Goal: Task Accomplishment & Management: Complete application form

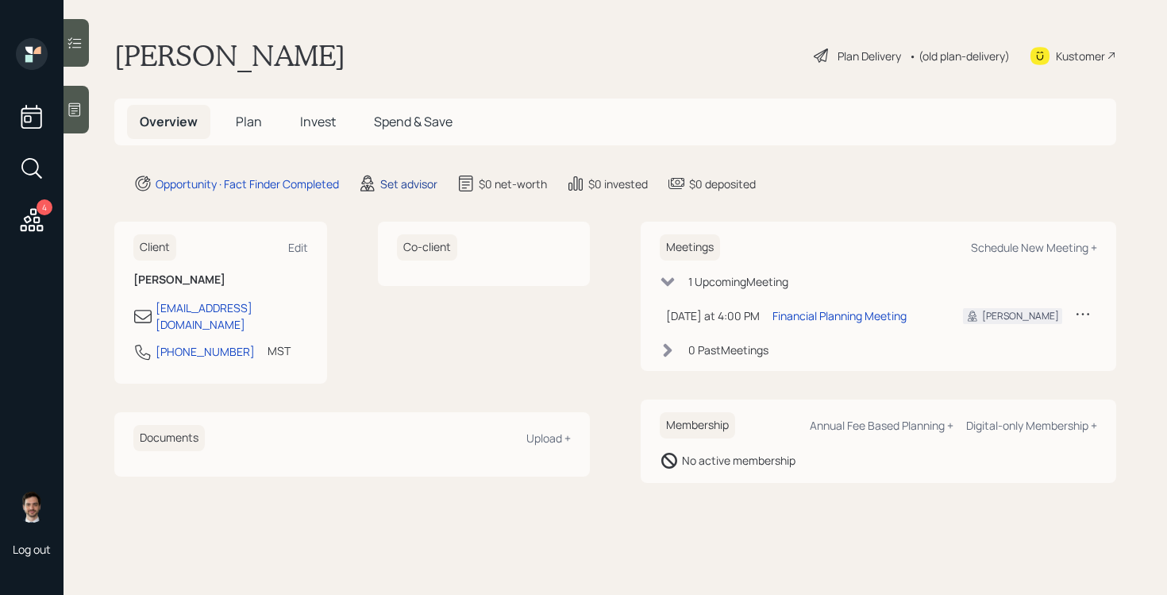
click at [426, 187] on div "Set advisor" at bounding box center [408, 184] width 57 height 17
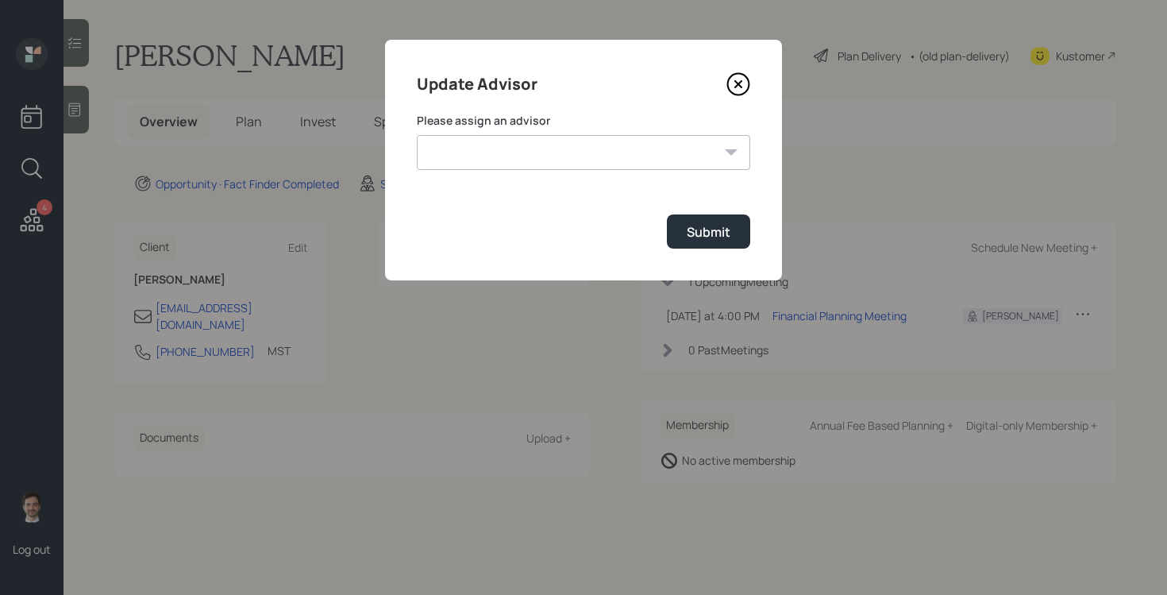
click at [620, 153] on select "Jonah Coleman Tyler End Michael Russo Treva Nostdahl Eric Schwartz James DiStas…" at bounding box center [584, 152] width 334 height 35
select select "ef6b64e1-8f62-4a74-b865-a7df4b35b836"
click at [417, 135] on select "Jonah Coleman Tyler End Michael Russo Treva Nostdahl Eric Schwartz James DiStas…" at bounding box center [584, 152] width 334 height 35
click at [707, 227] on div "Submit" at bounding box center [709, 231] width 44 height 17
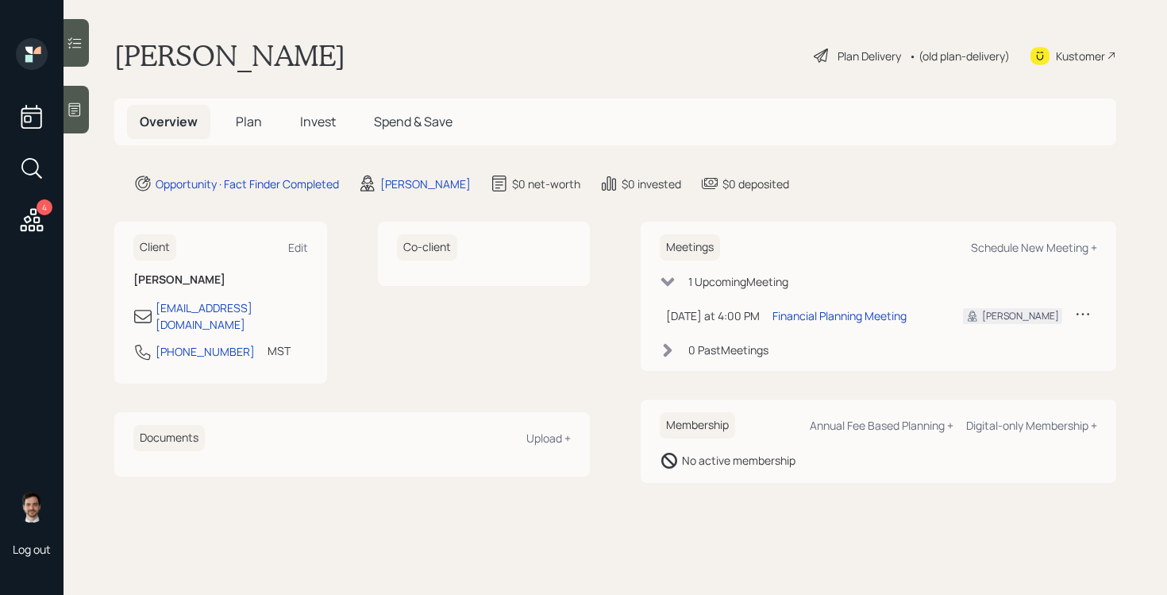
click at [244, 121] on span "Plan" at bounding box center [249, 121] width 26 height 17
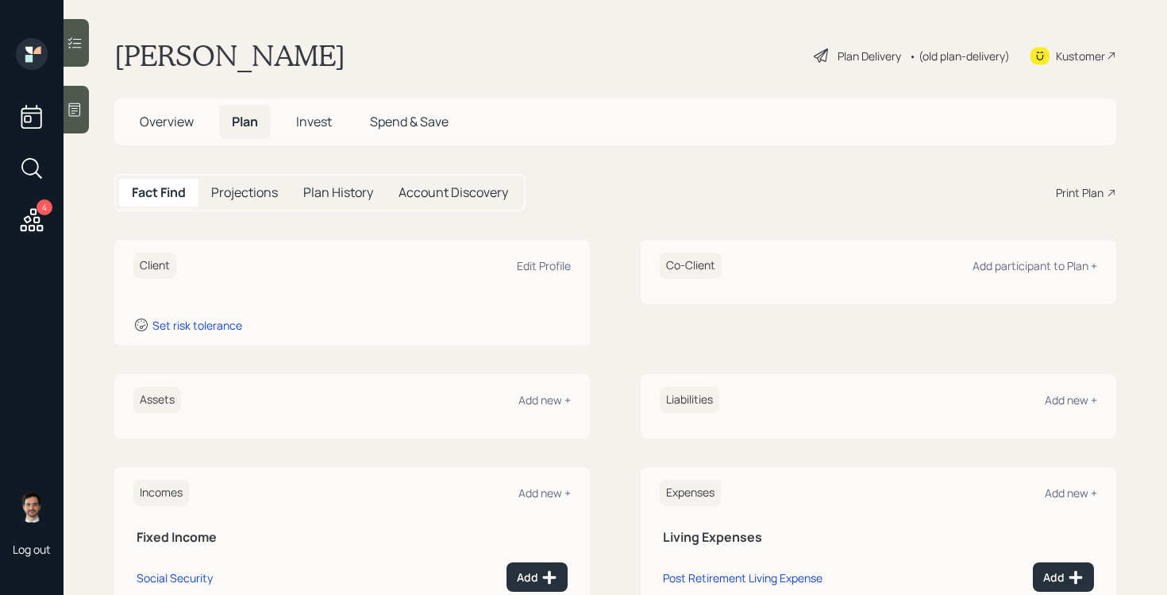
click at [539, 409] on div "Assets Add new +" at bounding box center [352, 400] width 438 height 26
click at [546, 398] on div "Add new +" at bounding box center [545, 399] width 52 height 15
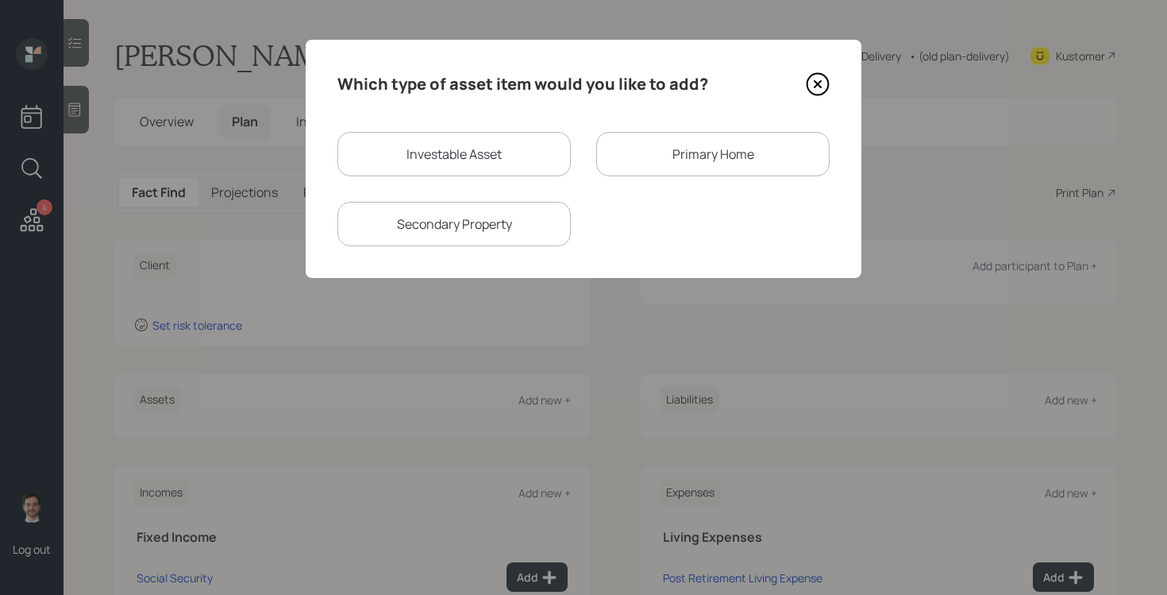
click at [395, 149] on div "Investable Asset" at bounding box center [454, 154] width 233 height 44
select select "taxable"
select select "balanced"
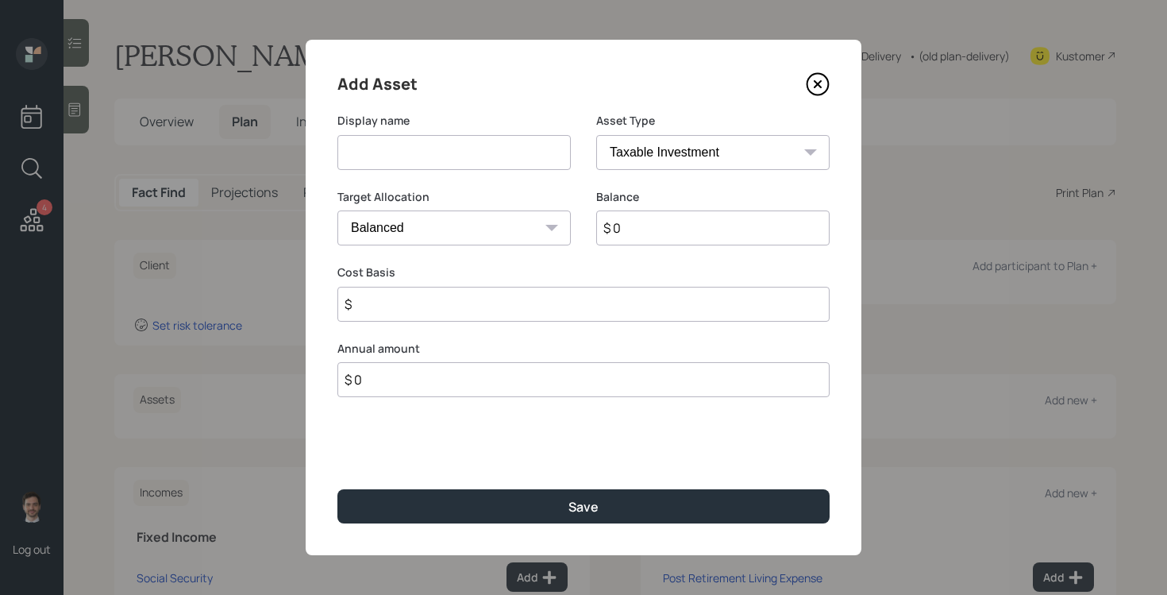
click at [399, 150] on input at bounding box center [454, 152] width 233 height 35
type input "Checking"
select select "emergency_fund"
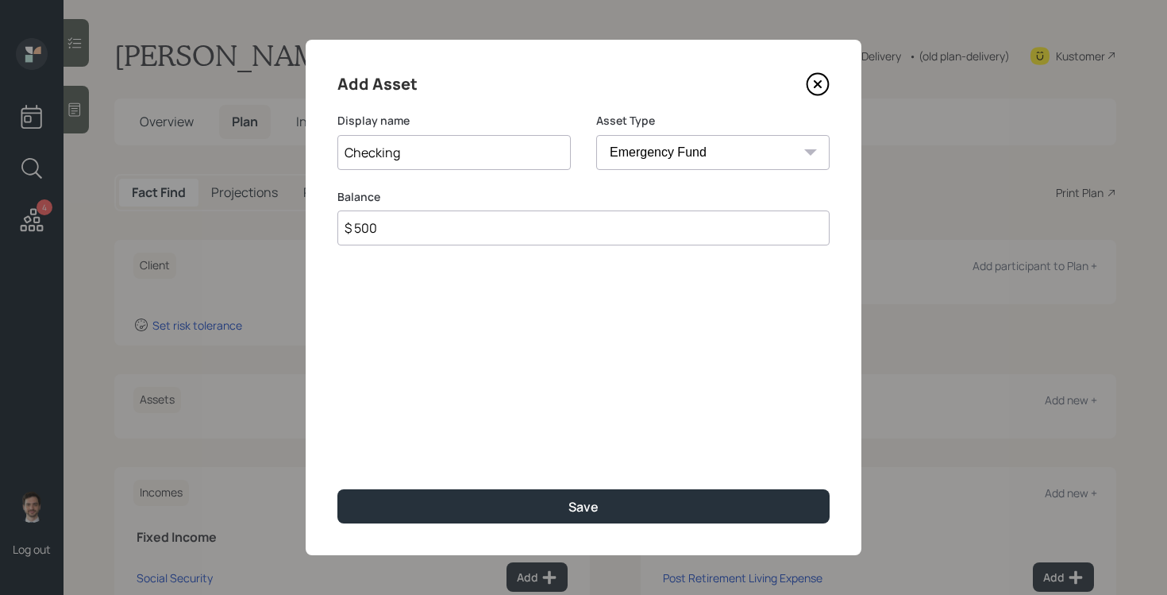
type input "$ 500"
click at [338, 489] on button "Save" at bounding box center [584, 506] width 492 height 34
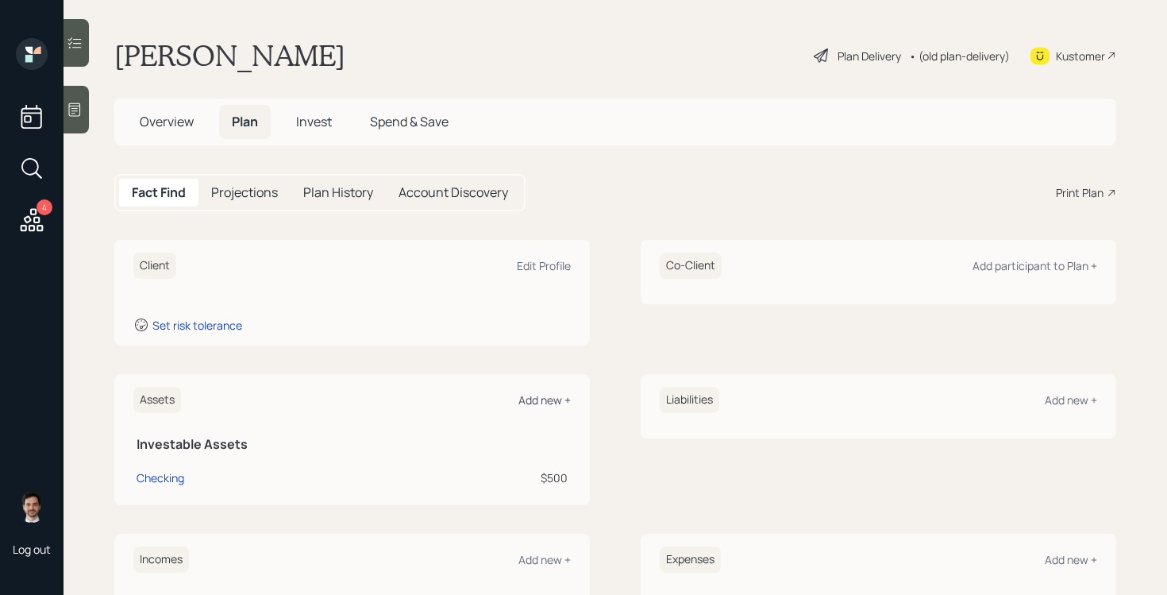
click at [537, 399] on div "Add new +" at bounding box center [545, 399] width 52 height 15
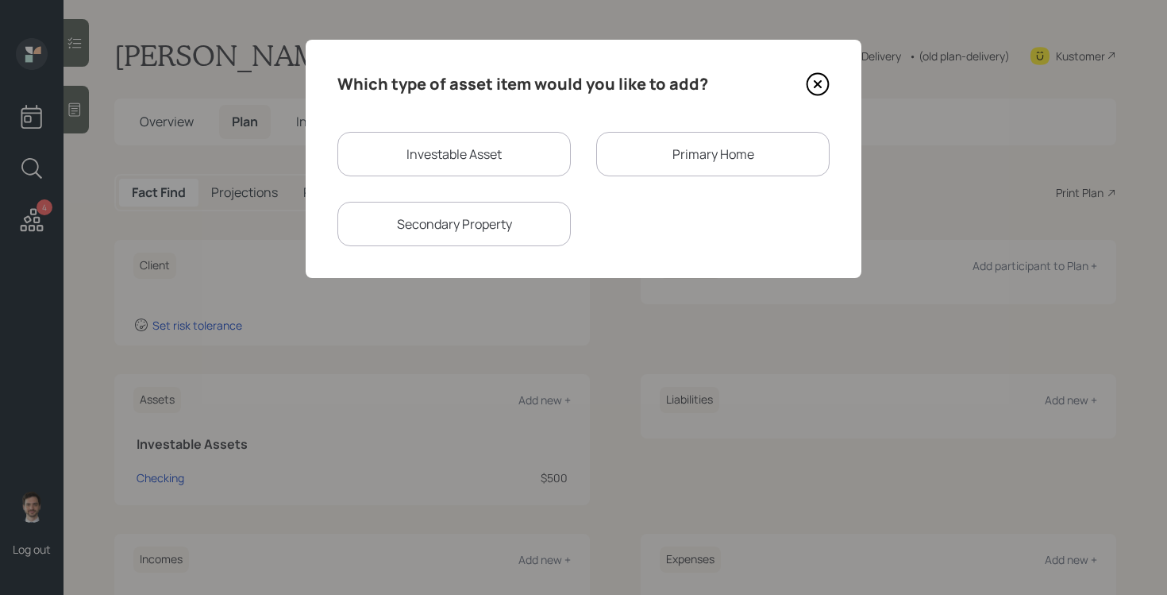
click at [409, 166] on div "Investable Asset" at bounding box center [454, 154] width 233 height 44
select select "taxable"
select select "balanced"
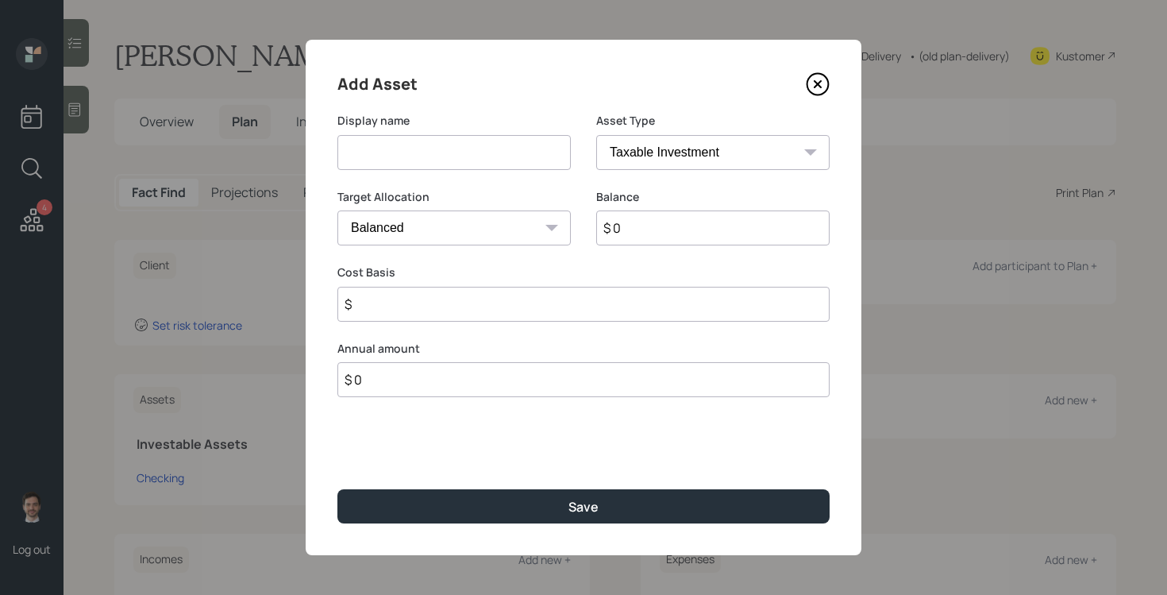
click at [467, 155] on input at bounding box center [454, 152] width 233 height 35
type input "Former 401k"
select select "ira"
type input "$"
type input "$ 1"
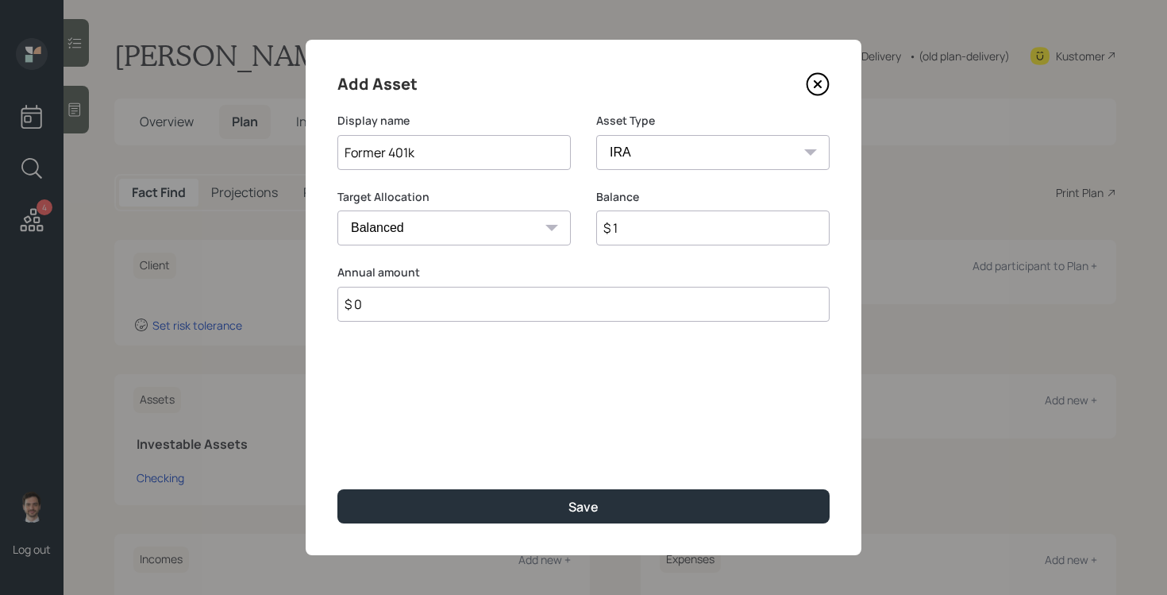
type input "$ 0"
click at [338, 489] on button "Save" at bounding box center [584, 506] width 492 height 34
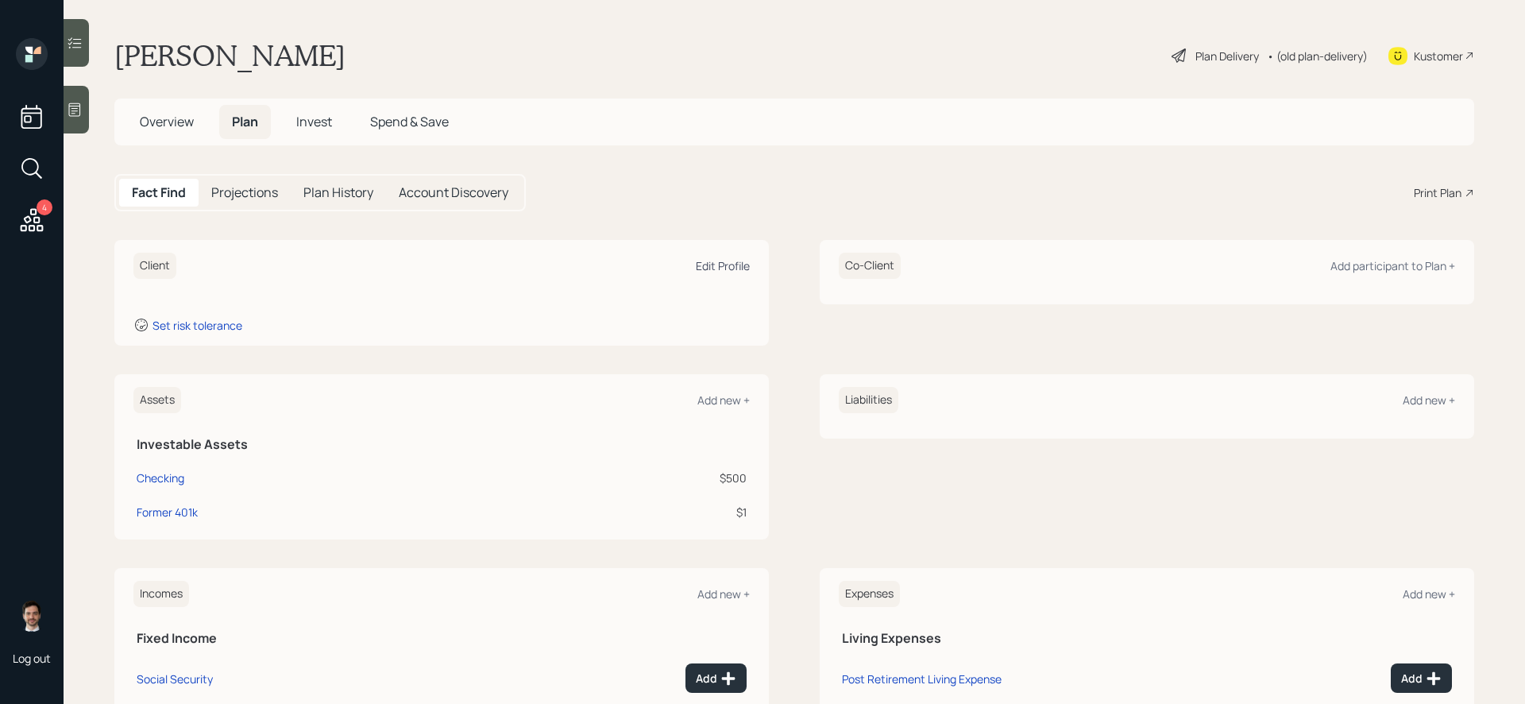
click at [719, 268] on div "Edit Profile" at bounding box center [723, 265] width 54 height 15
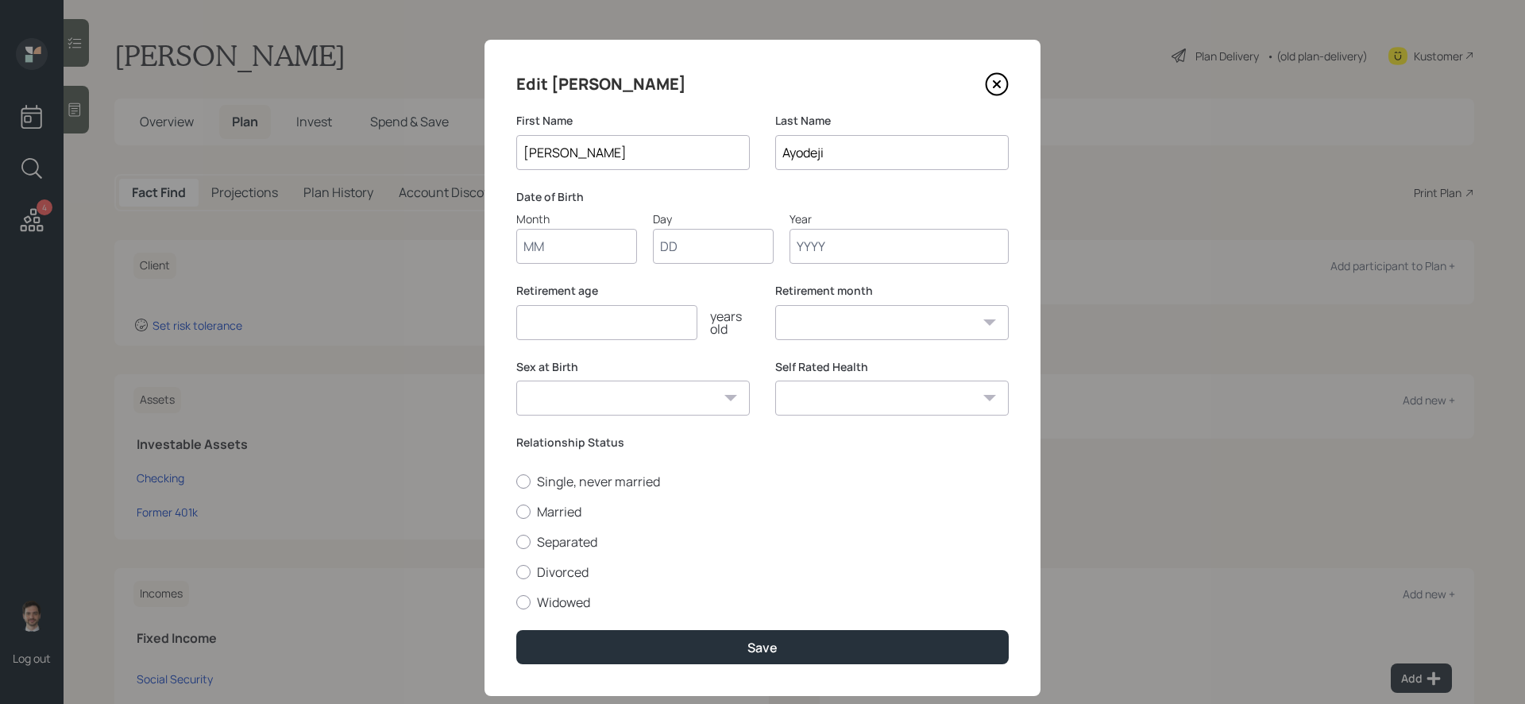
click at [562, 239] on input "Month" at bounding box center [576, 246] width 121 height 35
type input "2"
type input "12"
type input "26"
type input "1971"
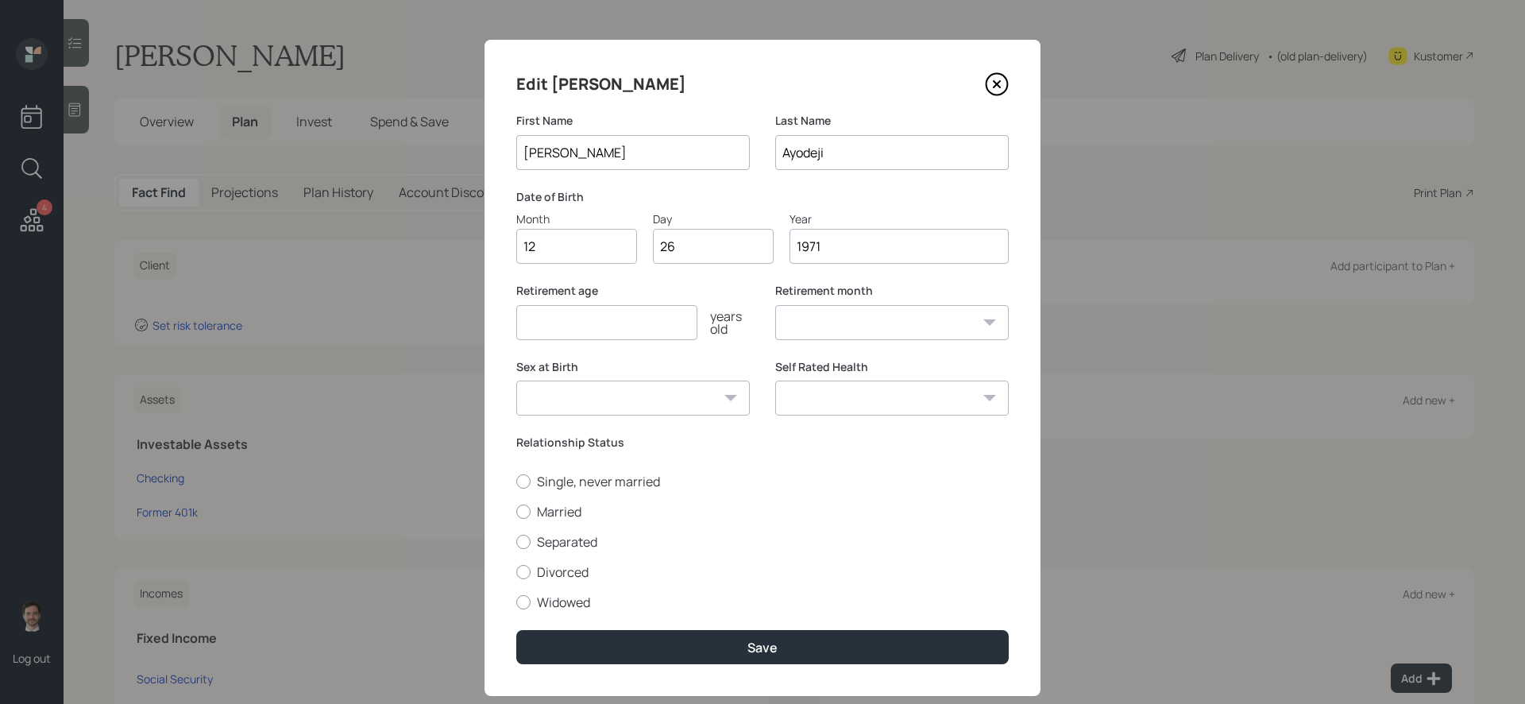
select select "12"
type input "1971"
click at [649, 314] on input "number" at bounding box center [606, 322] width 181 height 35
type input "65"
click at [568, 594] on label "Widowed" at bounding box center [762, 601] width 492 height 17
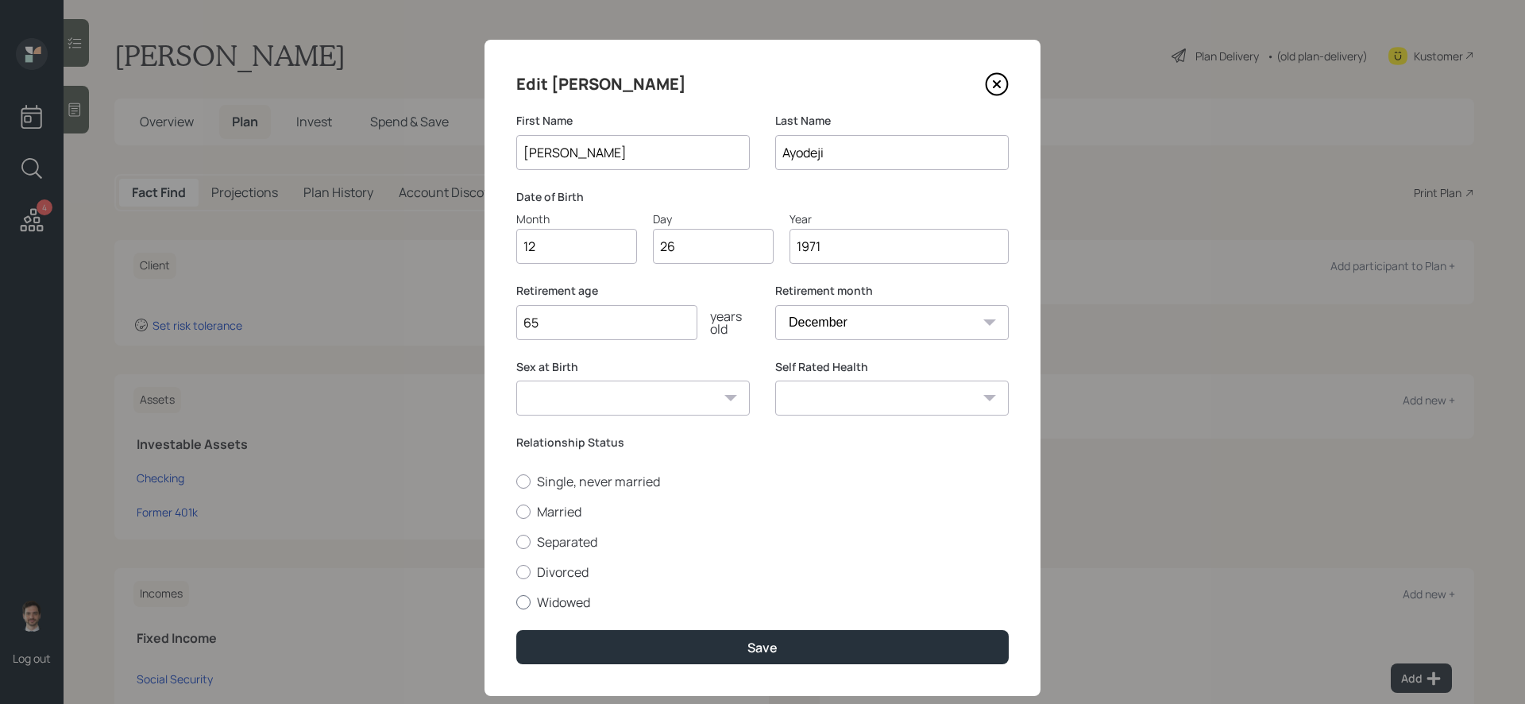
click at [516, 594] on input "Widowed" at bounding box center [515, 601] width 1 height 1
radio input "true"
click at [932, 384] on select "Excellent Very Good Good Fair Poor" at bounding box center [891, 397] width 233 height 35
select select "good"
click at [775, 380] on select "Excellent Very Good Good Fair Poor" at bounding box center [891, 397] width 233 height 35
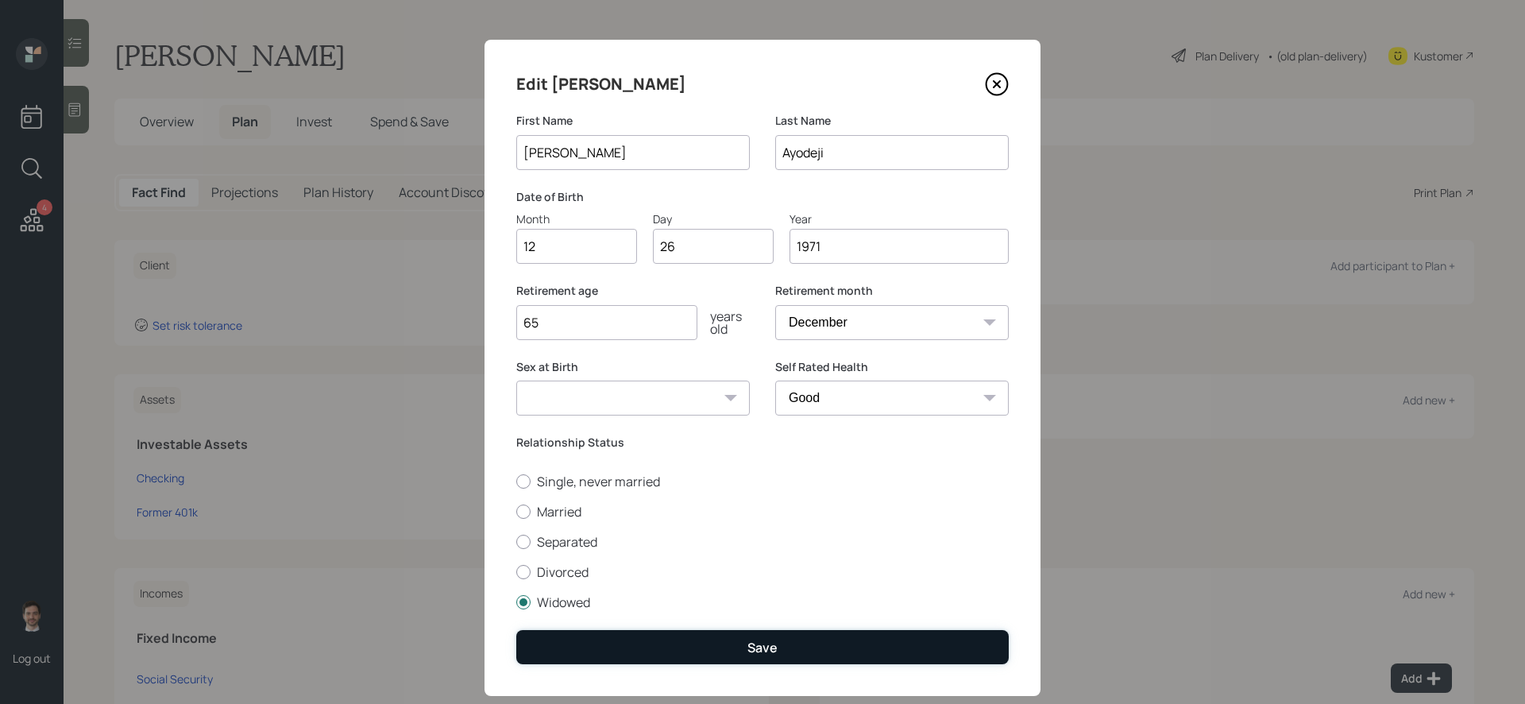
click at [739, 594] on button "Save" at bounding box center [762, 647] width 492 height 34
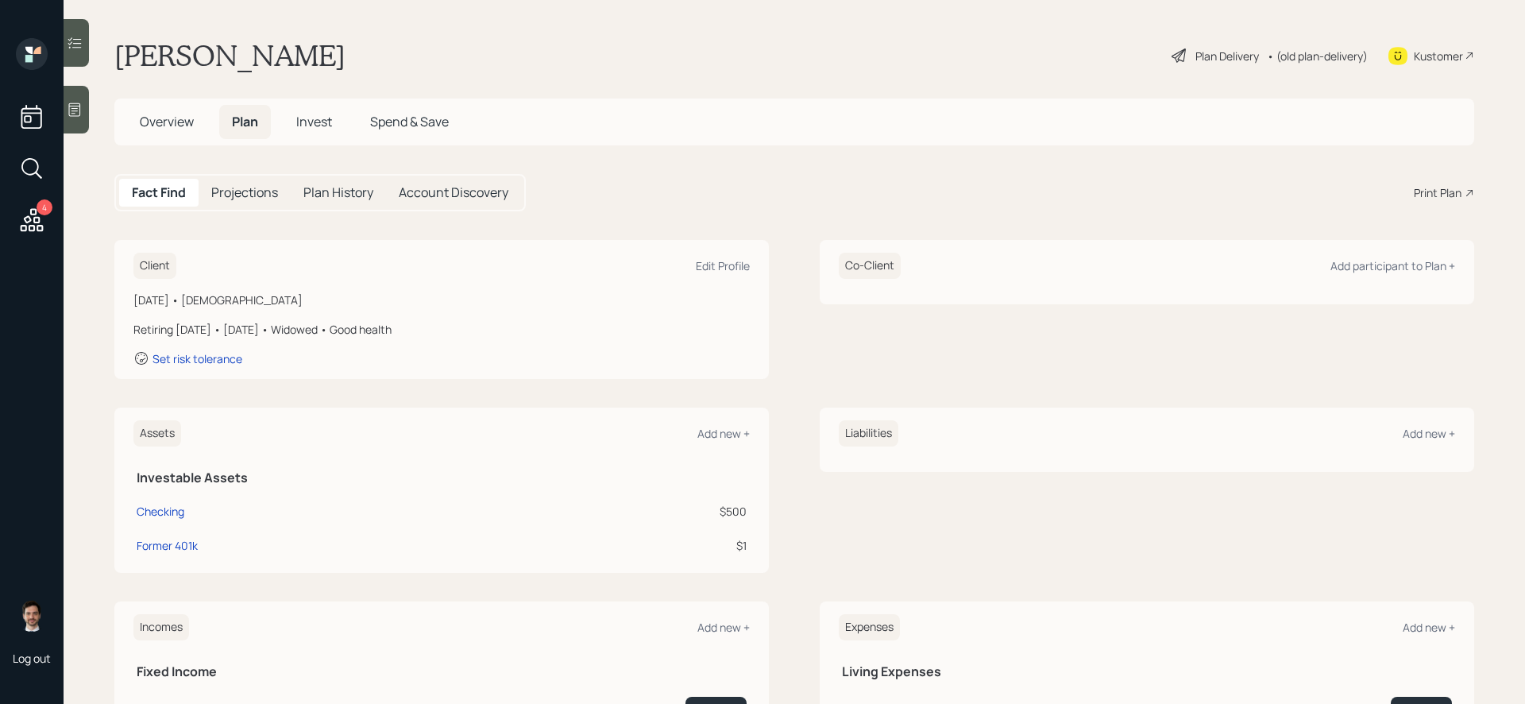
click at [1167, 54] on div "Plan Delivery" at bounding box center [1227, 56] width 64 height 17
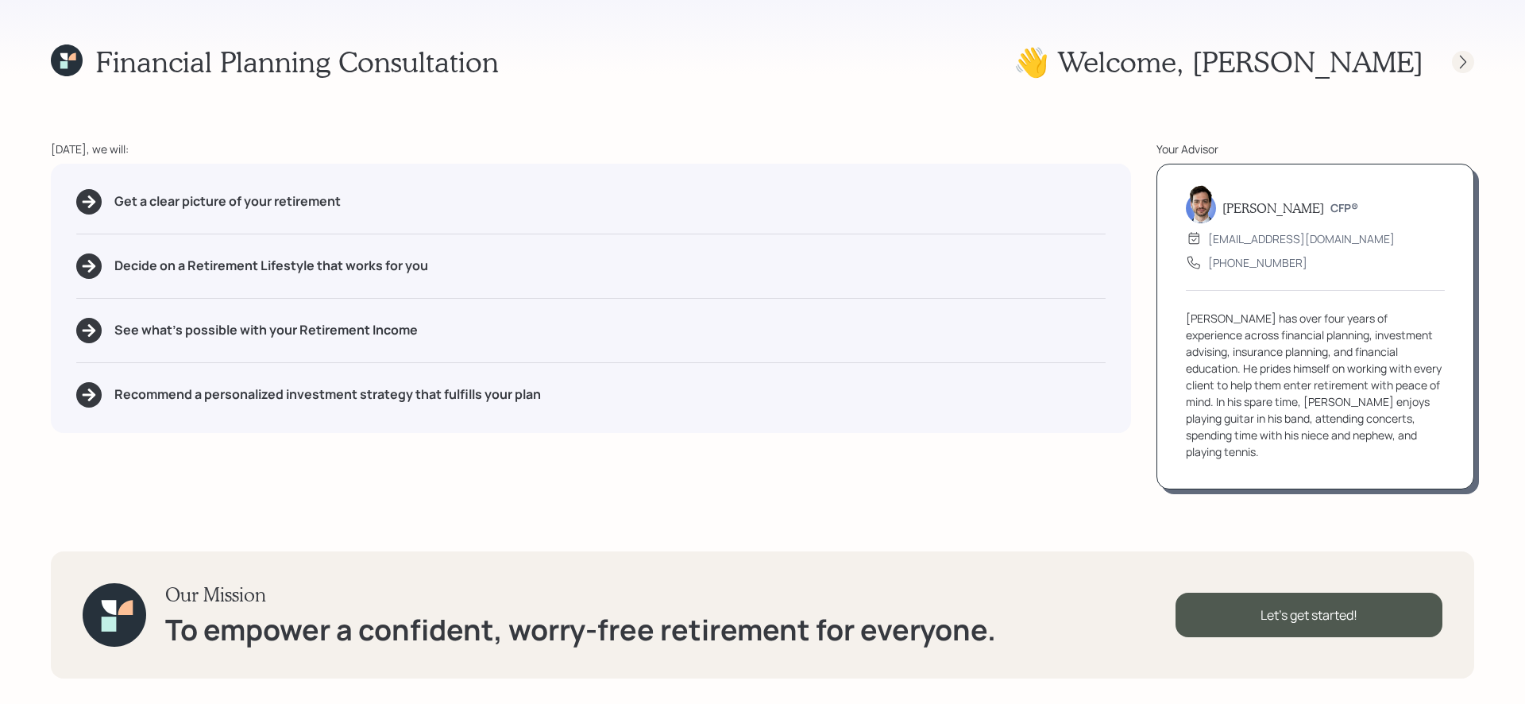
click at [1167, 65] on div at bounding box center [1463, 62] width 22 height 22
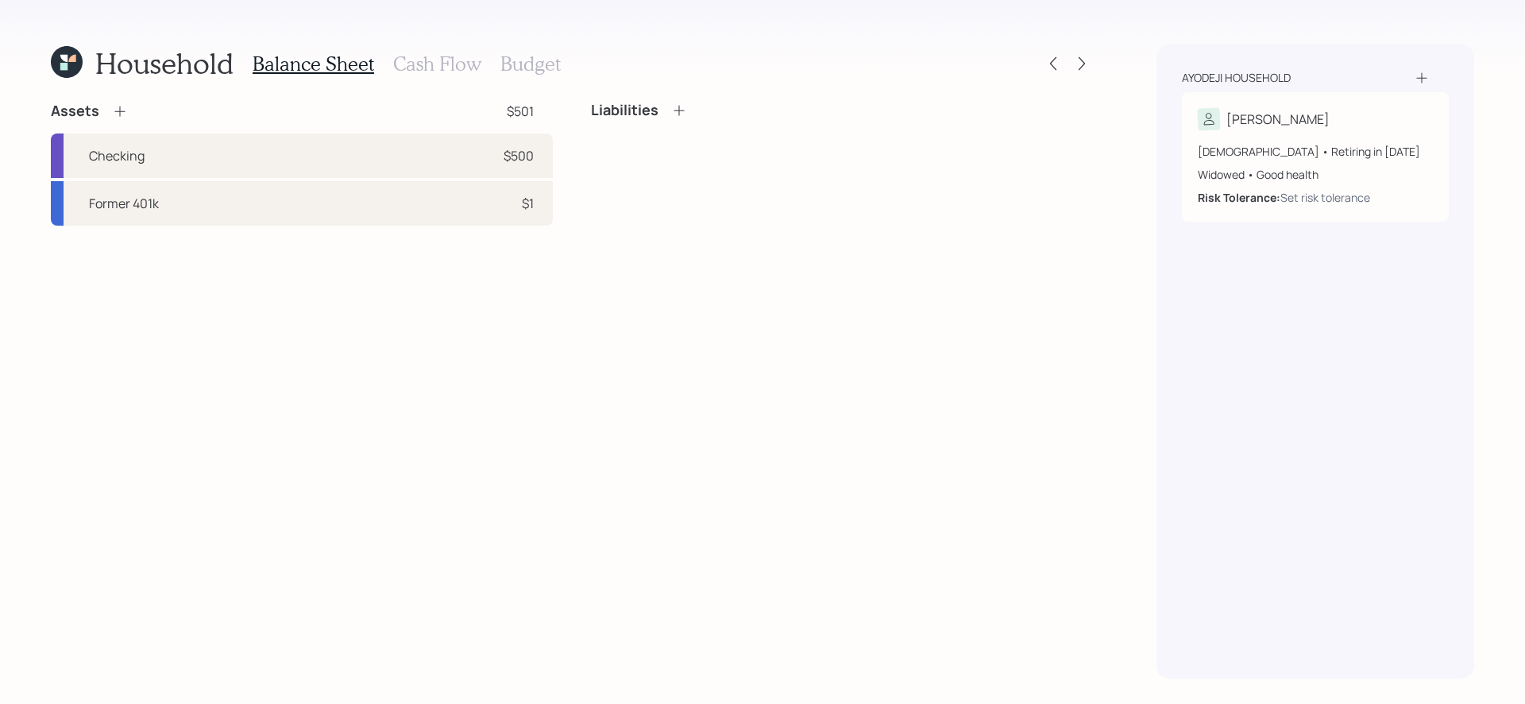
click at [417, 299] on div "Assets $501 Checking $500 Former 401k $1 Liabilities" at bounding box center [572, 390] width 1042 height 577
click at [389, 200] on div "Former 401k $1" at bounding box center [302, 203] width 502 height 44
select select "ira"
select select "balanced"
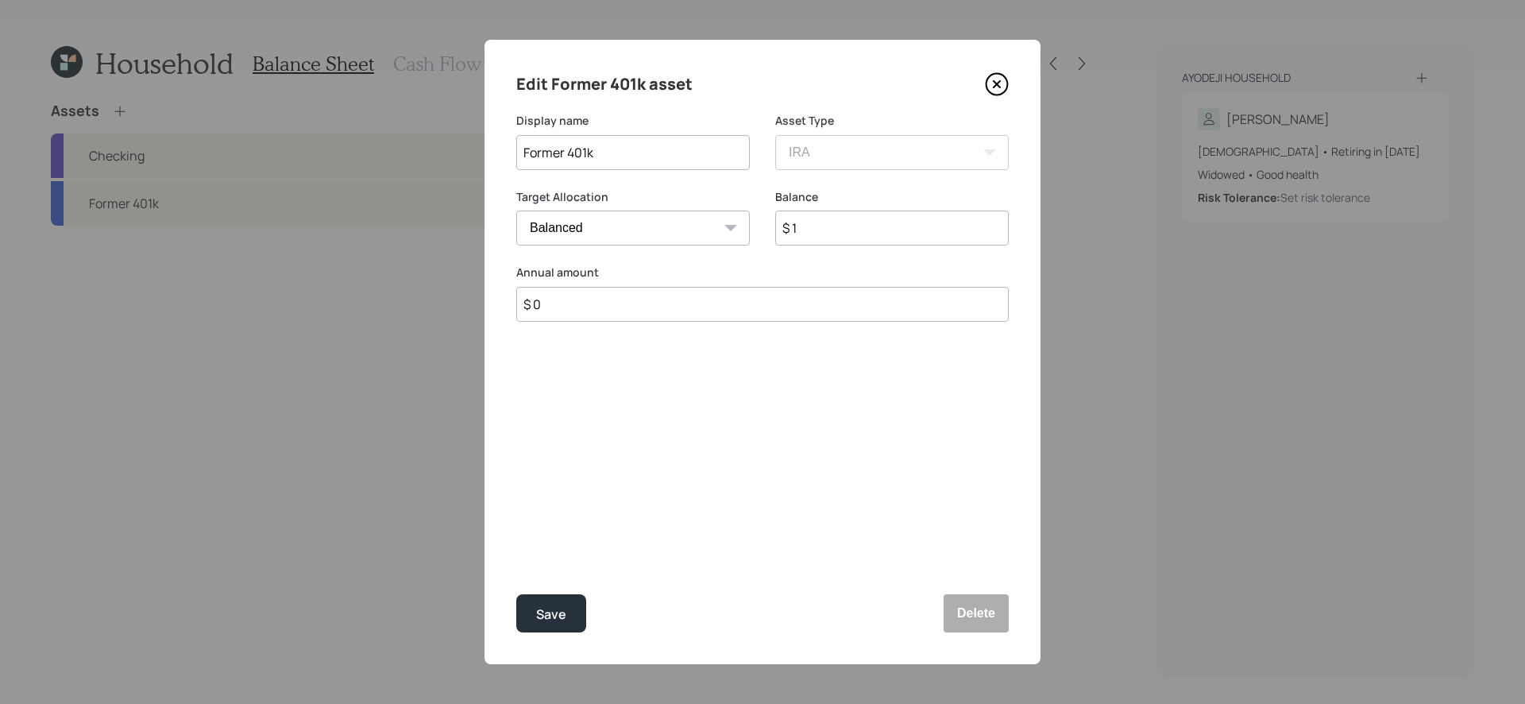
click at [661, 152] on input "Former 401k" at bounding box center [632, 152] width 233 height 35
type input "Former 401ks (2)"
type input "$ 350,000"
click at [516, 594] on button "Save" at bounding box center [551, 613] width 70 height 38
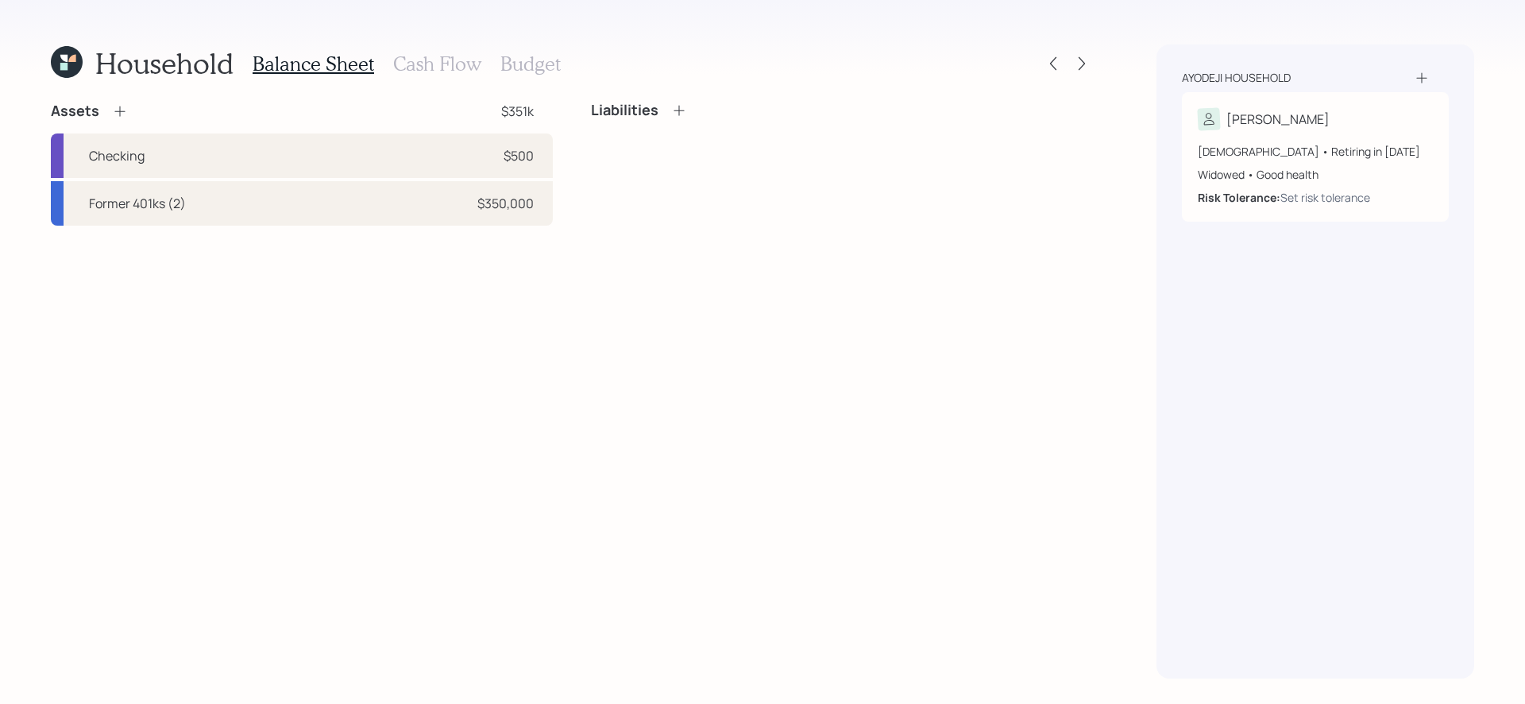
click at [290, 329] on div "Assets $351k Checking $500 Former 401ks (2) $350,000 Liabilities" at bounding box center [572, 390] width 1042 height 577
click at [437, 71] on h3 "Cash Flow" at bounding box center [437, 63] width 88 height 23
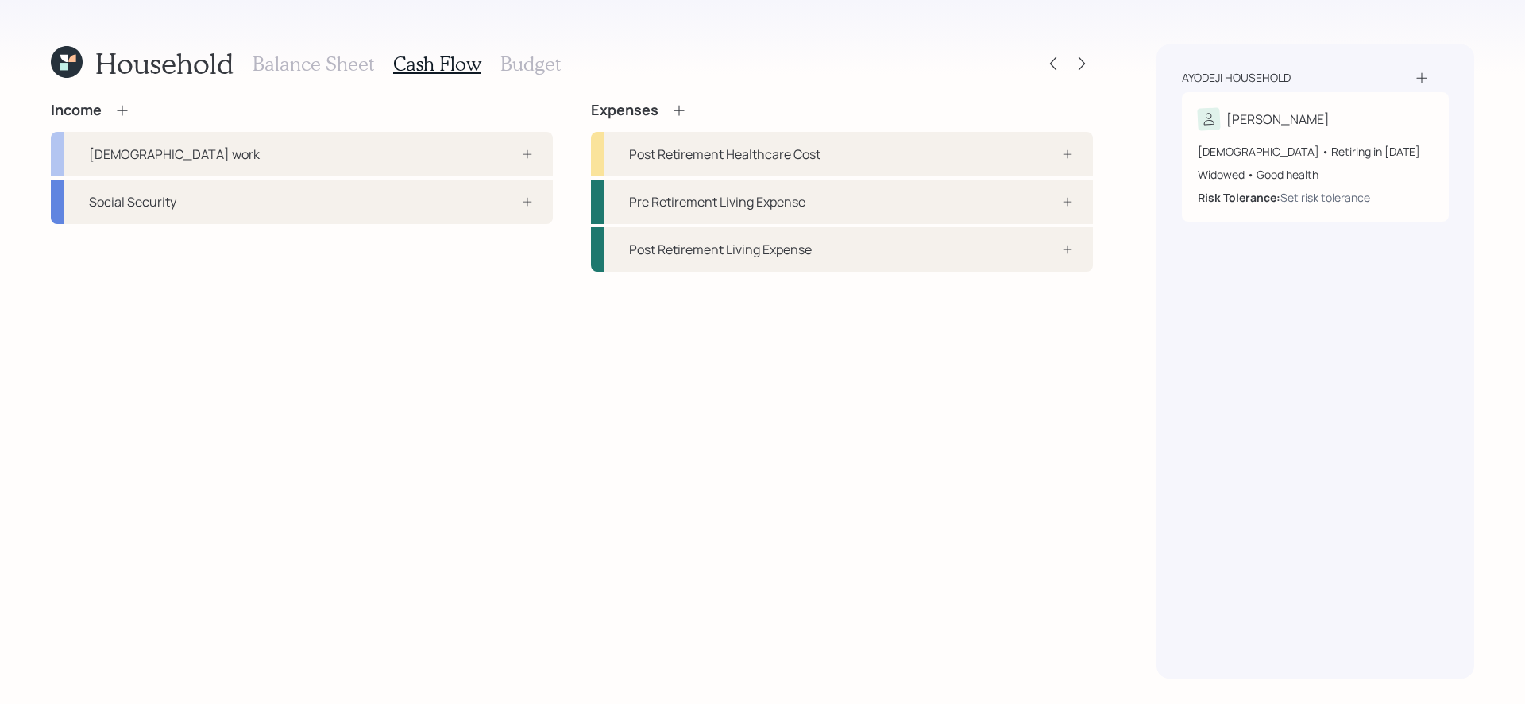
click at [677, 111] on icon at bounding box center [679, 110] width 16 height 16
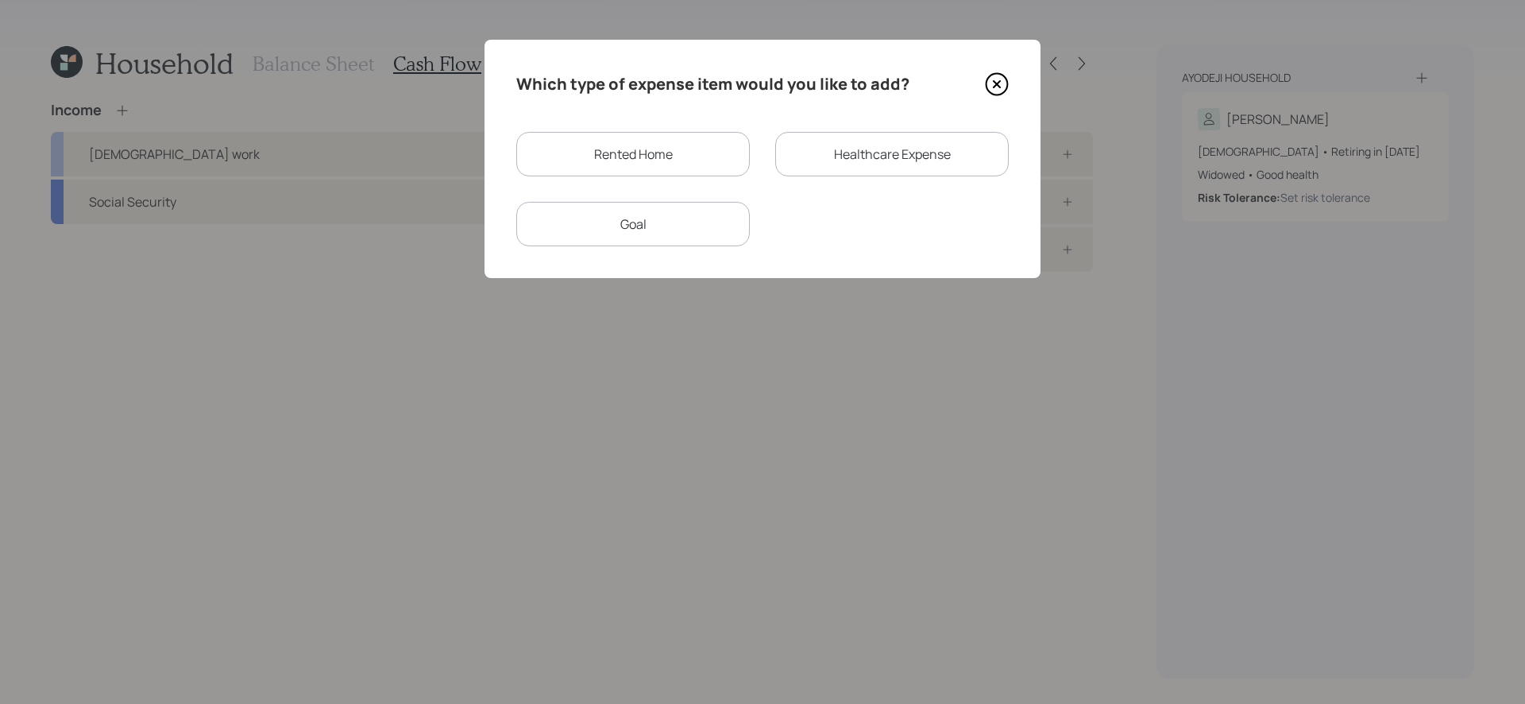
click at [691, 222] on div "Goal" at bounding box center [632, 224] width 233 height 44
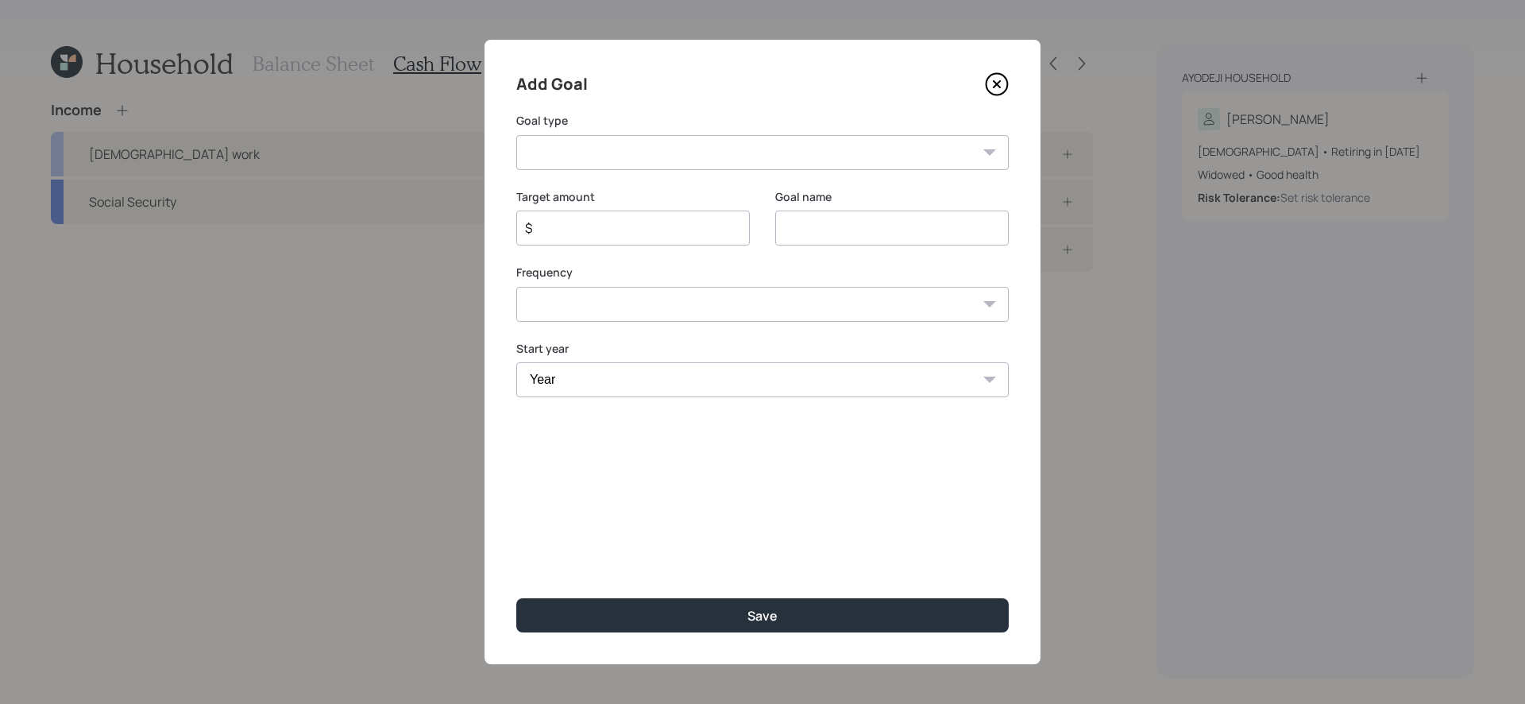
click at [685, 141] on select "Create an emergency fund Donate to charity Purchase a home Make a purchase Supp…" at bounding box center [762, 152] width 492 height 35
select select "purchase"
click at [516, 135] on select "Create an emergency fund Donate to charity Purchase a home Make a purchase Supp…" at bounding box center [762, 152] width 492 height 35
type input "Make a purchase"
click at [690, 156] on select "Create an emergency fund Donate to charity Purchase a home Make a purchase Supp…" at bounding box center [762, 152] width 492 height 35
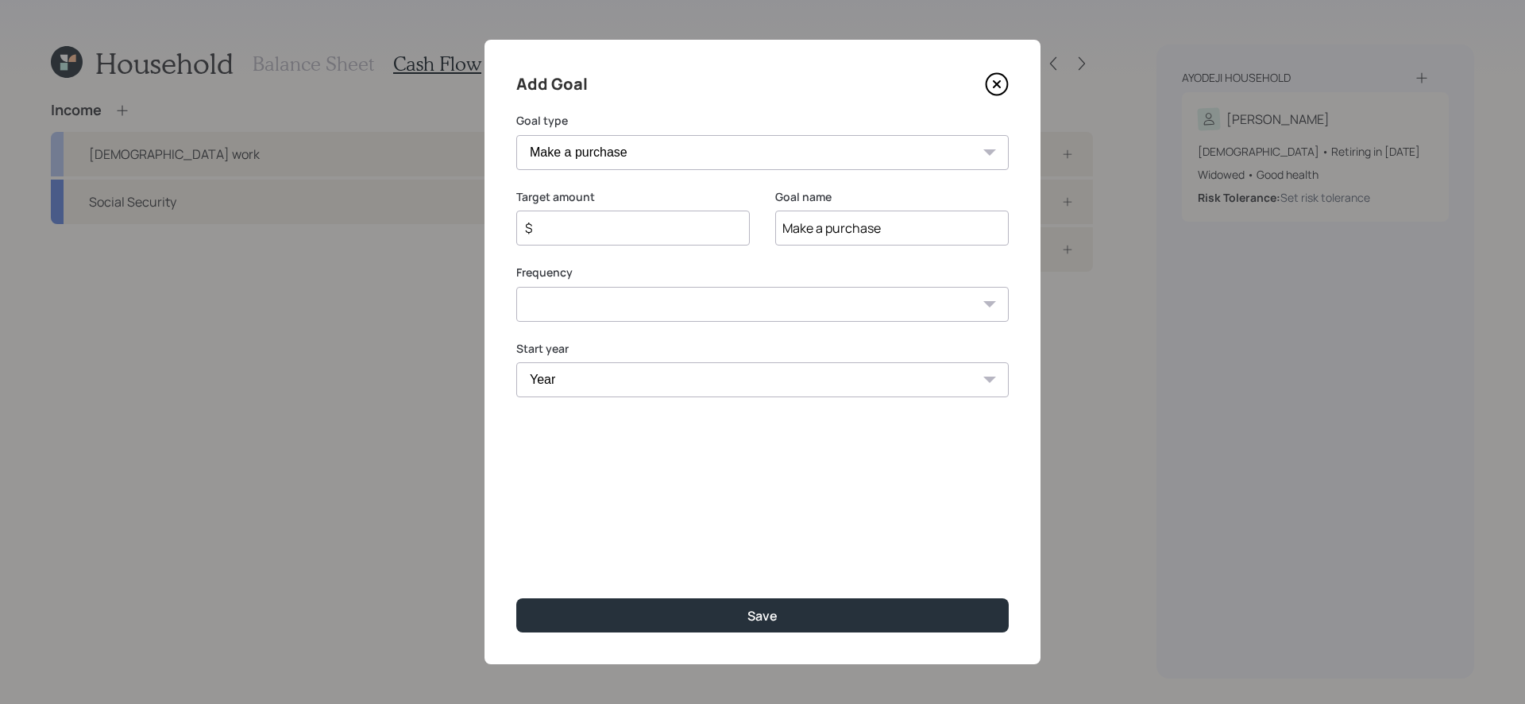
click at [516, 135] on select "Create an emergency fund Donate to charity Purchase a home Make a purchase Supp…" at bounding box center [762, 152] width 492 height 35
click at [682, 140] on select "Create an emergency fund Donate to charity Purchase a home Make a purchase Supp…" at bounding box center [762, 152] width 492 height 35
select select "house"
click at [516, 135] on select "Create an emergency fund Donate to charity Purchase a home Make a purchase Supp…" at bounding box center [762, 152] width 492 height 35
click at [900, 225] on input "Make a purchase" at bounding box center [891, 227] width 233 height 35
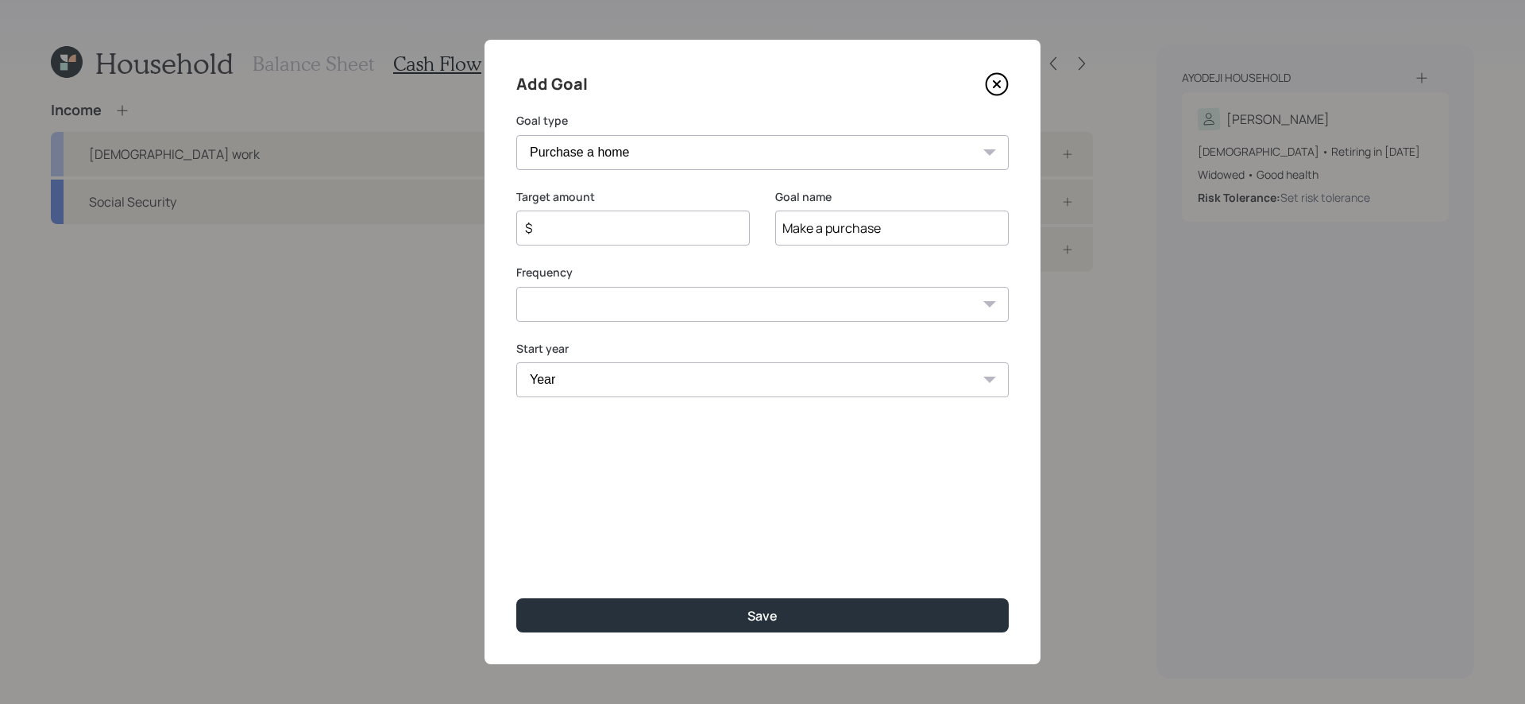
click at [900, 225] on input "Make a purchase" at bounding box center [891, 227] width 233 height 35
type input "Down Payment"
click at [634, 226] on input "$" at bounding box center [626, 227] width 206 height 19
type input "$ 17,500"
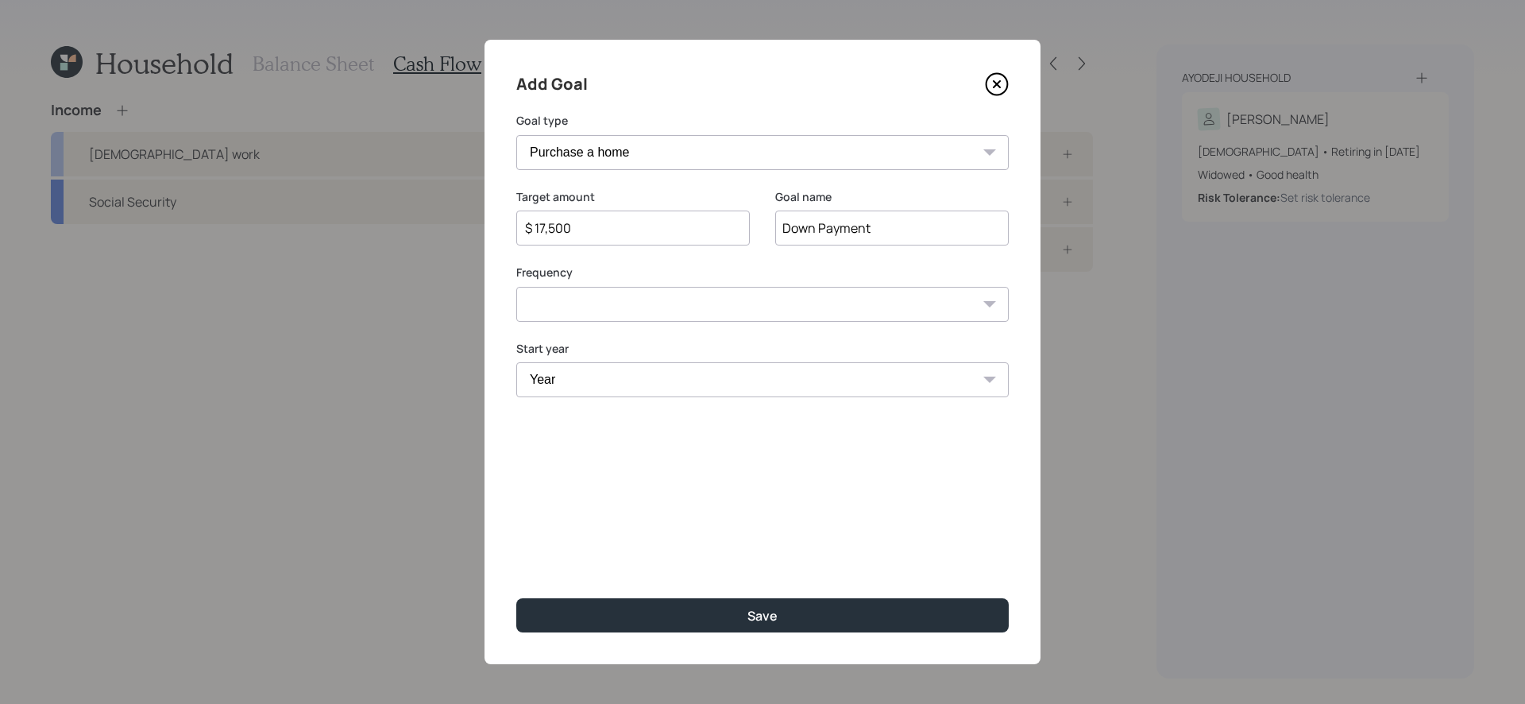
click at [595, 310] on select "One time Every 1 year Every 2 years Every 3 years Every 4 years Every 5 years E…" at bounding box center [762, 304] width 492 height 35
select select "0"
click at [516, 287] on select "One time Every 1 year Every 2 years Every 3 years Every 4 years Every 5 years E…" at bounding box center [762, 304] width 492 height 35
click at [582, 382] on select "Year 2025 2026 2027 2028 2029 2030 2031 2032 2033 2034 2035 2036 2037 2038 2039…" at bounding box center [762, 379] width 492 height 35
select select "2027"
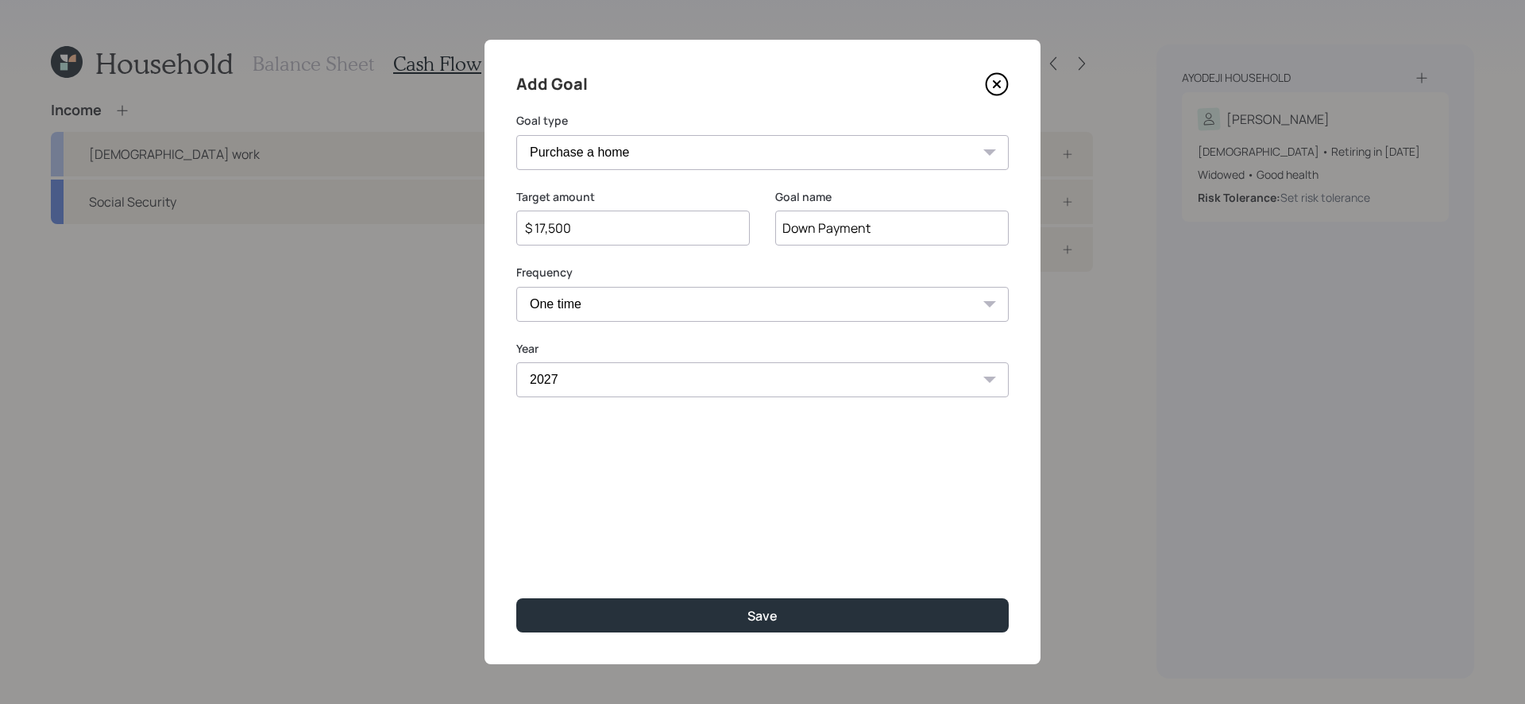
click at [516, 362] on select "Year 2025 2026 2027 2028 2029 2030 2031 2032 2033 2034 2035 2036 2037 2038 2039…" at bounding box center [762, 379] width 492 height 35
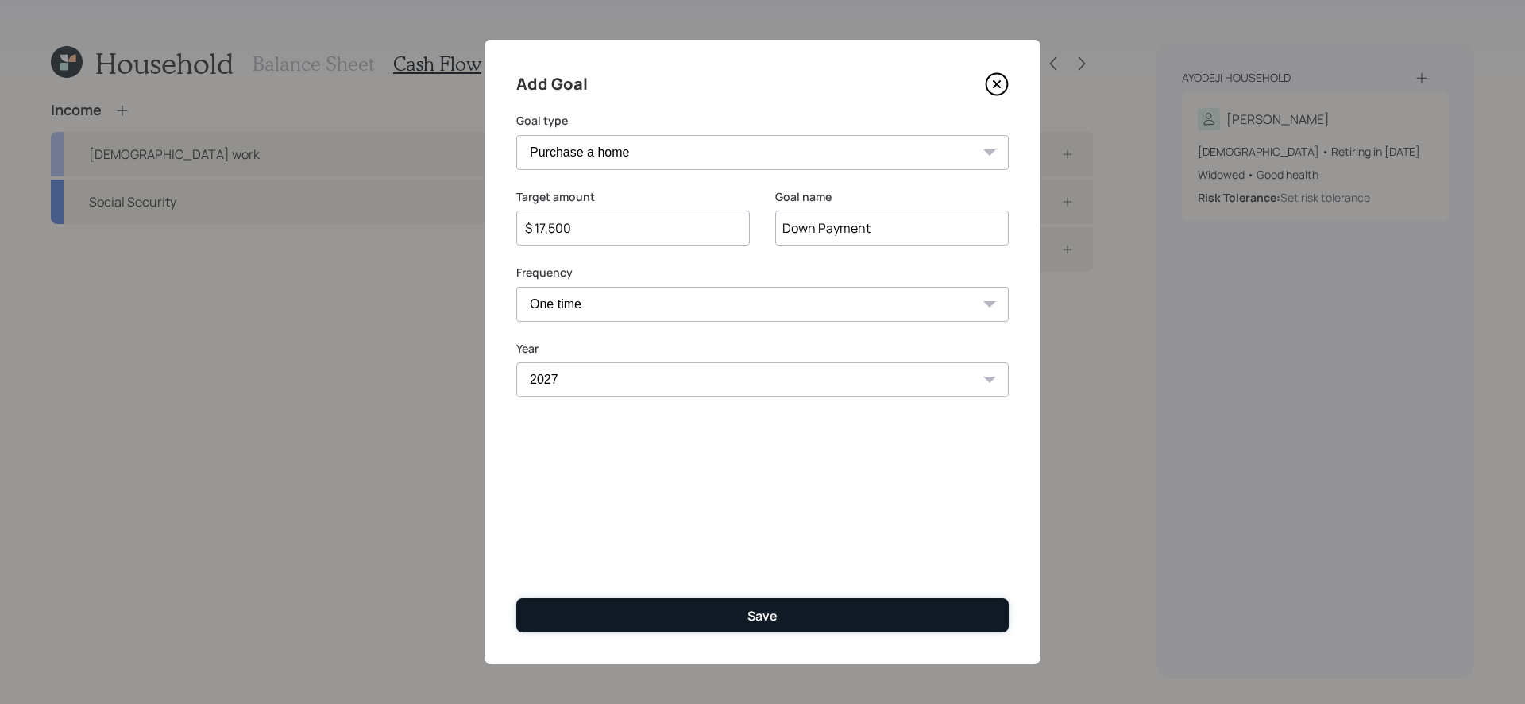
click at [639, 594] on button "Save" at bounding box center [762, 615] width 492 height 34
type input "$"
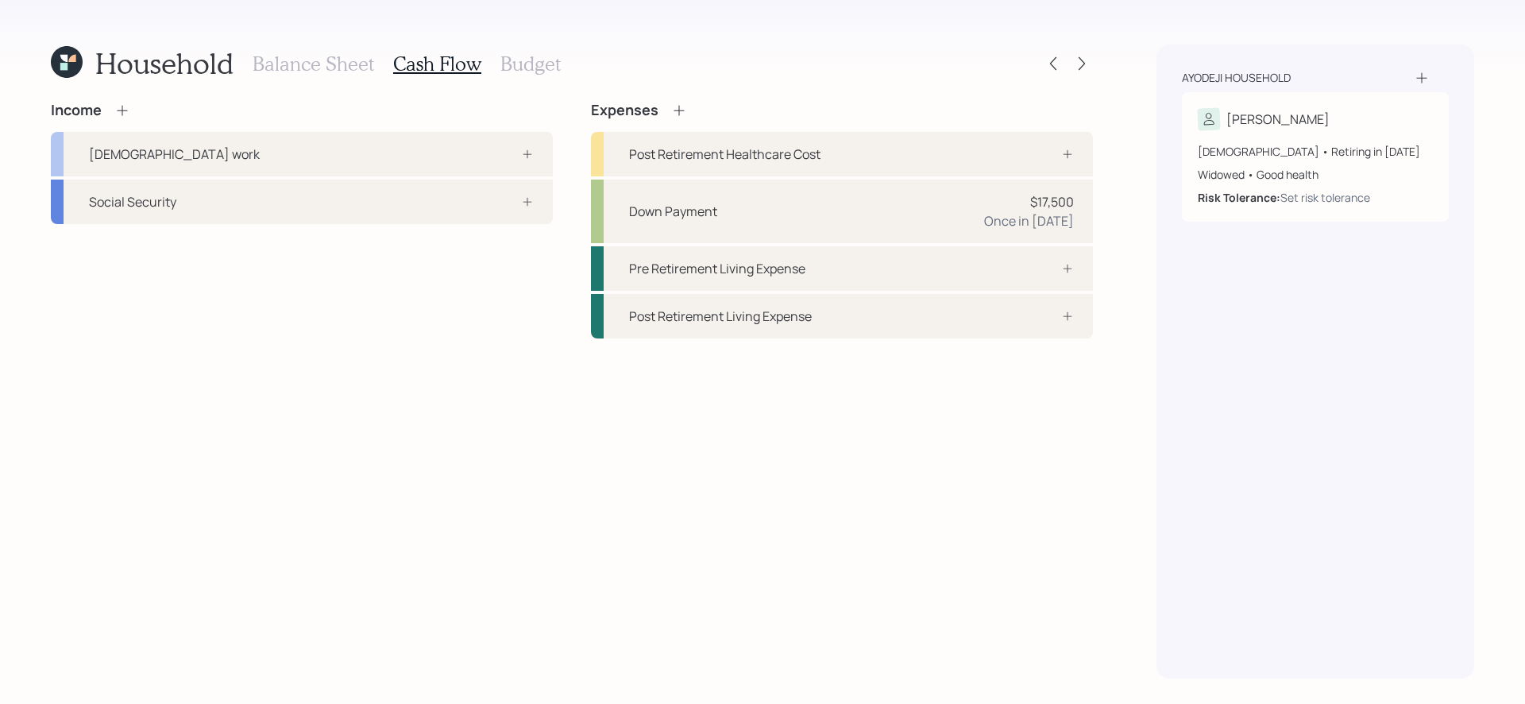
click at [336, 71] on h3 "Balance Sheet" at bounding box center [314, 63] width 122 height 23
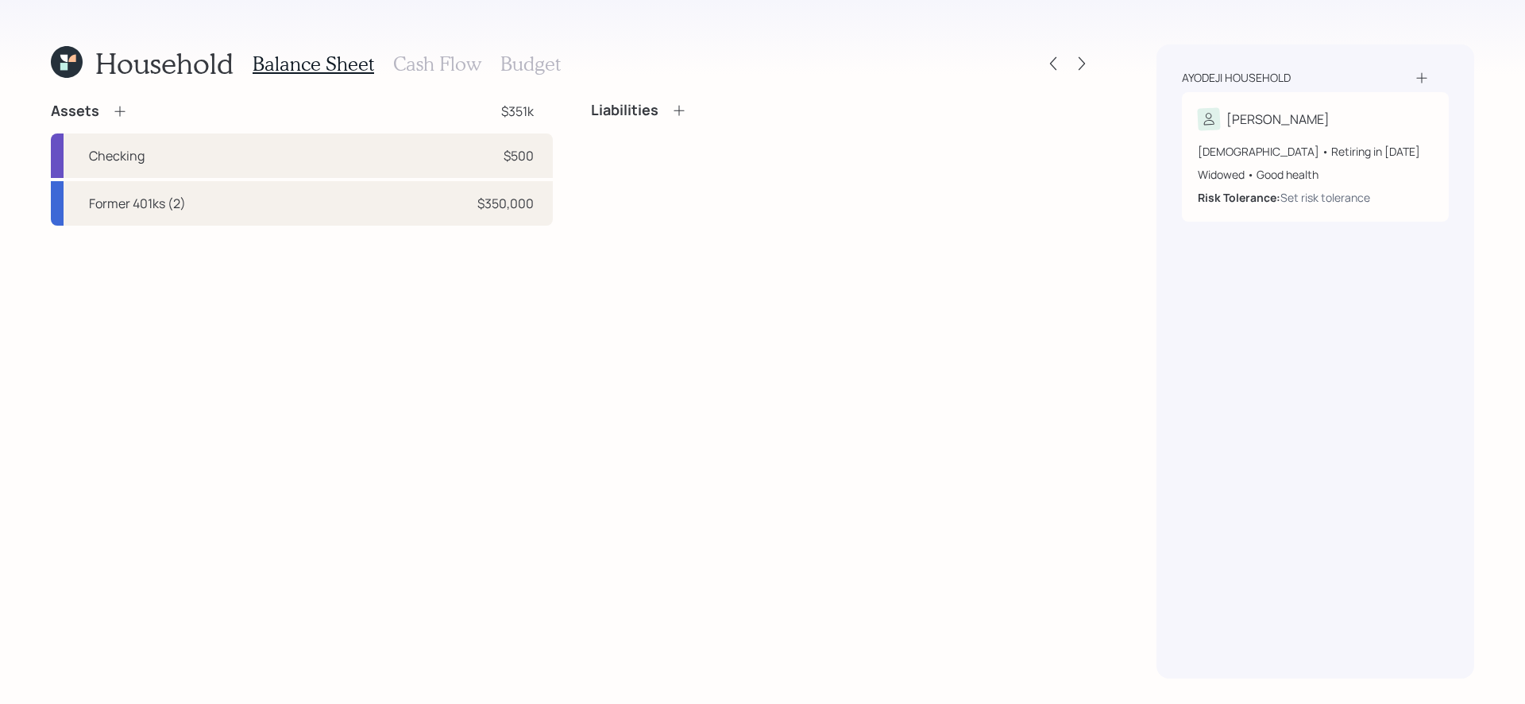
click at [681, 114] on icon at bounding box center [679, 110] width 16 height 16
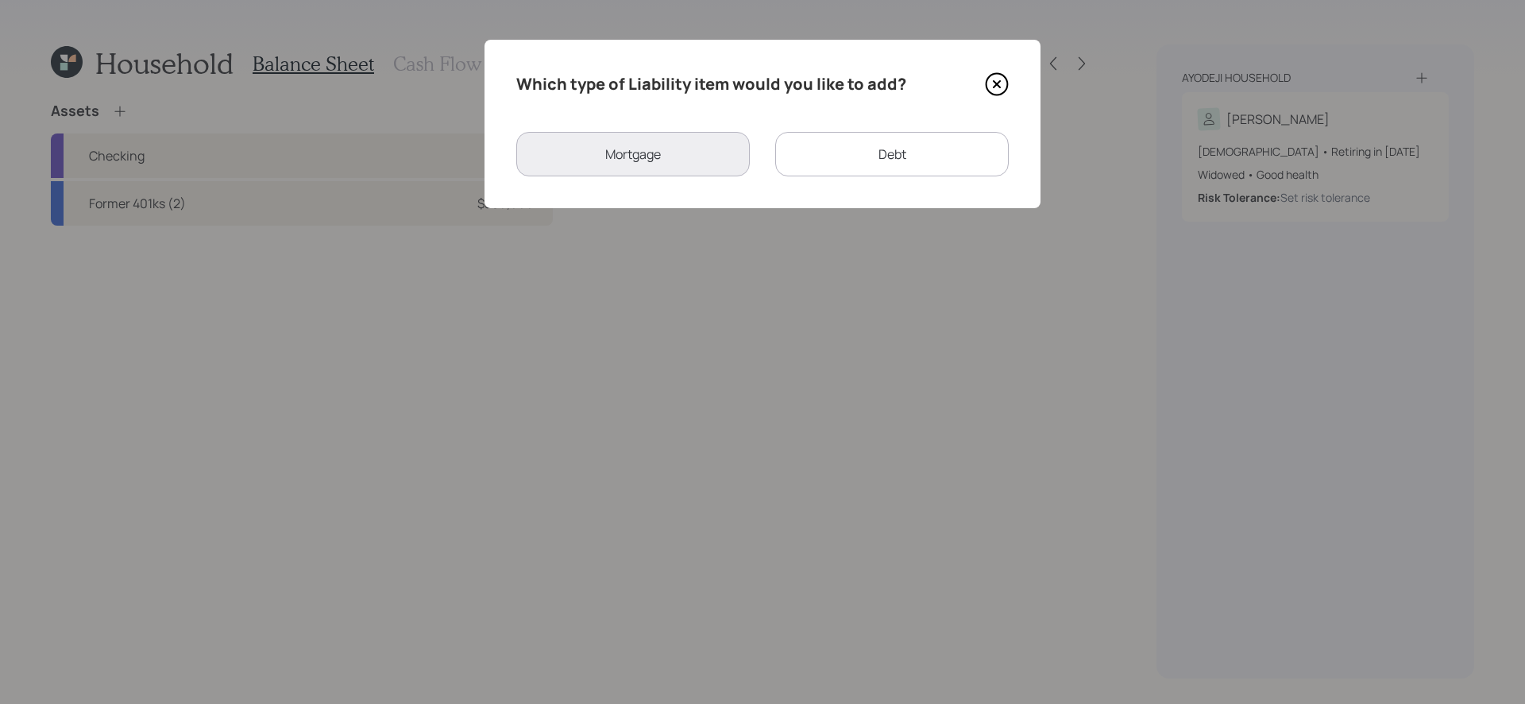
click at [874, 150] on div "Debt" at bounding box center [891, 154] width 233 height 44
select select "credit_card"
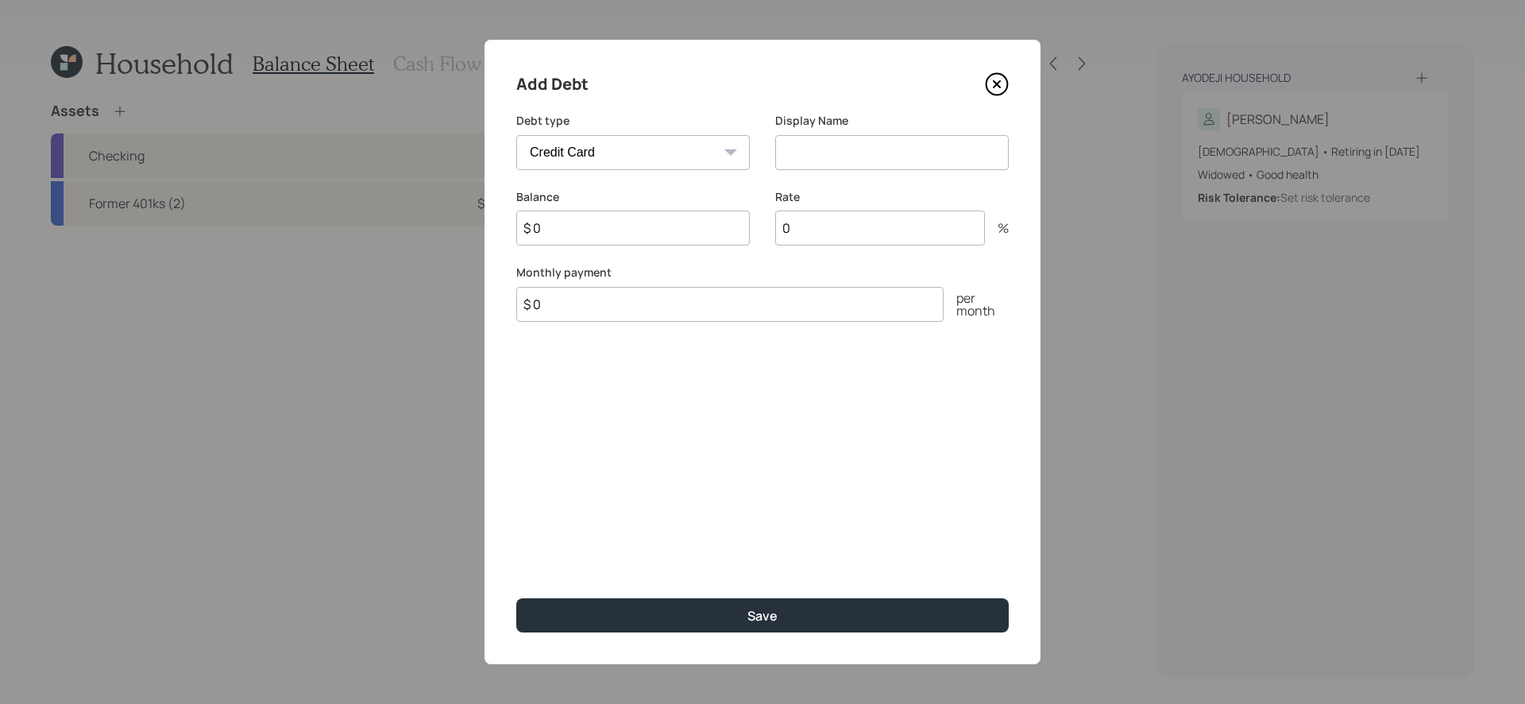
click at [835, 156] on input at bounding box center [891, 152] width 233 height 35
type input "CC Debt (4)"
type input "$ 1,800"
type input "25"
click at [669, 299] on input "$ 0" at bounding box center [729, 304] width 427 height 35
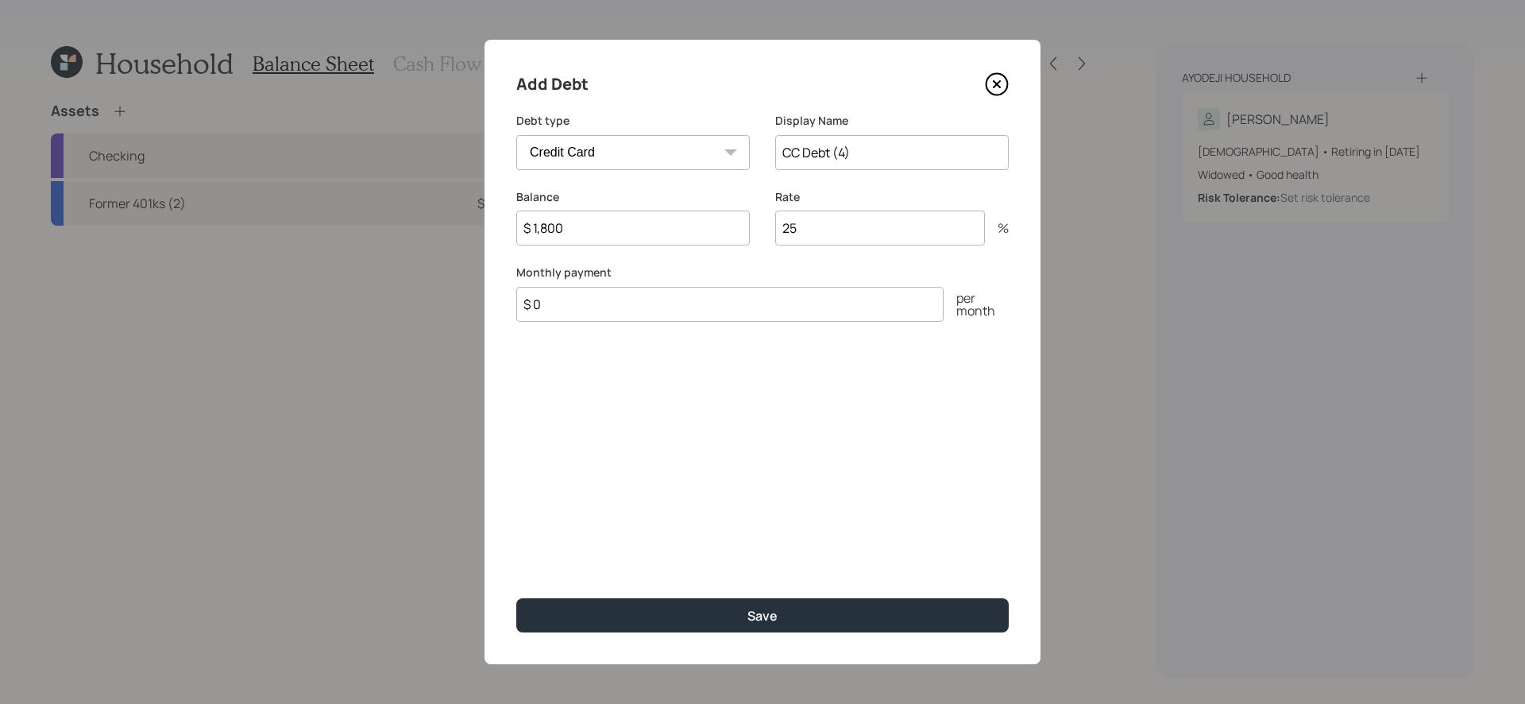
click at [688, 307] on input "$ 0" at bounding box center [729, 304] width 427 height 35
type input "$ 25"
click at [516, 594] on button "Save" at bounding box center [762, 615] width 492 height 34
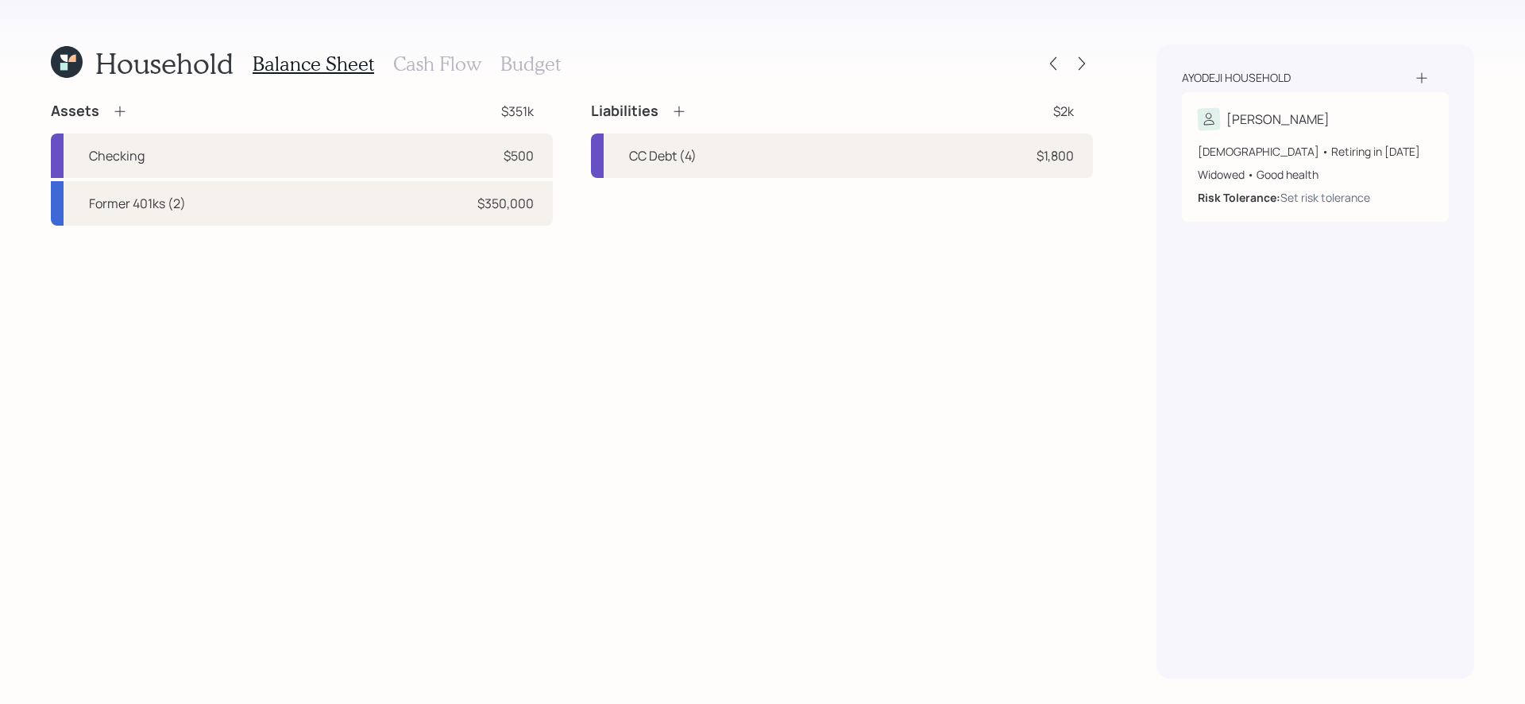
click at [616, 386] on div "Assets $351k Checking $500 Former 401ks (2) $350,000 Liabilities $2k CC Debt (4…" at bounding box center [572, 390] width 1042 height 577
click at [453, 79] on div "Balance Sheet Cash Flow Budget" at bounding box center [407, 63] width 308 height 38
click at [444, 61] on h3 "Cash Flow" at bounding box center [437, 63] width 88 height 23
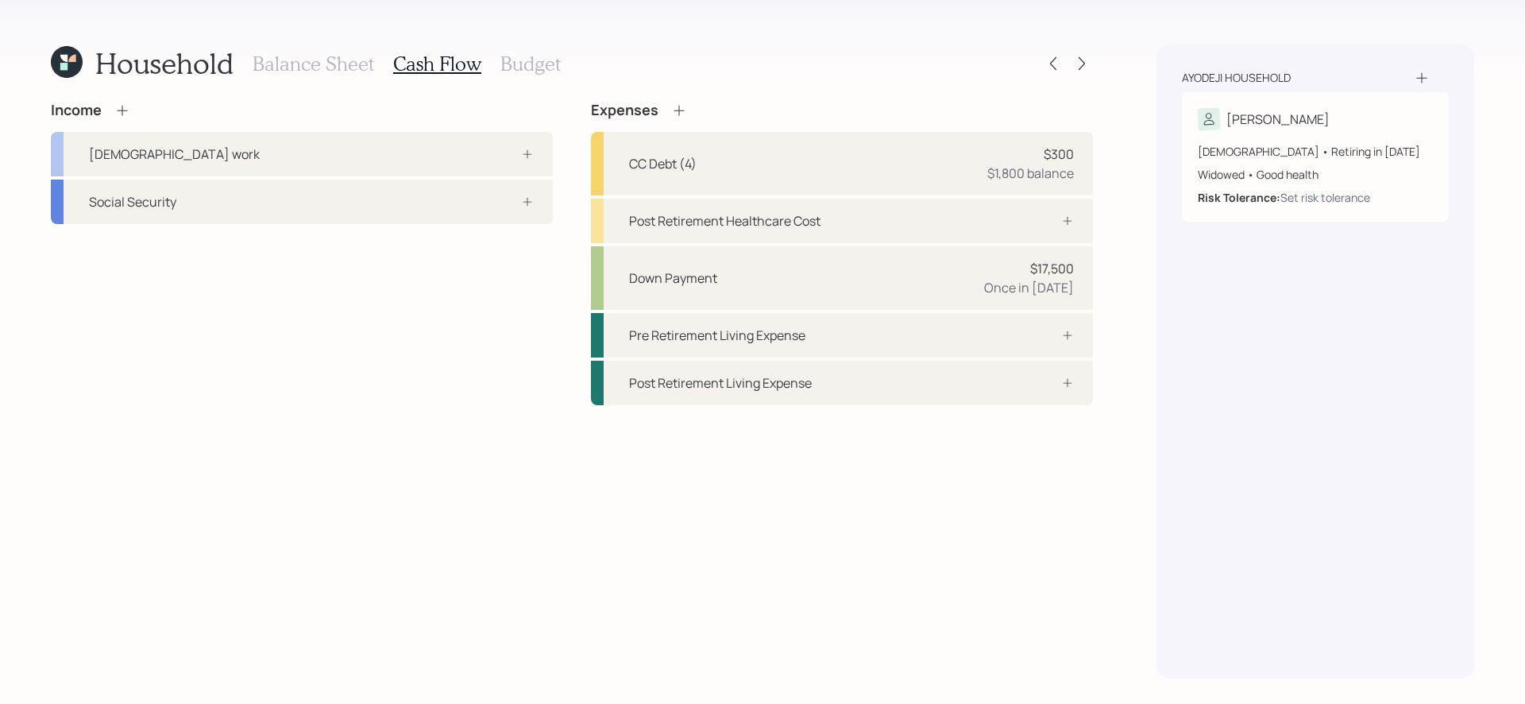
click at [677, 113] on icon at bounding box center [679, 110] width 16 height 16
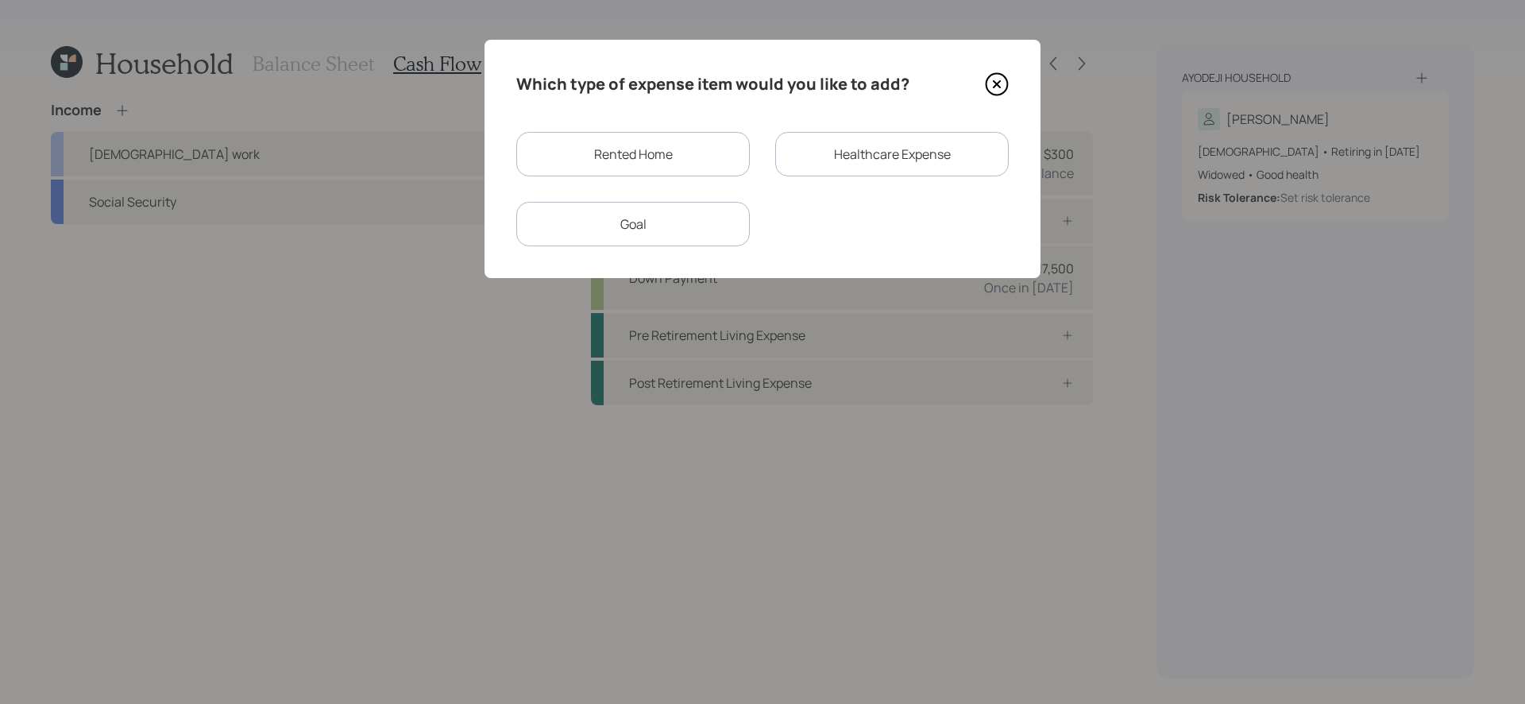
click at [656, 223] on div "Goal" at bounding box center [632, 224] width 233 height 44
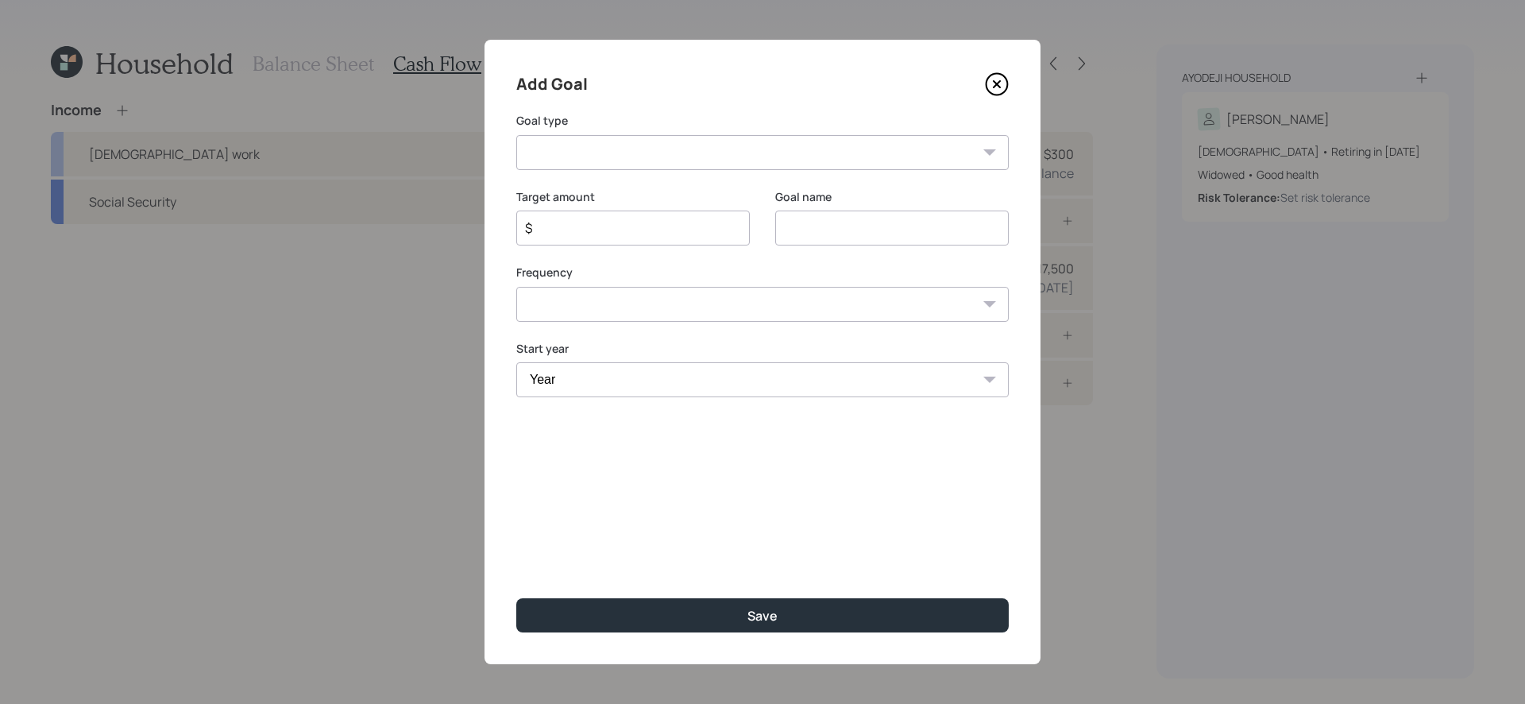
click at [829, 154] on select "Create an emergency fund Donate to charity Purchase a home Make a purchase Supp…" at bounding box center [762, 152] width 492 height 35
select select "other"
click at [516, 135] on select "Create an emergency fund Donate to charity Purchase a home Make a purchase Supp…" at bounding box center [762, 152] width 492 height 35
click at [830, 226] on input "Other" at bounding box center [891, 227] width 233 height 35
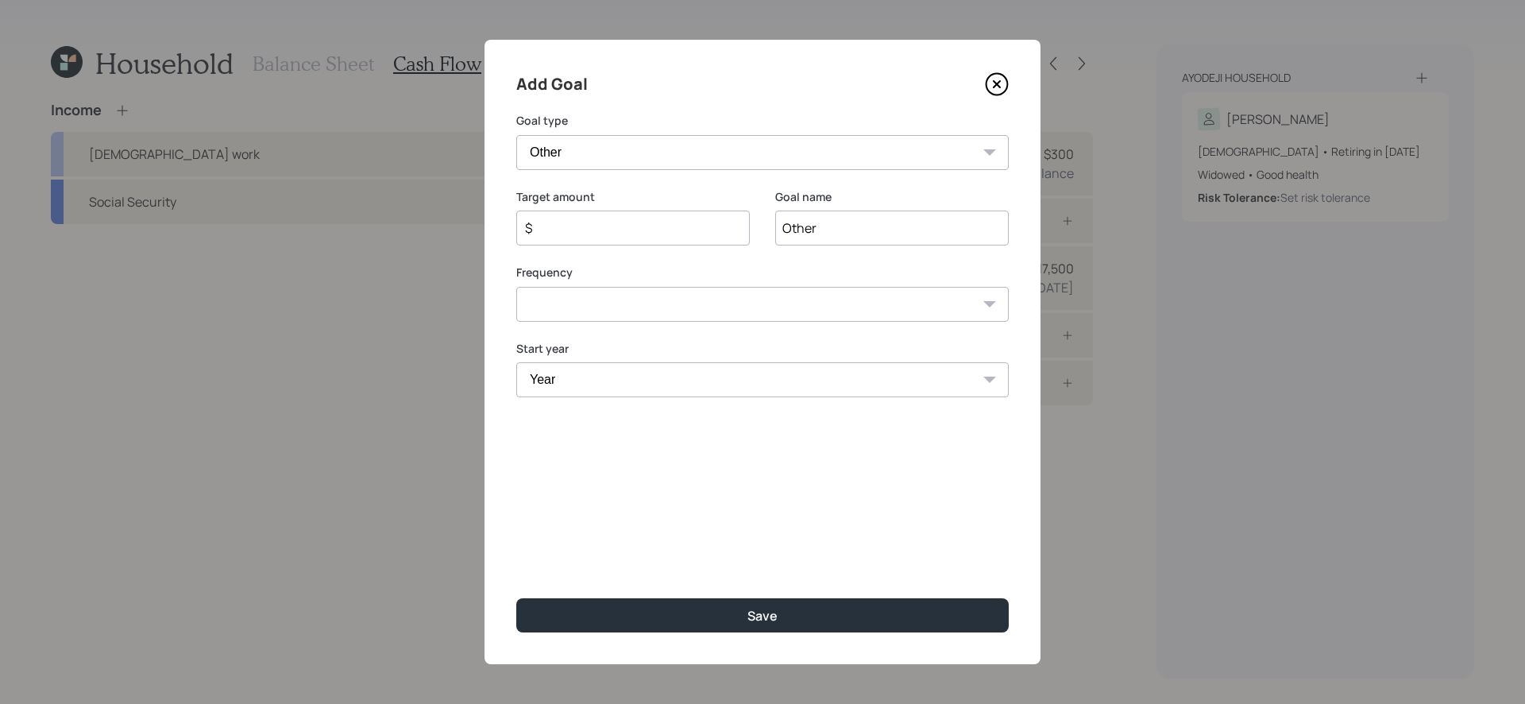
click at [830, 226] on input "Other" at bounding box center [891, 227] width 233 height 35
type input "Storage Units"
type input "$ 8,400"
click at [720, 309] on select "One time Every 1 year Every 2 years Every 3 years Every 4 years Every 5 years E…" at bounding box center [762, 304] width 492 height 35
select select "1"
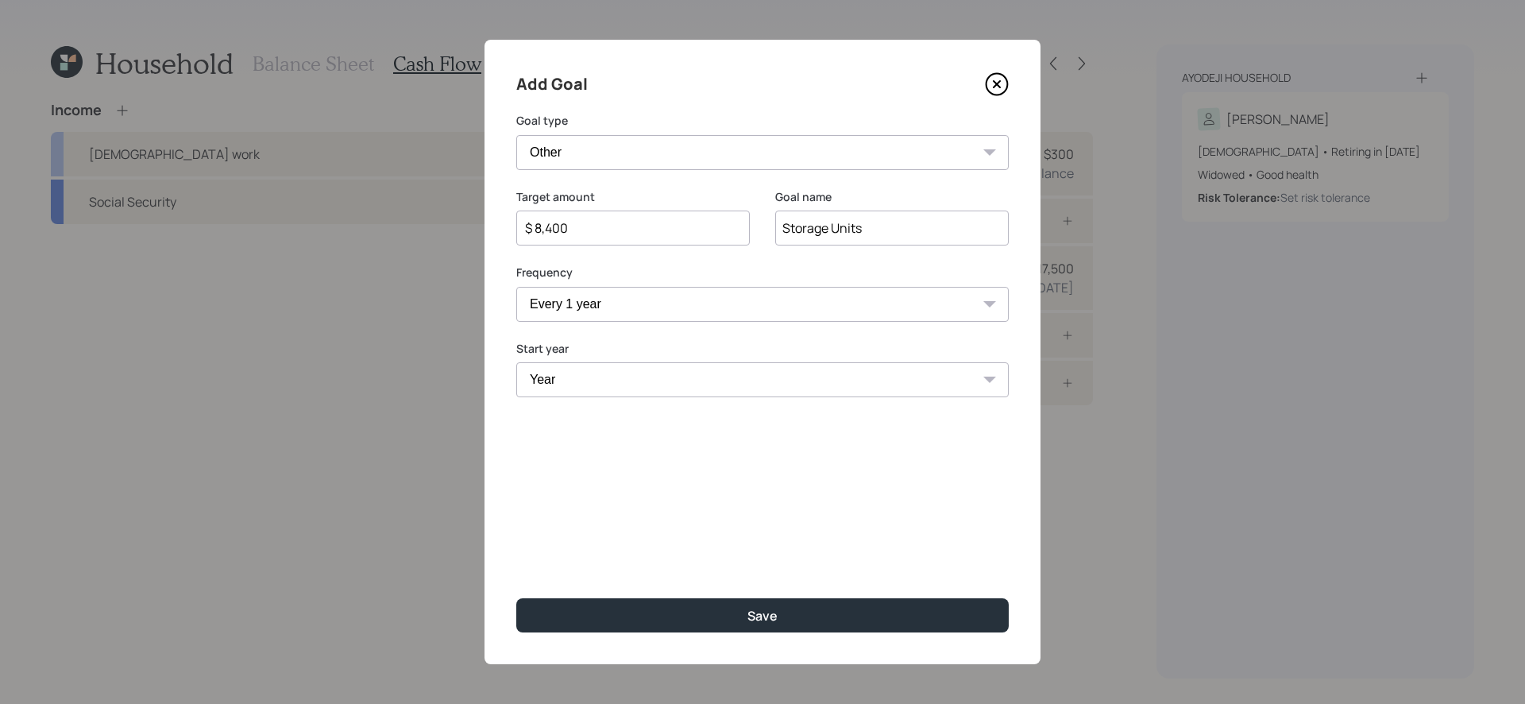
click at [516, 287] on select "One time Every 1 year Every 2 years Every 3 years Every 4 years Every 5 years E…" at bounding box center [762, 304] width 492 height 35
click at [588, 386] on select "Year 2025 2026 2027 2028 2029 2030 2031 2032 2033 2034 2035 2036 2037 2038 2039…" at bounding box center [632, 379] width 233 height 35
select select "2025"
click at [516, 362] on select "Year 2025 2026 2027 2028 2029 2030 2031 2032 2033 2034 2035 2036 2037 2038 2039…" at bounding box center [632, 379] width 233 height 35
click at [801, 389] on select "Year 2025 2026 2027 2028 2029 2030 2031 2032 2033 2034 2035 2036 2037 2038 2039…" at bounding box center [891, 379] width 233 height 35
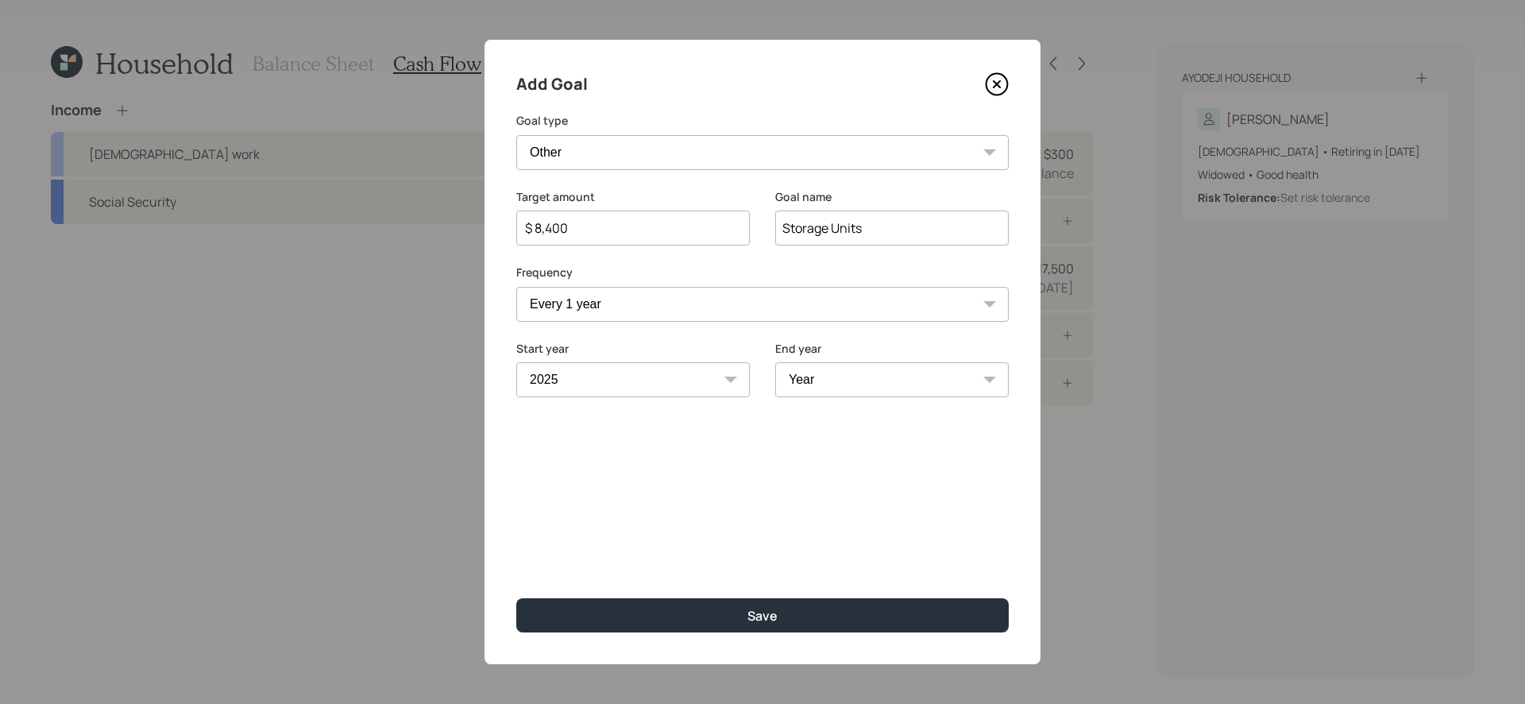
select select "2026"
click at [775, 362] on select "Year 2025 2026 2027 2028 2029 2030 2031 2032 2033 2034 2035 2036 2037 2038 2039…" at bounding box center [891, 379] width 233 height 35
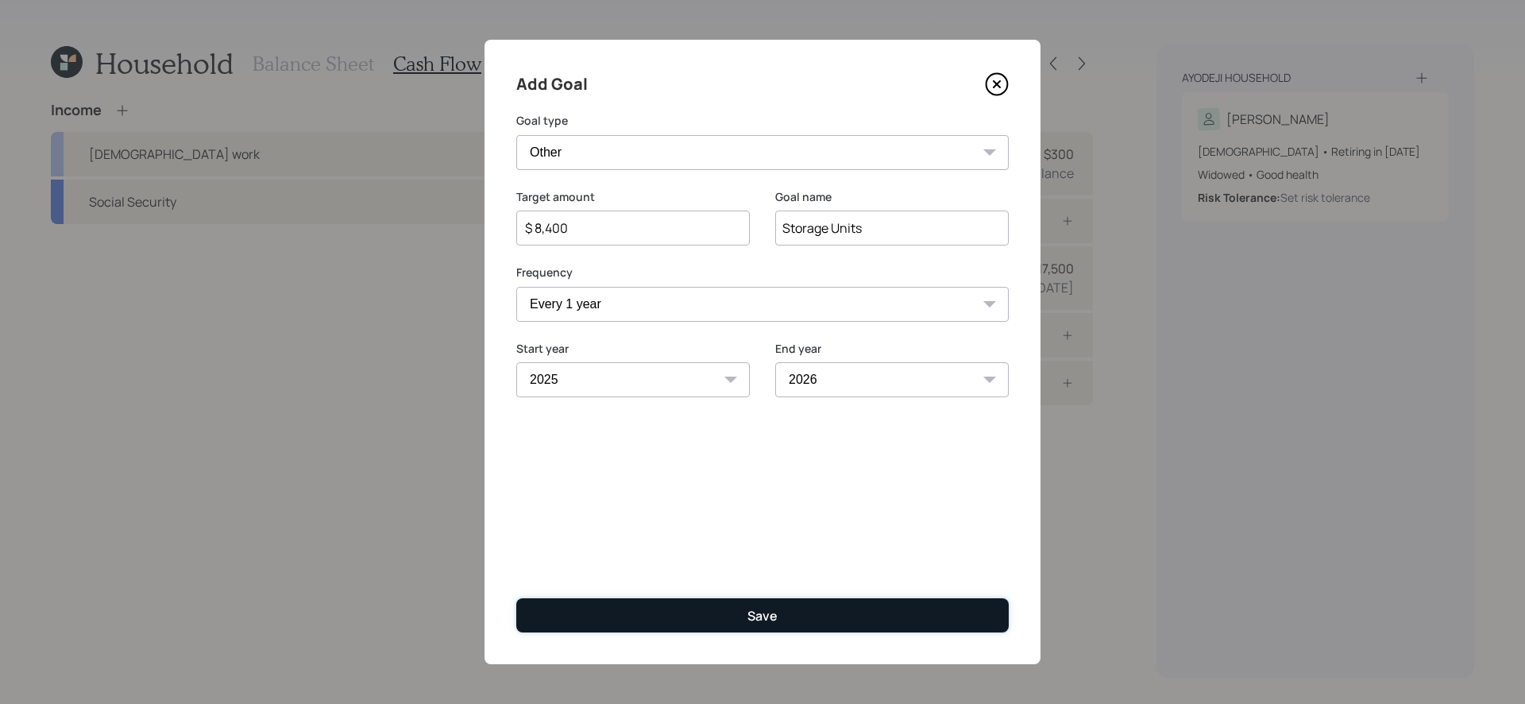
click at [758, 594] on div "Save" at bounding box center [762, 615] width 30 height 17
type input "$"
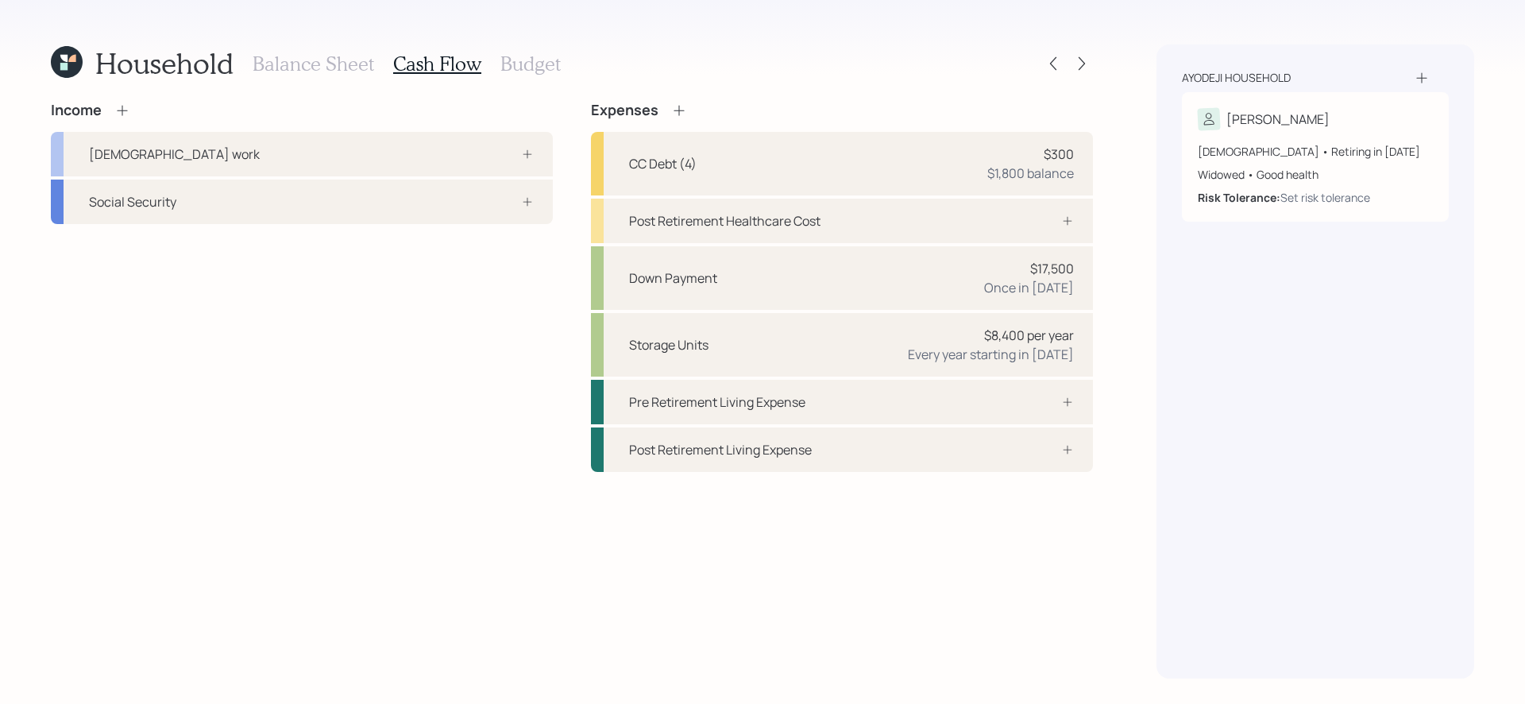
click at [330, 66] on h3 "Balance Sheet" at bounding box center [314, 63] width 122 height 23
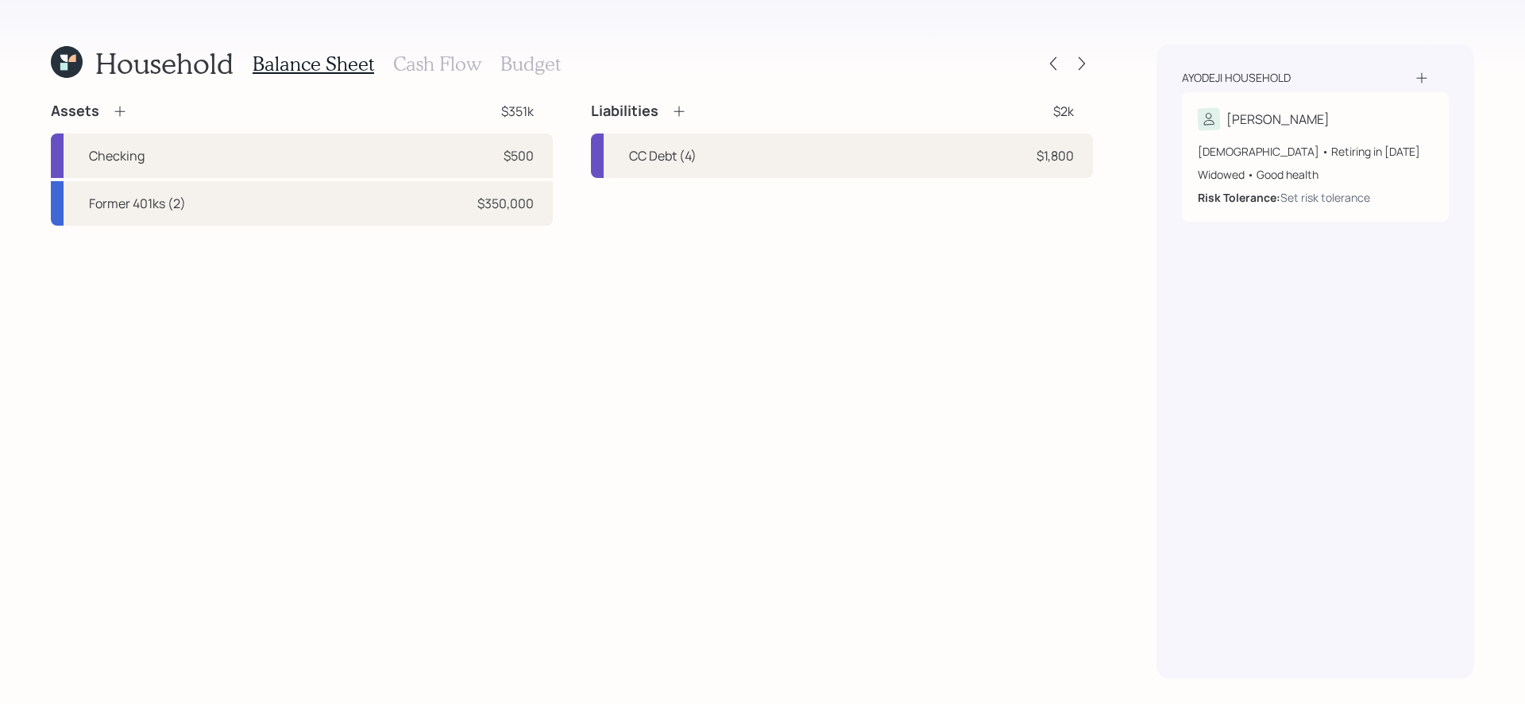
click at [436, 55] on h3 "Cash Flow" at bounding box center [437, 63] width 88 height 23
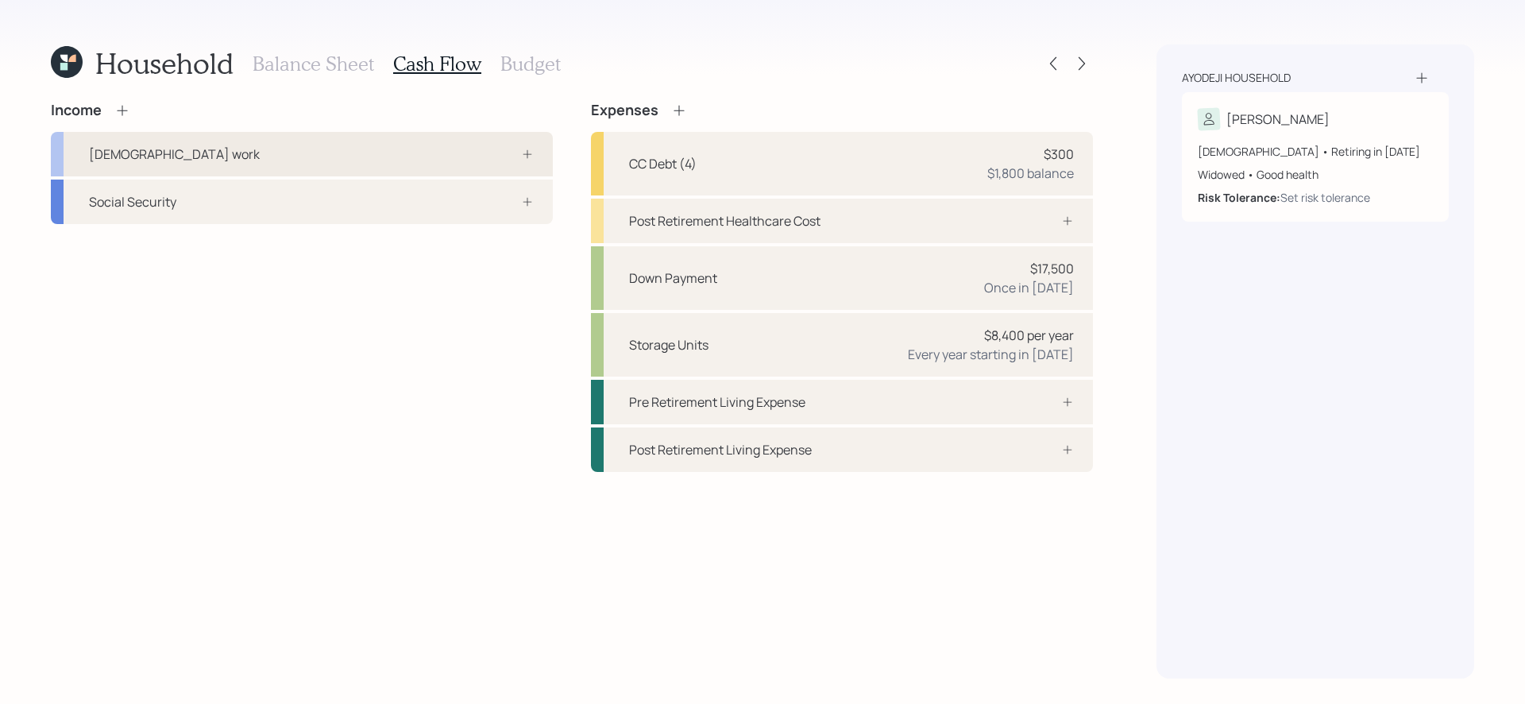
click at [427, 166] on div "Full-time work" at bounding box center [302, 154] width 502 height 44
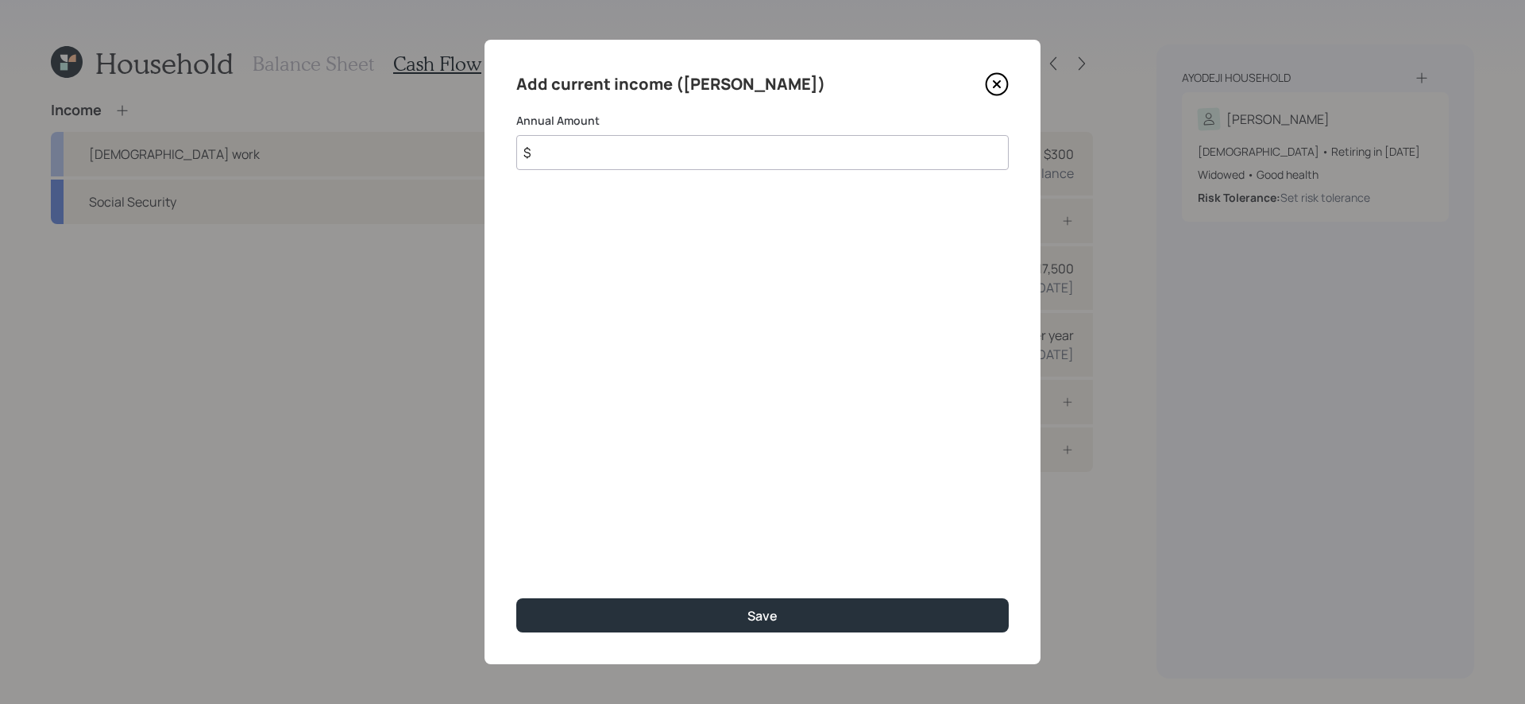
click at [626, 153] on input "$" at bounding box center [762, 152] width 492 height 35
type input "$ 135,000"
click at [516, 594] on button "Save" at bounding box center [762, 615] width 492 height 34
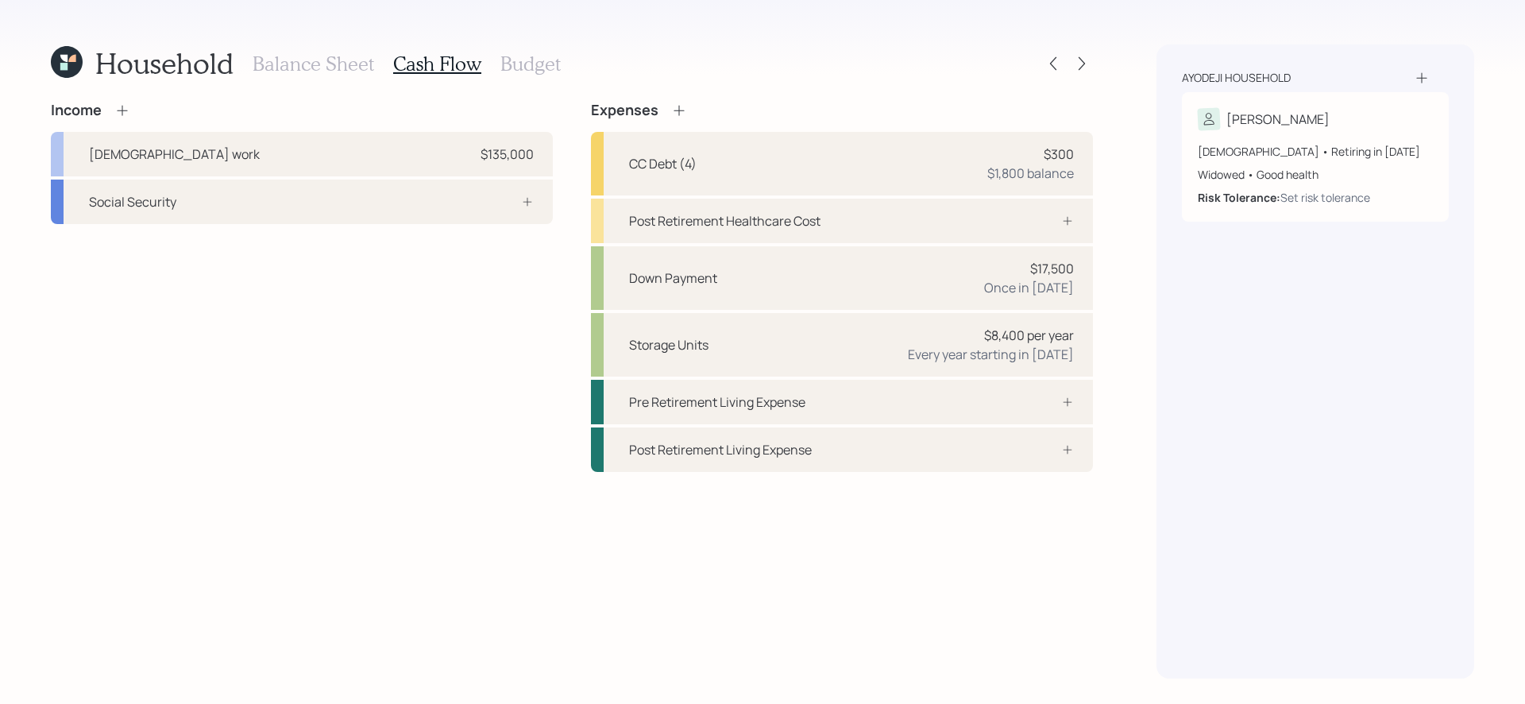
click at [286, 68] on h3 "Balance Sheet" at bounding box center [314, 63] width 122 height 23
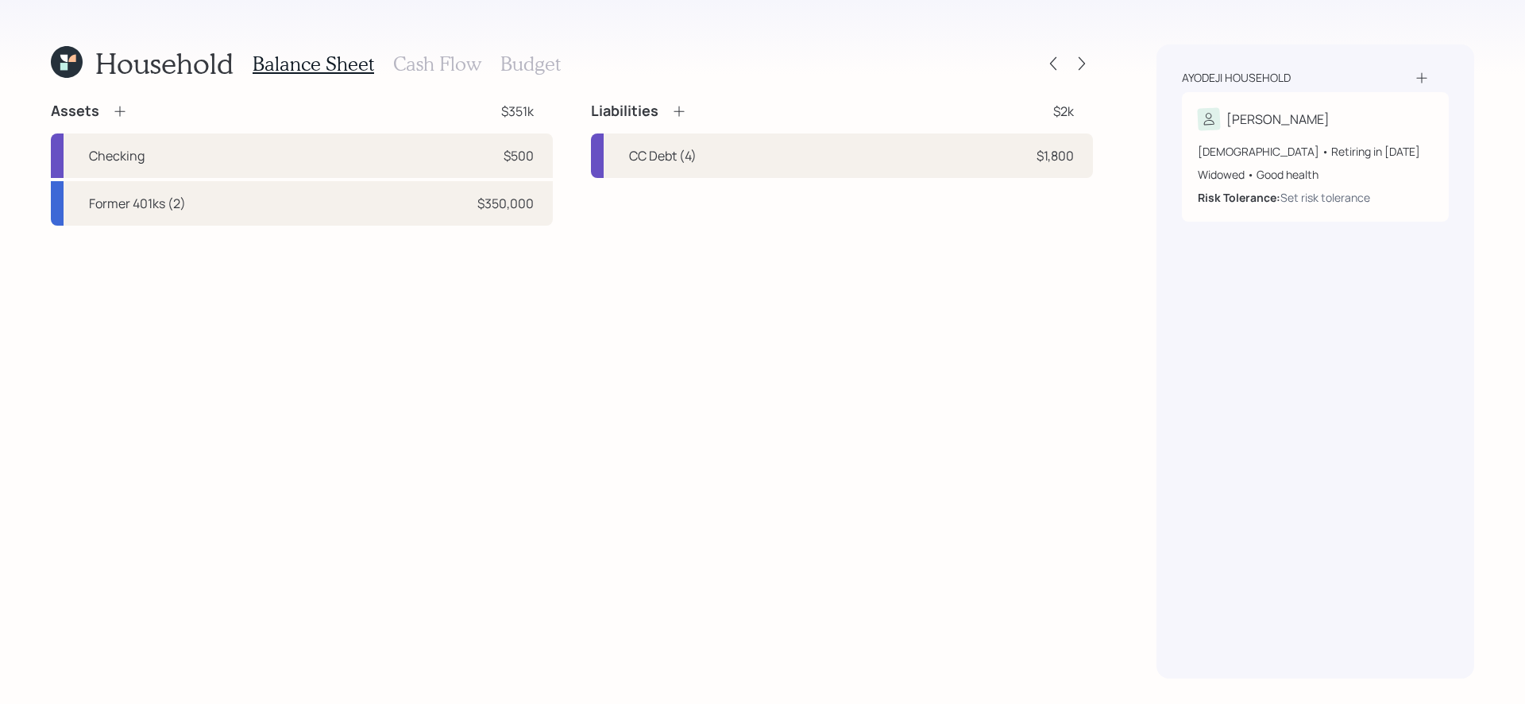
click at [123, 114] on icon at bounding box center [120, 111] width 16 height 16
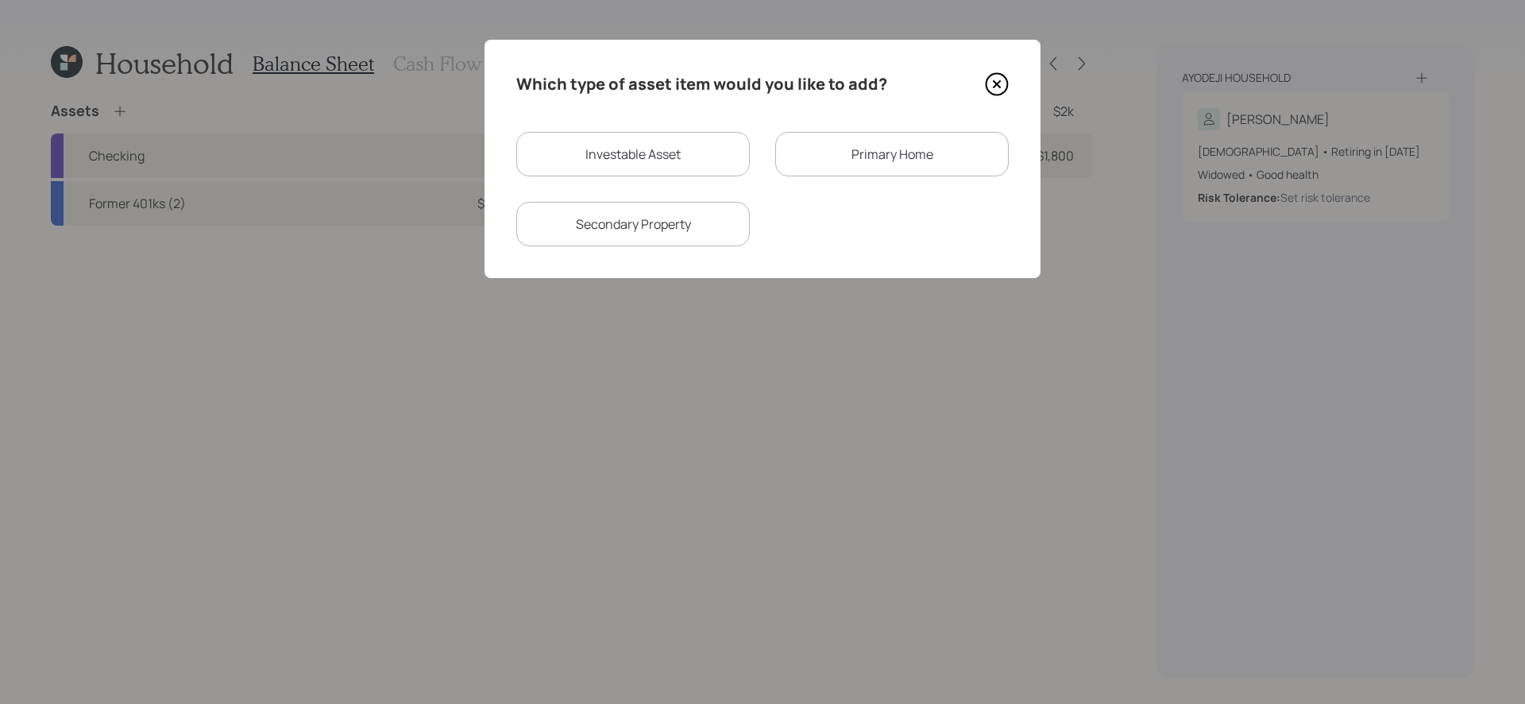
click at [682, 149] on div "Investable Asset" at bounding box center [632, 154] width 233 height 44
select select "taxable"
select select "balanced"
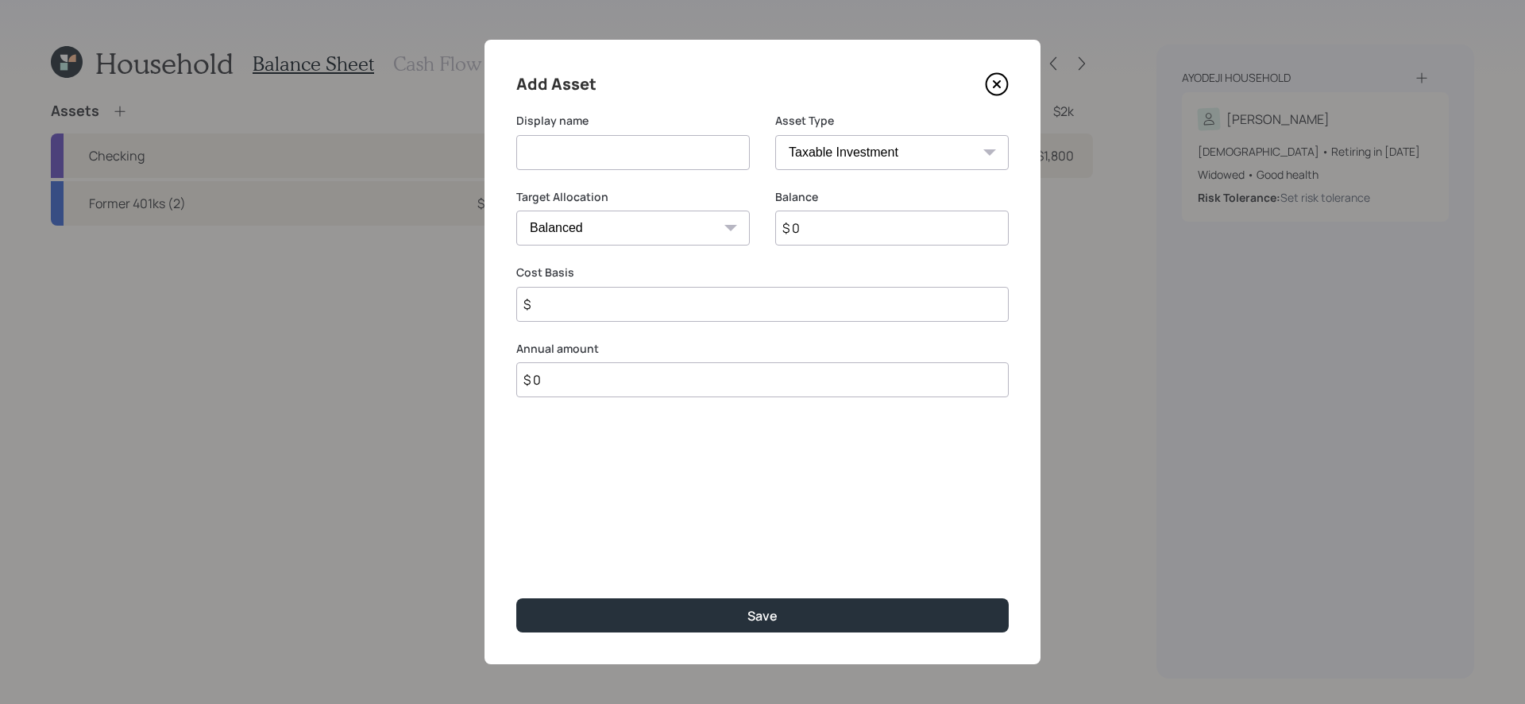
click at [625, 158] on input at bounding box center [632, 152] width 233 height 35
type input "Current 401k"
select select "company_sponsored"
type input "$ 1"
type input "6"
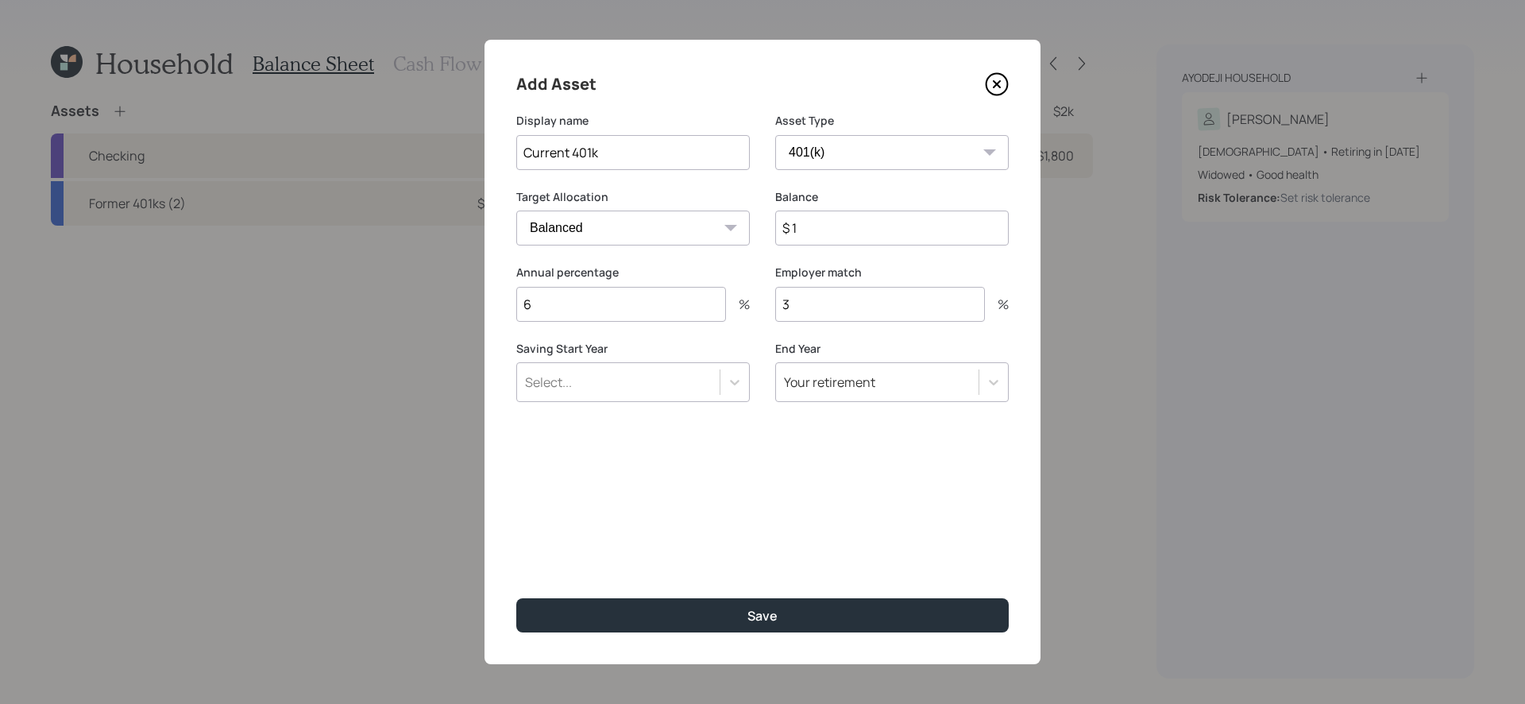
type input "3"
type input "a"
click at [516, 594] on button "Save" at bounding box center [762, 615] width 492 height 34
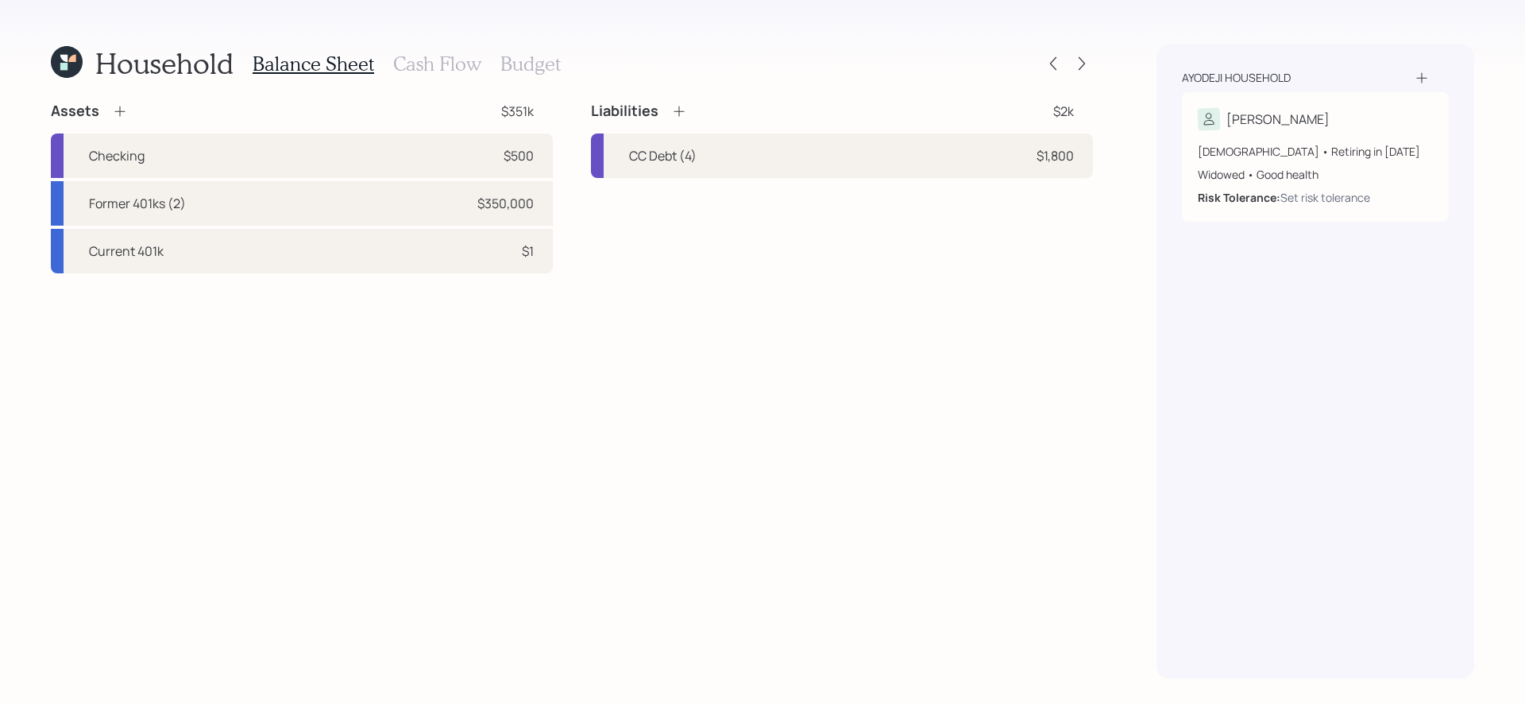
click at [433, 53] on h3 "Cash Flow" at bounding box center [437, 63] width 88 height 23
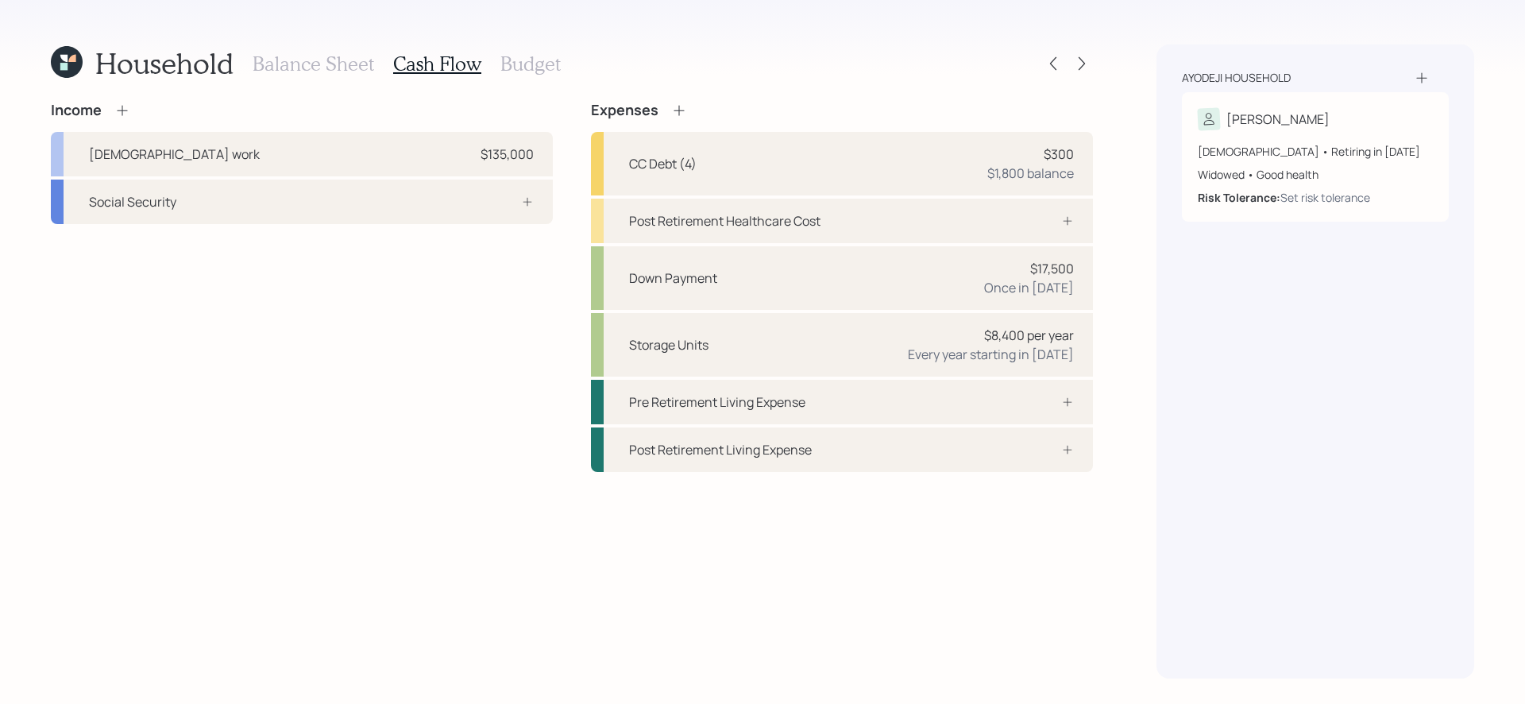
click at [469, 364] on div "Income Full-time work $135,000 Social Security" at bounding box center [302, 287] width 502 height 370
click at [397, 193] on div "Social Security" at bounding box center [302, 201] width 502 height 44
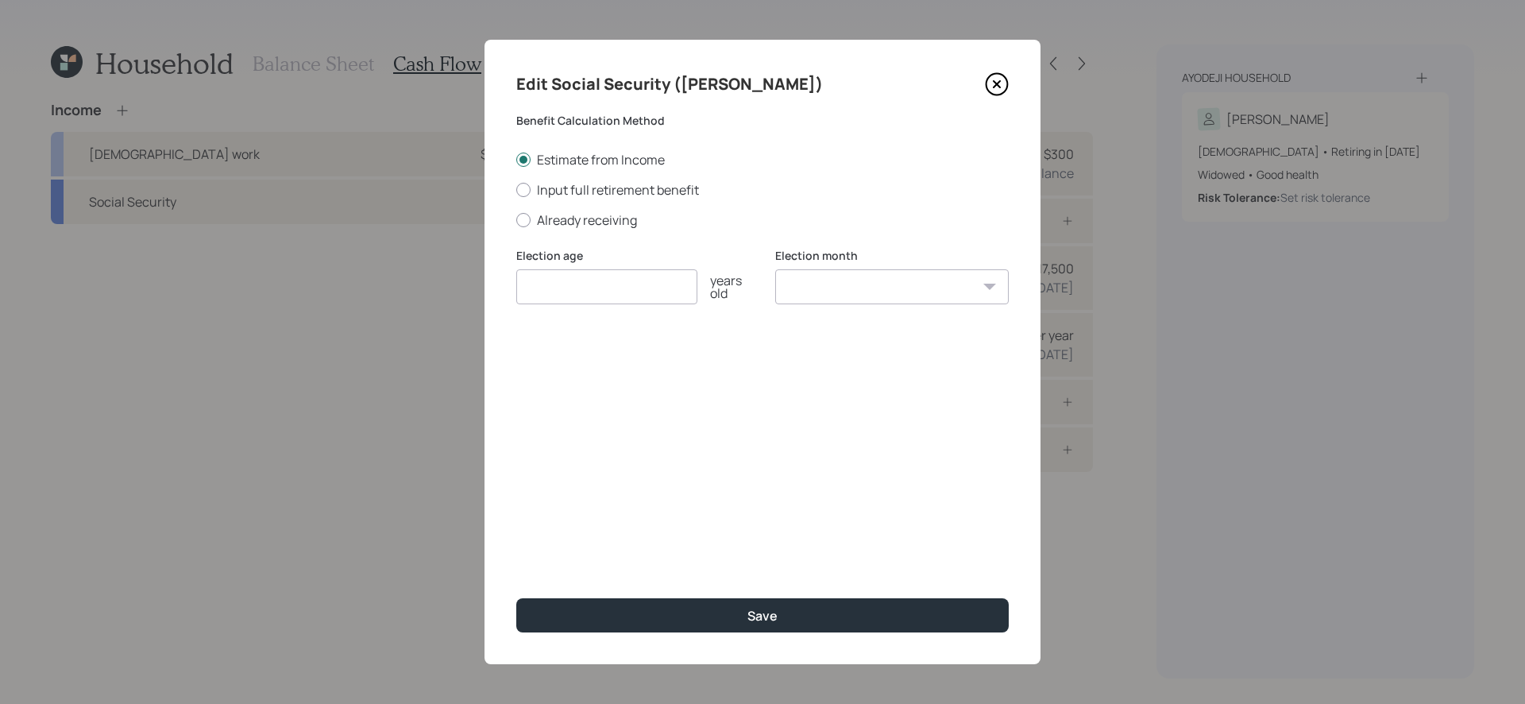
click at [570, 291] on input "number" at bounding box center [606, 286] width 181 height 35
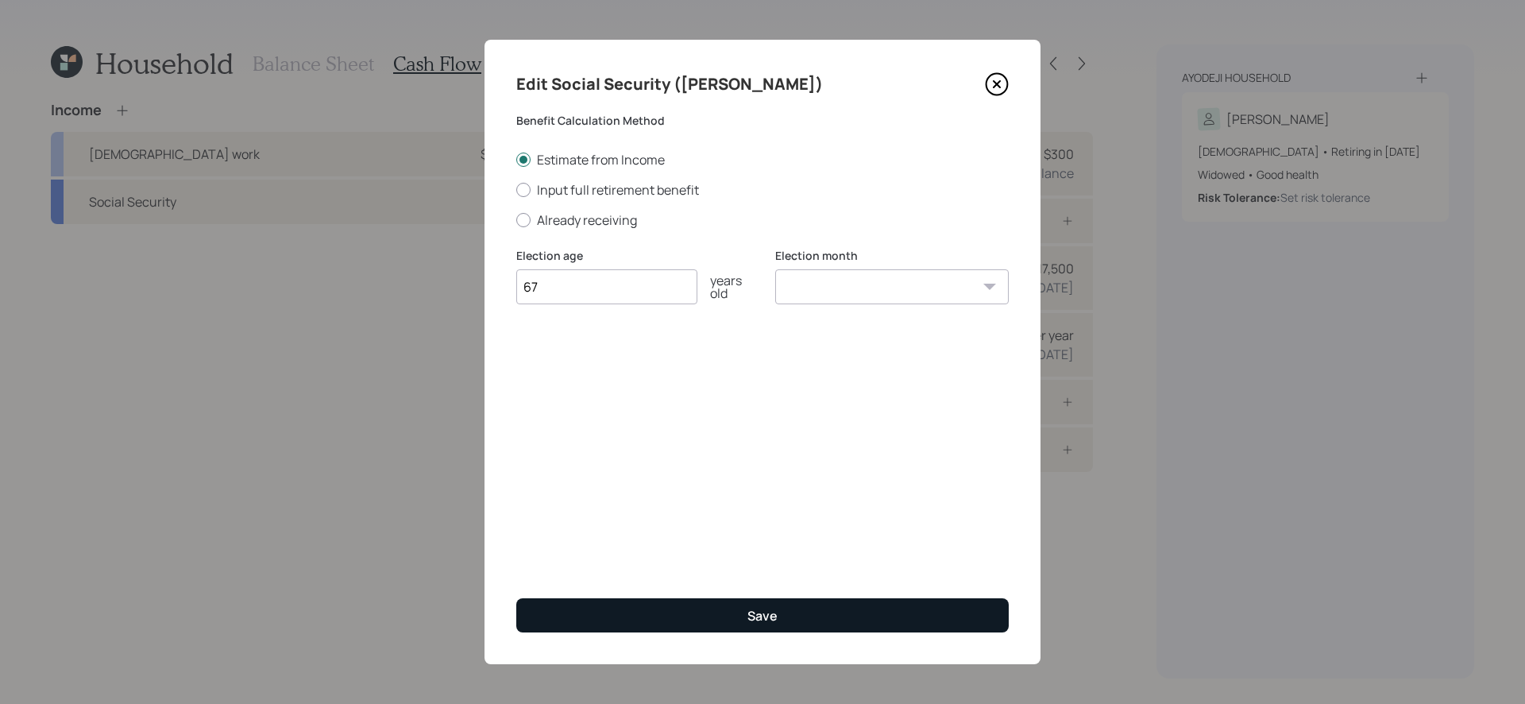
type input "67"
click at [710, 594] on button "Save" at bounding box center [762, 615] width 492 height 34
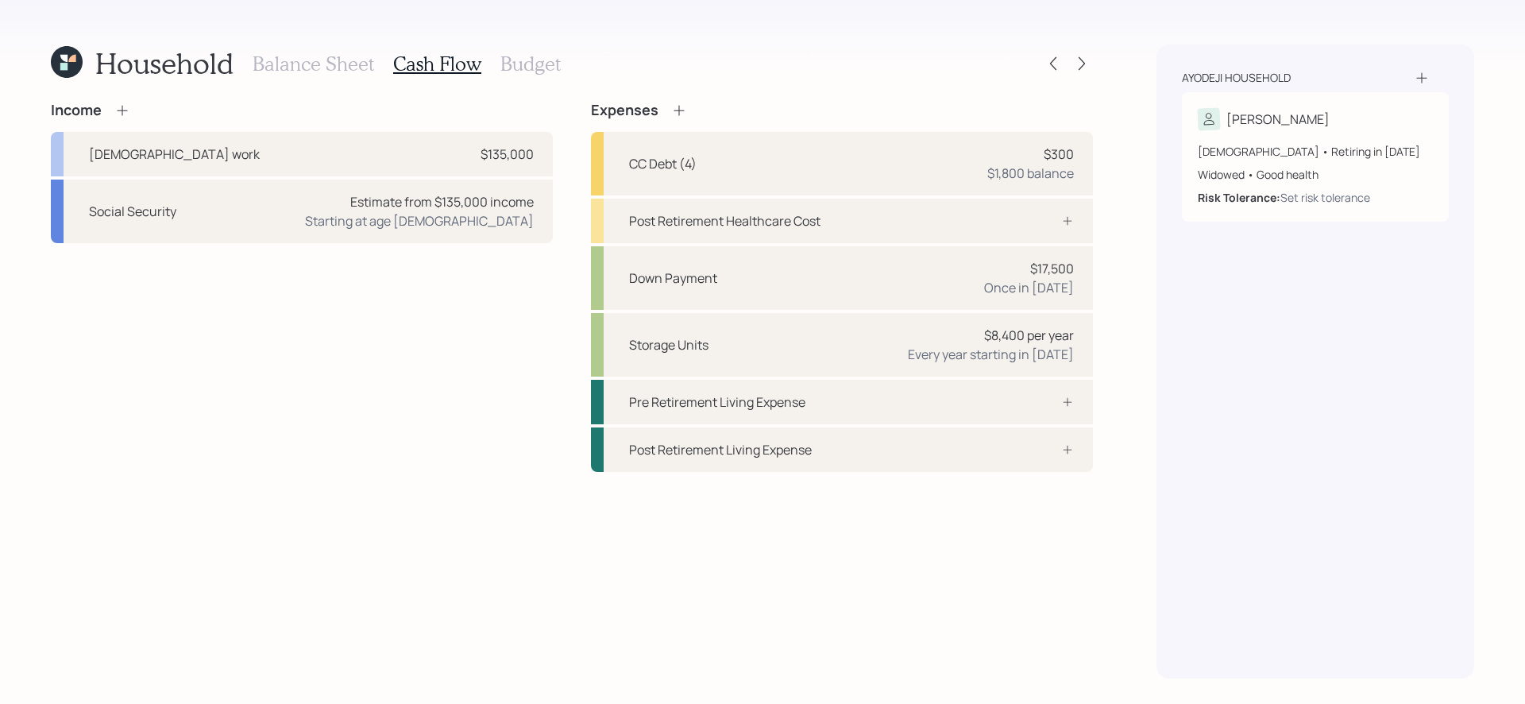
click at [463, 334] on div "Income Full-time work $135,000 Social Security Estimate from $135,000 income St…" at bounding box center [302, 287] width 502 height 370
click at [426, 307] on div "Income Full-time work $135,000 Social Security Estimate from $135,000 income St…" at bounding box center [302, 287] width 502 height 370
click at [446, 305] on div "Income Full-time work $135,000 Social Security Estimate from $135,000 income St…" at bounding box center [302, 287] width 502 height 370
click at [542, 322] on div "Income Full-time work $135,000 Social Security Estimate from $135,000 income St…" at bounding box center [302, 287] width 502 height 370
click at [749, 233] on div "Post Retirement Healthcare Cost" at bounding box center [842, 221] width 502 height 44
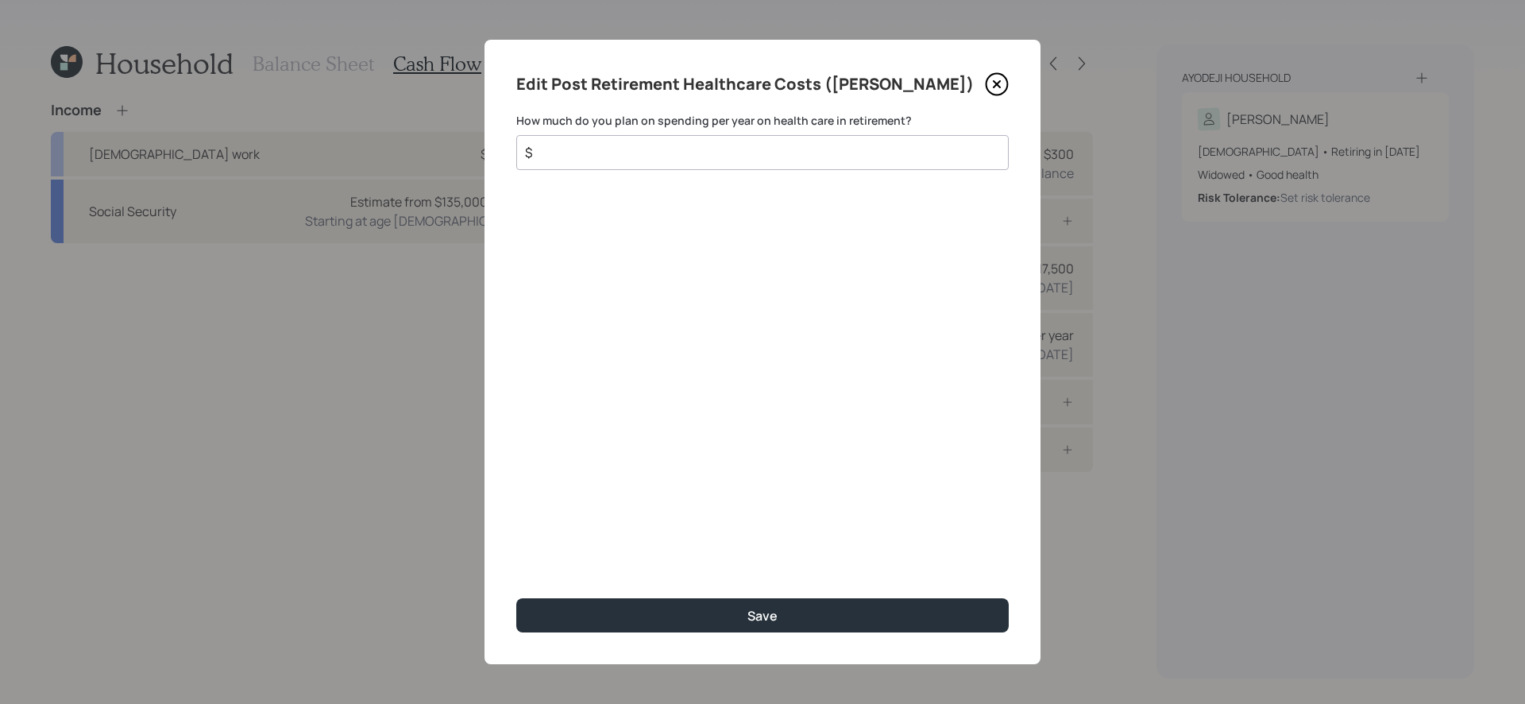
click at [750, 156] on input "$" at bounding box center [755, 152] width 465 height 19
type input "$ 5,000"
click at [516, 594] on button "Save" at bounding box center [762, 615] width 492 height 34
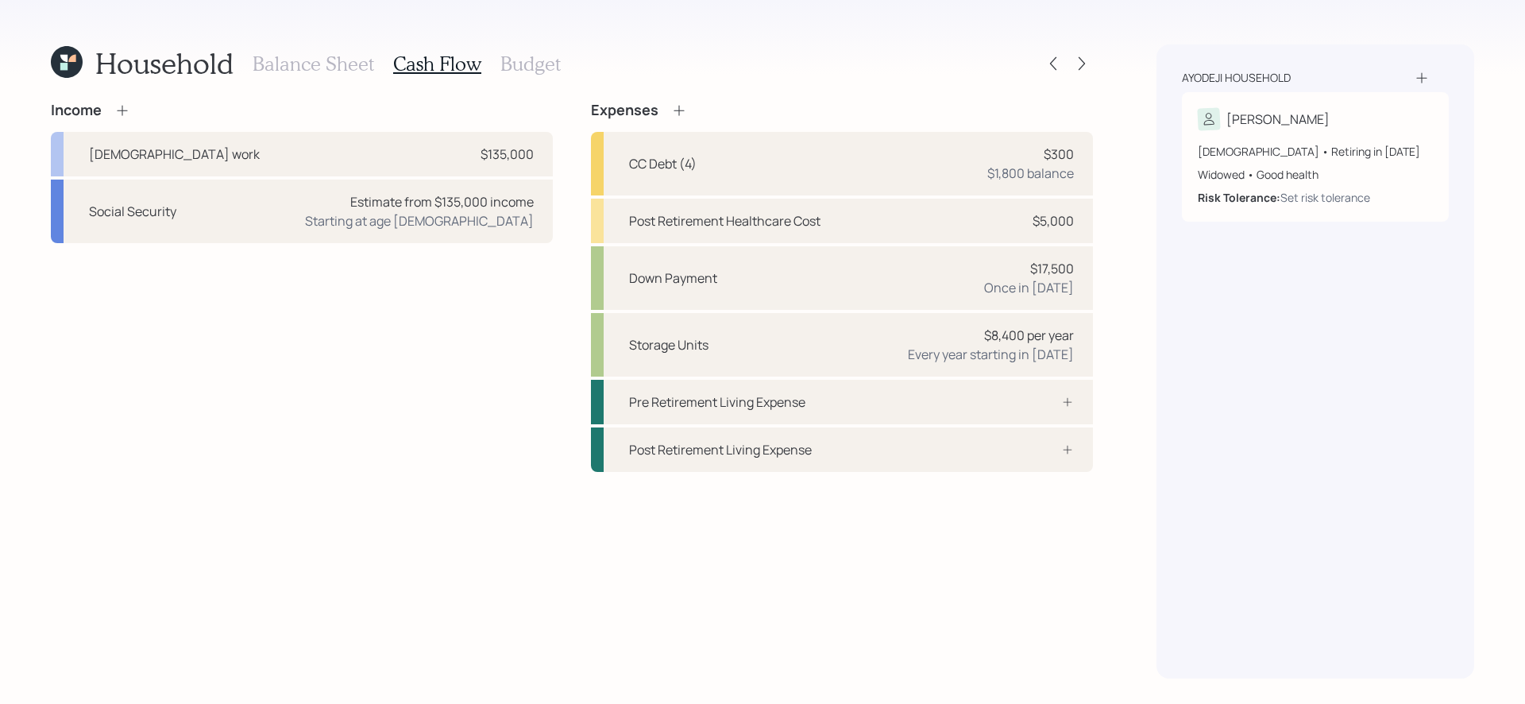
click at [458, 439] on div "Income Full-time work $135,000 Social Security Estimate from $135,000 income St…" at bounding box center [302, 287] width 502 height 370
click at [361, 300] on div "Income Full-time work $135,000 Social Security Estimate from $135,000 income St…" at bounding box center [302, 287] width 502 height 370
click at [299, 332] on div "Income Full-time work $135,000 Social Security Estimate from $135,000 income St…" at bounding box center [302, 287] width 502 height 370
click at [535, 61] on h3 "Budget" at bounding box center [530, 63] width 60 height 23
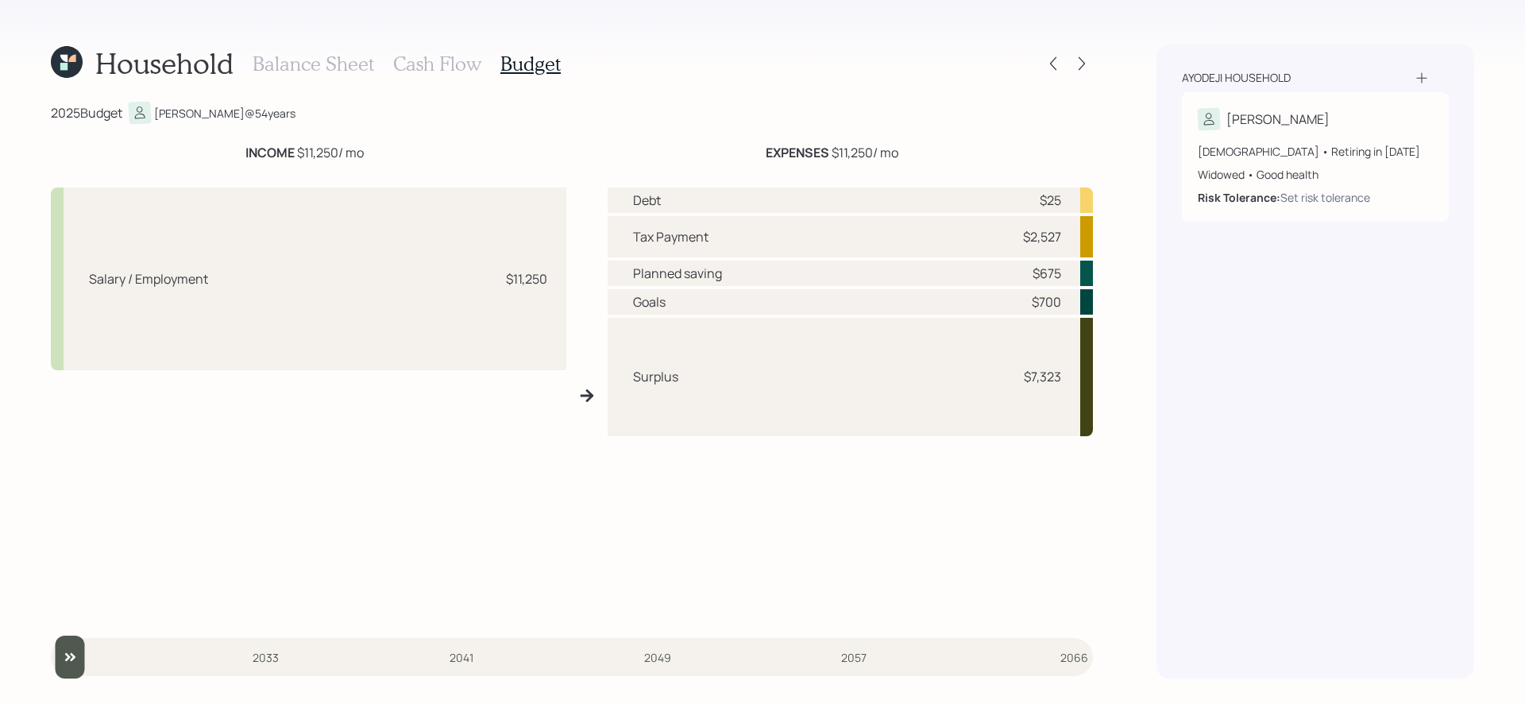
click at [478, 554] on div "Salary / Employment $11,250" at bounding box center [308, 401] width 515 height 429
drag, startPoint x: 443, startPoint y: 307, endPoint x: 572, endPoint y: 287, distance: 130.2
click at [572, 287] on div "Salary / Employment $11,250 Debt $25 Tax Payment $2,527 Planned saving $675 Goa…" at bounding box center [572, 396] width 1042 height 442
drag, startPoint x: 494, startPoint y: 278, endPoint x: 565, endPoint y: 278, distance: 71.5
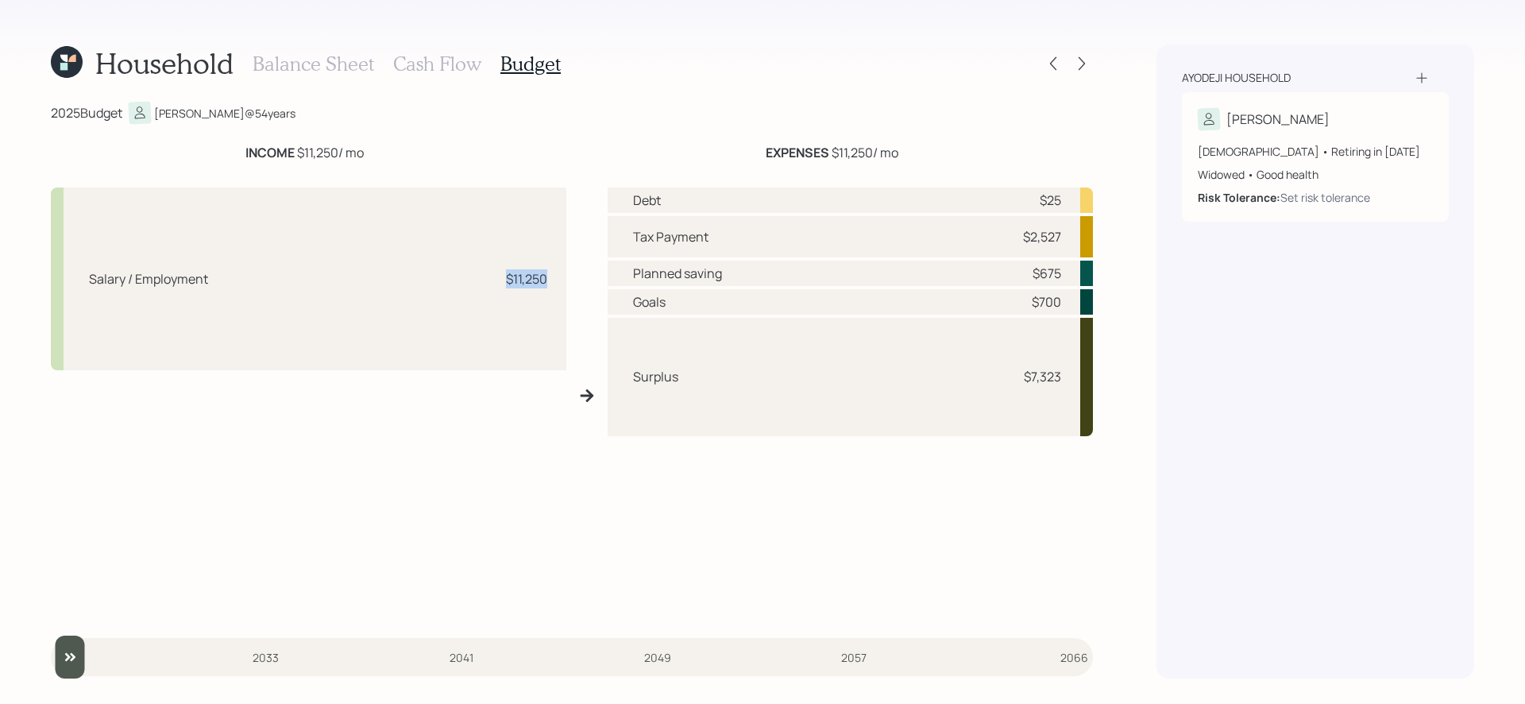
click at [565, 278] on div "Salary / Employment $11,250" at bounding box center [308, 278] width 515 height 183
drag, startPoint x: 638, startPoint y: 237, endPoint x: 902, endPoint y: 245, distance: 264.6
click at [902, 245] on div "Tax Payment $2,527" at bounding box center [850, 236] width 485 height 41
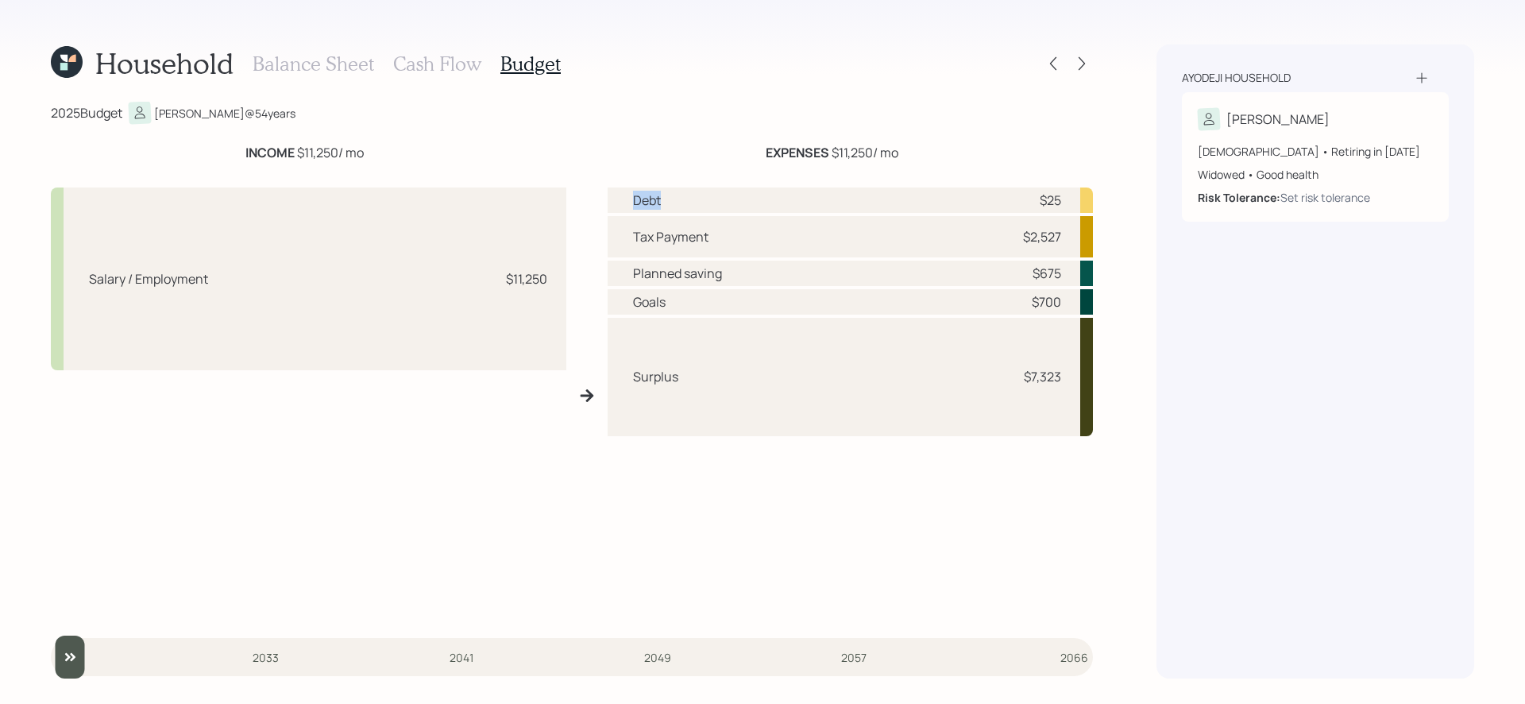
drag, startPoint x: 633, startPoint y: 203, endPoint x: 681, endPoint y: 201, distance: 47.7
click at [681, 201] on div "Debt $25" at bounding box center [850, 199] width 485 height 25
click at [699, 293] on div "Goals $700" at bounding box center [850, 301] width 485 height 25
drag, startPoint x: 631, startPoint y: 270, endPoint x: 802, endPoint y: 275, distance: 171.6
click at [802, 275] on div "Planned saving $675" at bounding box center [850, 272] width 485 height 25
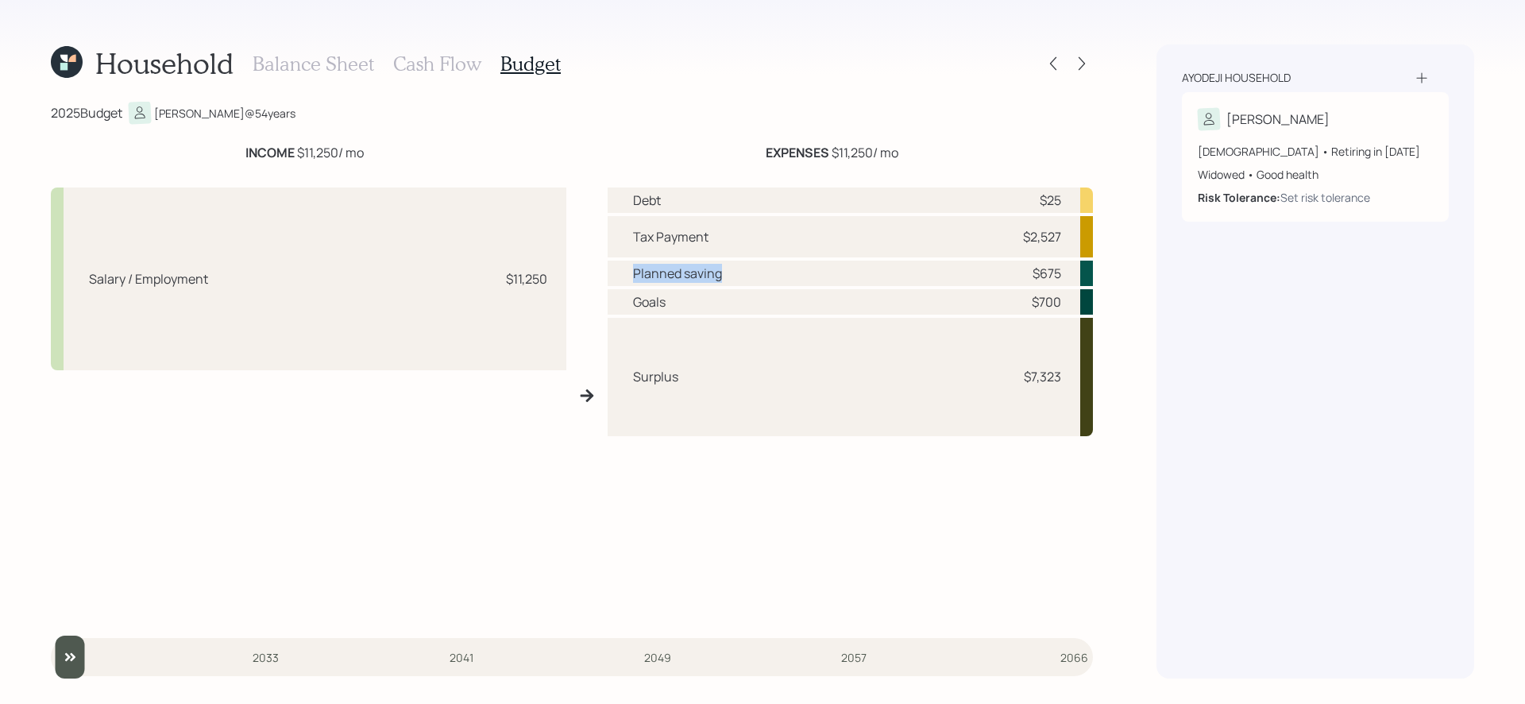
click at [802, 275] on div "Planned saving $675" at bounding box center [850, 272] width 485 height 25
drag, startPoint x: 631, startPoint y: 276, endPoint x: 804, endPoint y: 278, distance: 172.3
click at [804, 278] on div "Planned saving $675" at bounding box center [850, 272] width 485 height 25
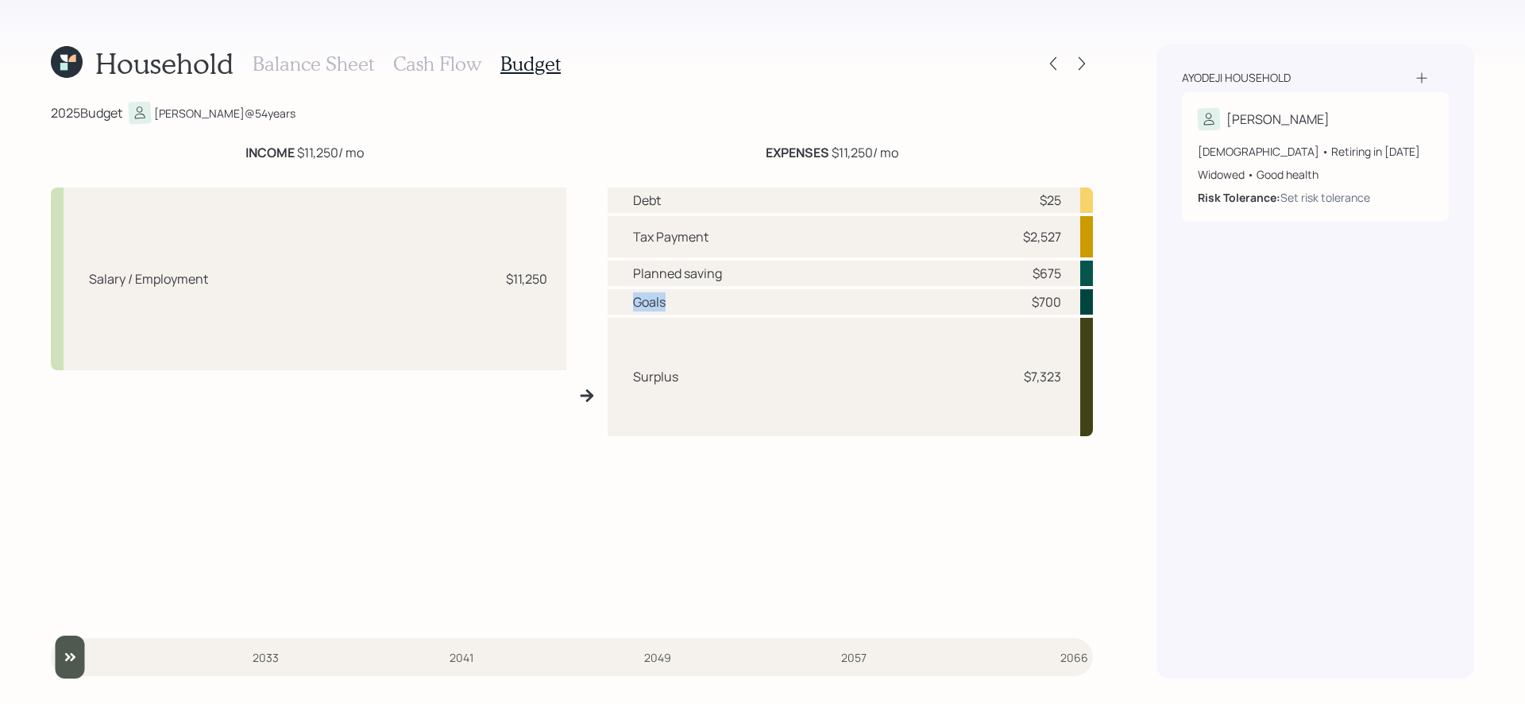
drag, startPoint x: 635, startPoint y: 305, endPoint x: 706, endPoint y: 304, distance: 70.7
click at [706, 304] on div "Goals $700" at bounding box center [850, 301] width 485 height 25
drag, startPoint x: 627, startPoint y: 377, endPoint x: 731, endPoint y: 384, distance: 104.3
click at [731, 384] on div "Surplus $7,323" at bounding box center [850, 377] width 485 height 119
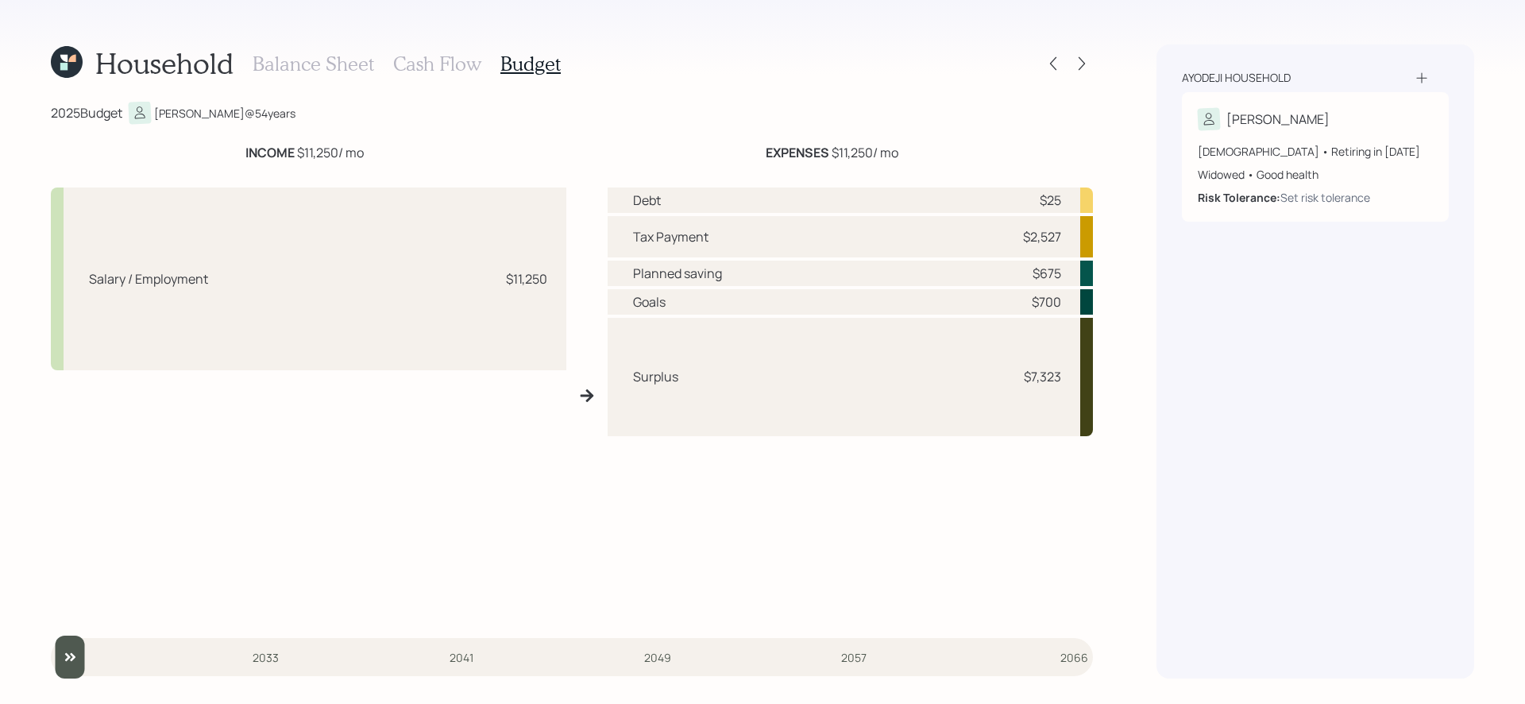
click at [792, 511] on div "Debt $25 Tax Payment $2,527 Planned saving $675 Goals $700 Surplus $7,323" at bounding box center [850, 401] width 485 height 429
click at [426, 66] on h3 "Cash Flow" at bounding box center [437, 63] width 88 height 23
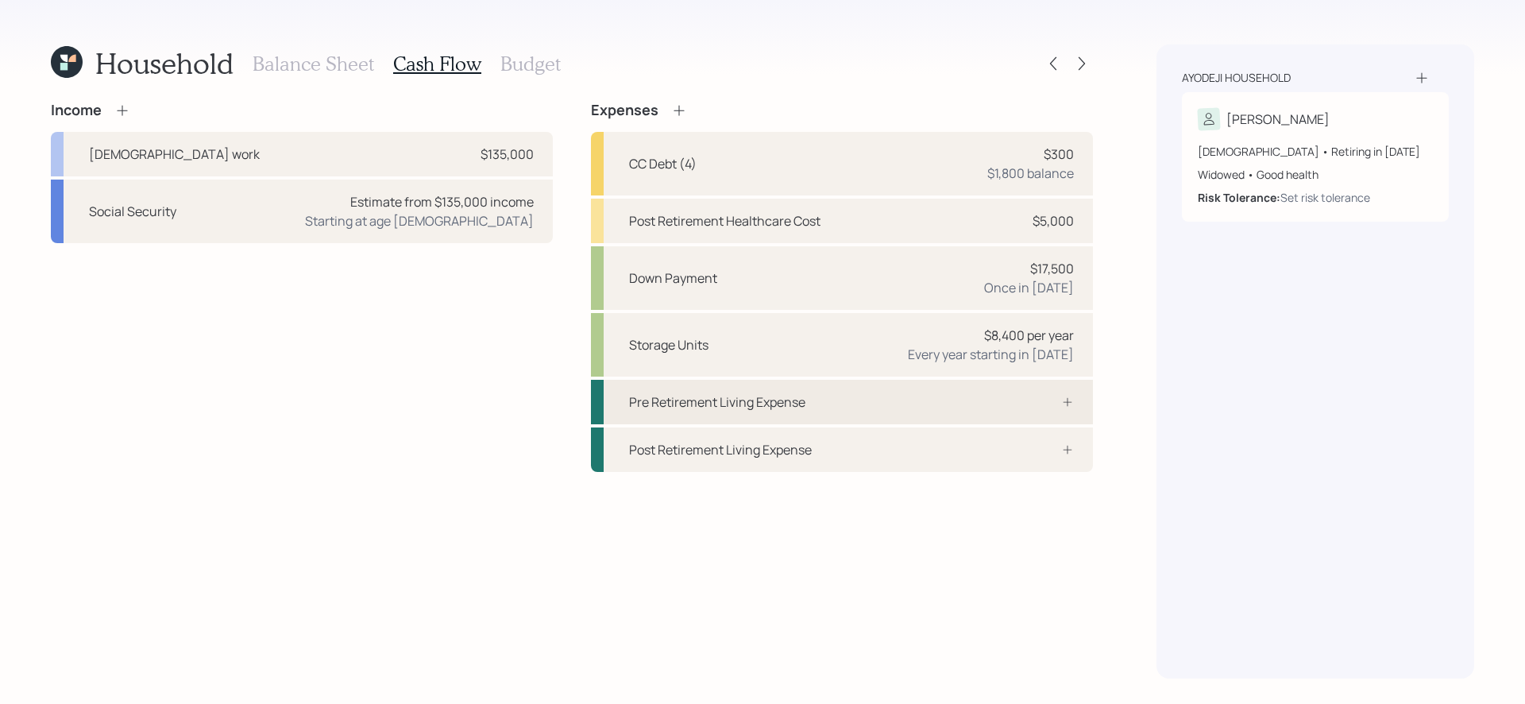
click at [899, 390] on div "Pre Retirement Living Expense" at bounding box center [842, 402] width 502 height 44
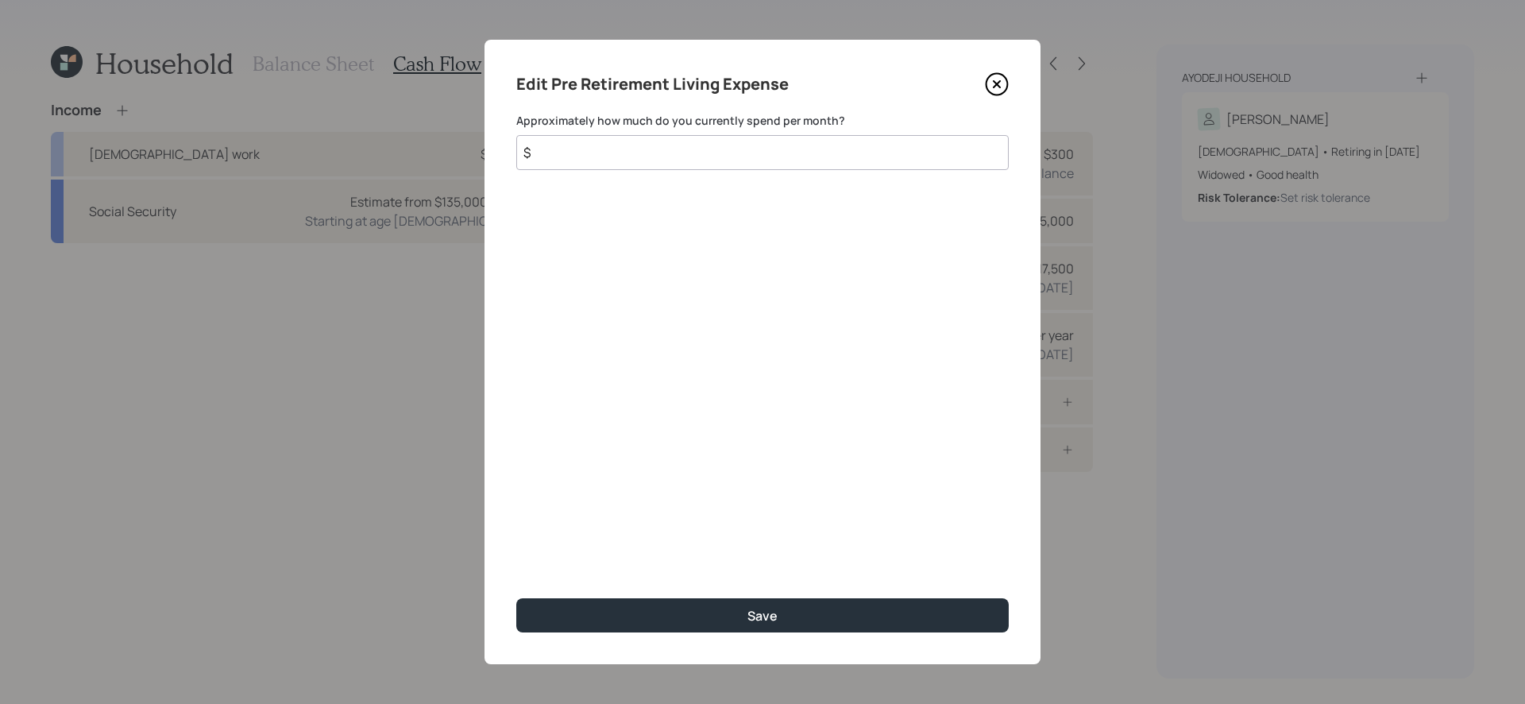
click at [858, 155] on input "$" at bounding box center [762, 152] width 492 height 35
type input "$ 6,800"
click at [516, 594] on button "Save" at bounding box center [762, 615] width 492 height 34
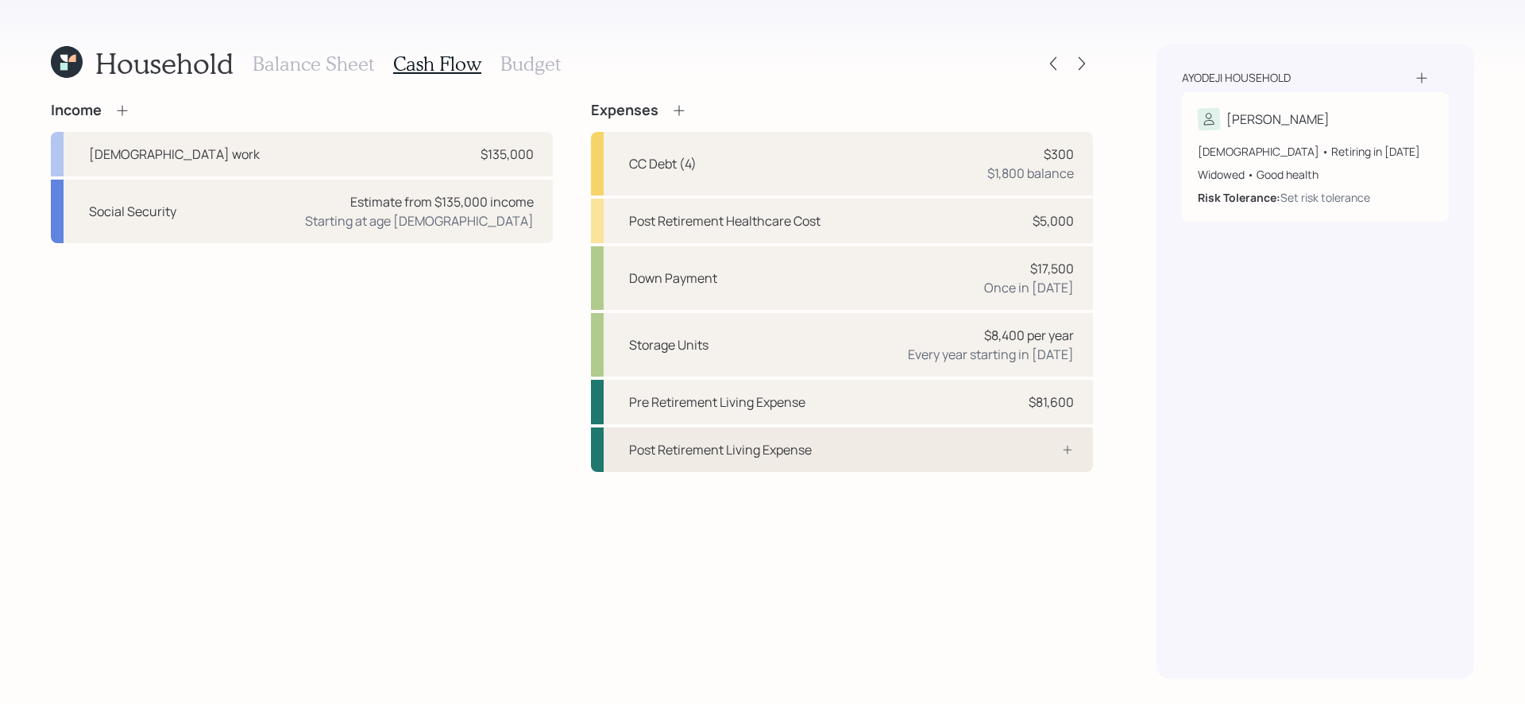
click at [977, 456] on div "Post Retirement Living Expense" at bounding box center [842, 449] width 502 height 44
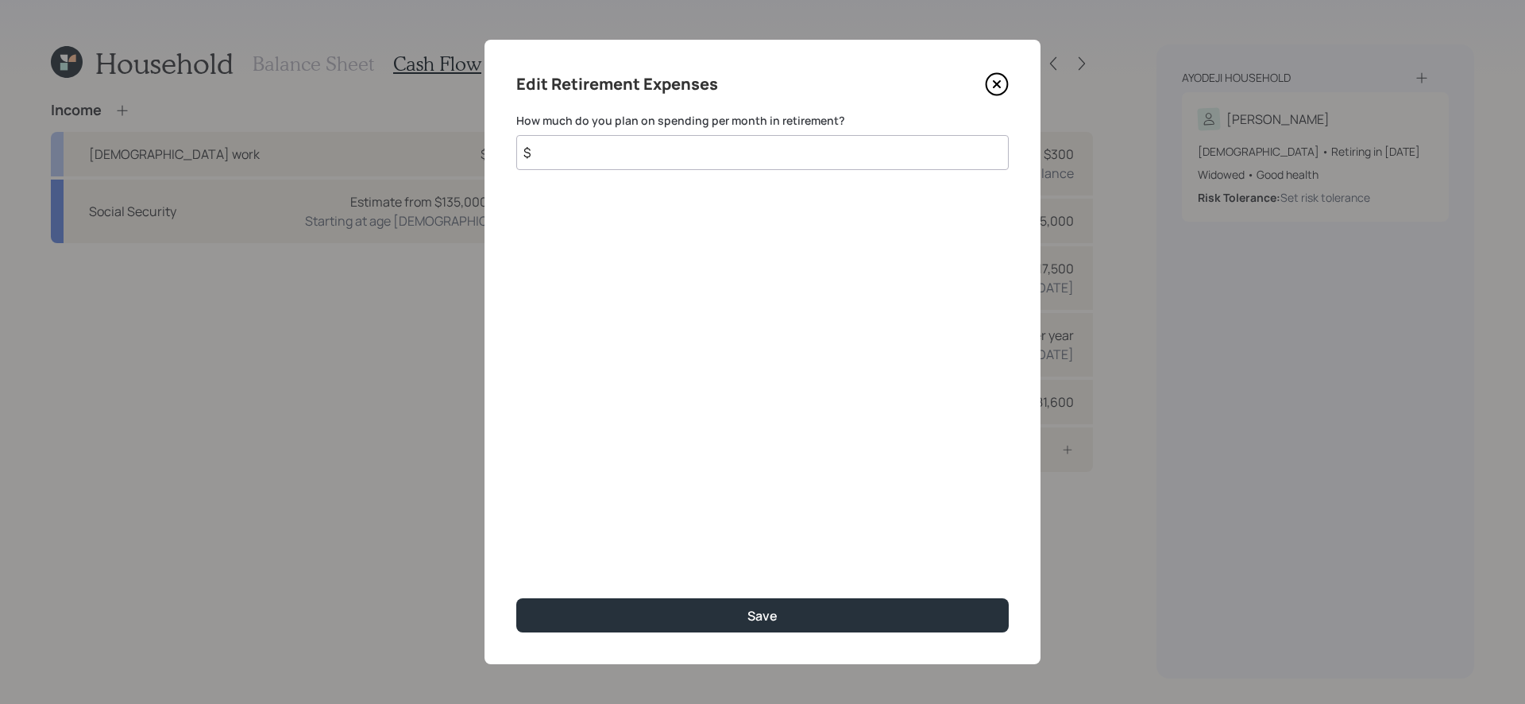
click at [794, 145] on input "$" at bounding box center [762, 152] width 492 height 35
type input "$ 6,800"
click at [516, 594] on button "Save" at bounding box center [762, 615] width 492 height 34
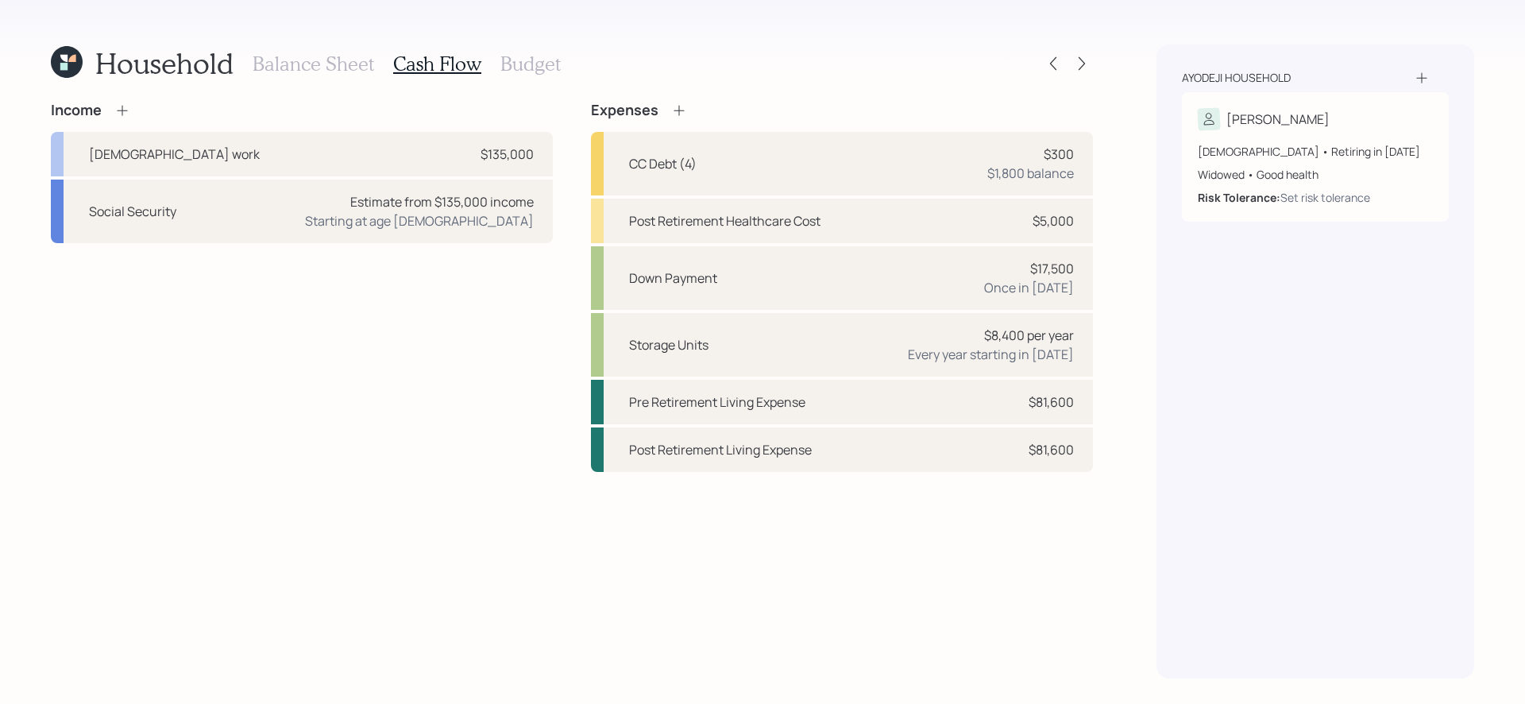
click at [465, 348] on div "Income Full-time work $135,000 Social Security Estimate from $135,000 income St…" at bounding box center [302, 287] width 502 height 370
click at [1075, 68] on icon at bounding box center [1082, 64] width 16 height 16
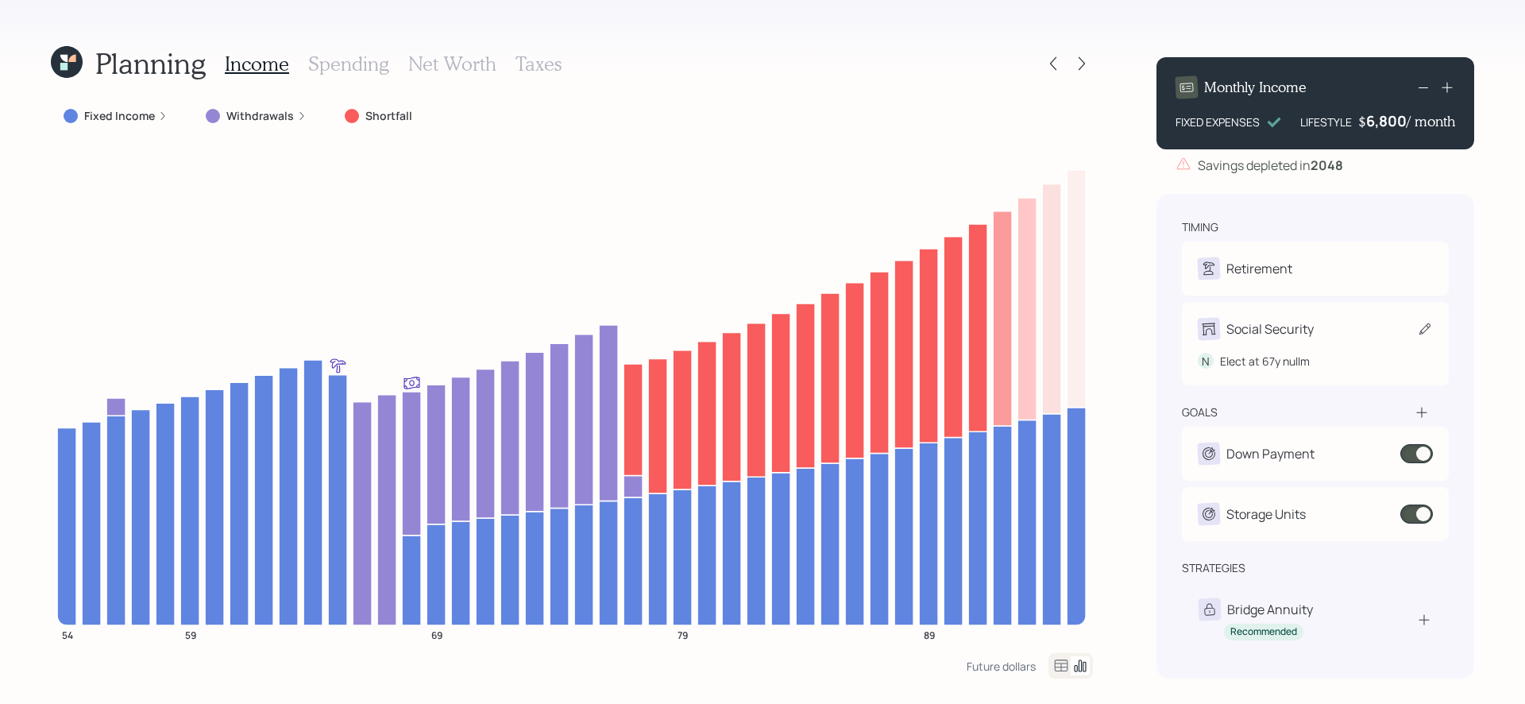
click at [1167, 330] on icon at bounding box center [1425, 329] width 16 height 16
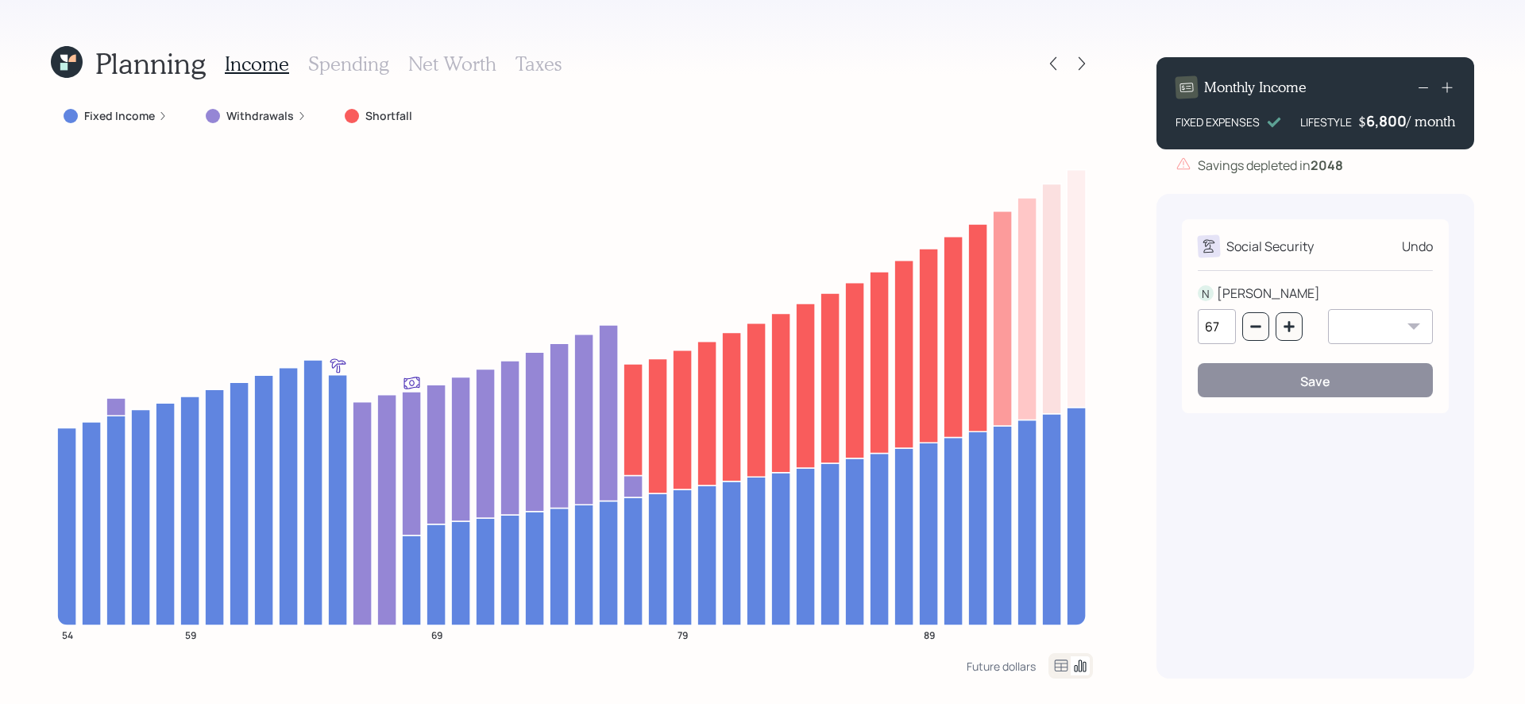
click at [1167, 425] on div "Social Security Undo N NICOLE 67 January February March April May June July Aug…" at bounding box center [1315, 436] width 318 height 484
click at [1167, 253] on div "Undo" at bounding box center [1417, 246] width 31 height 19
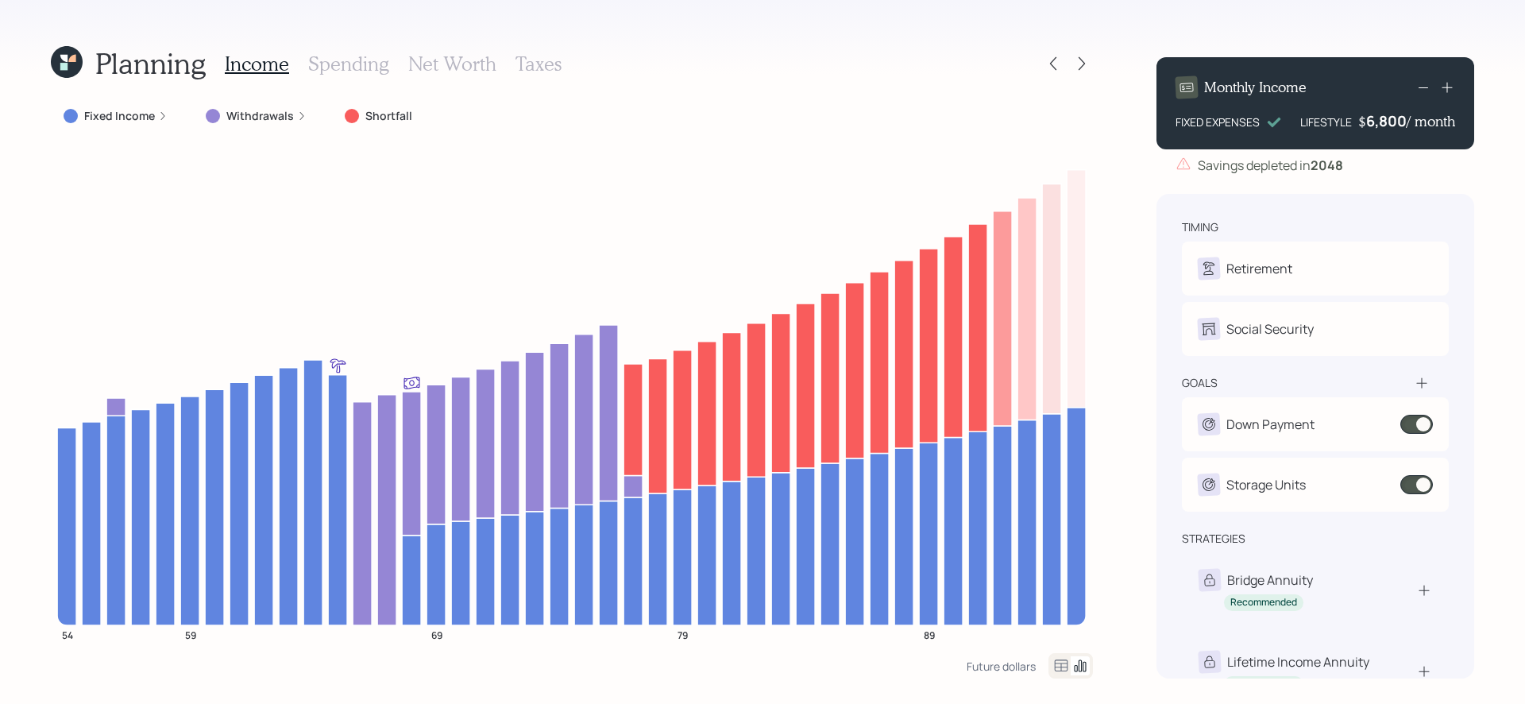
click at [1121, 415] on div "Planning Income Spending Net Worth Taxes Fixed Income Withdrawals Shortfall 54 …" at bounding box center [762, 352] width 1525 height 704
click at [1046, 66] on icon at bounding box center [1053, 64] width 16 height 16
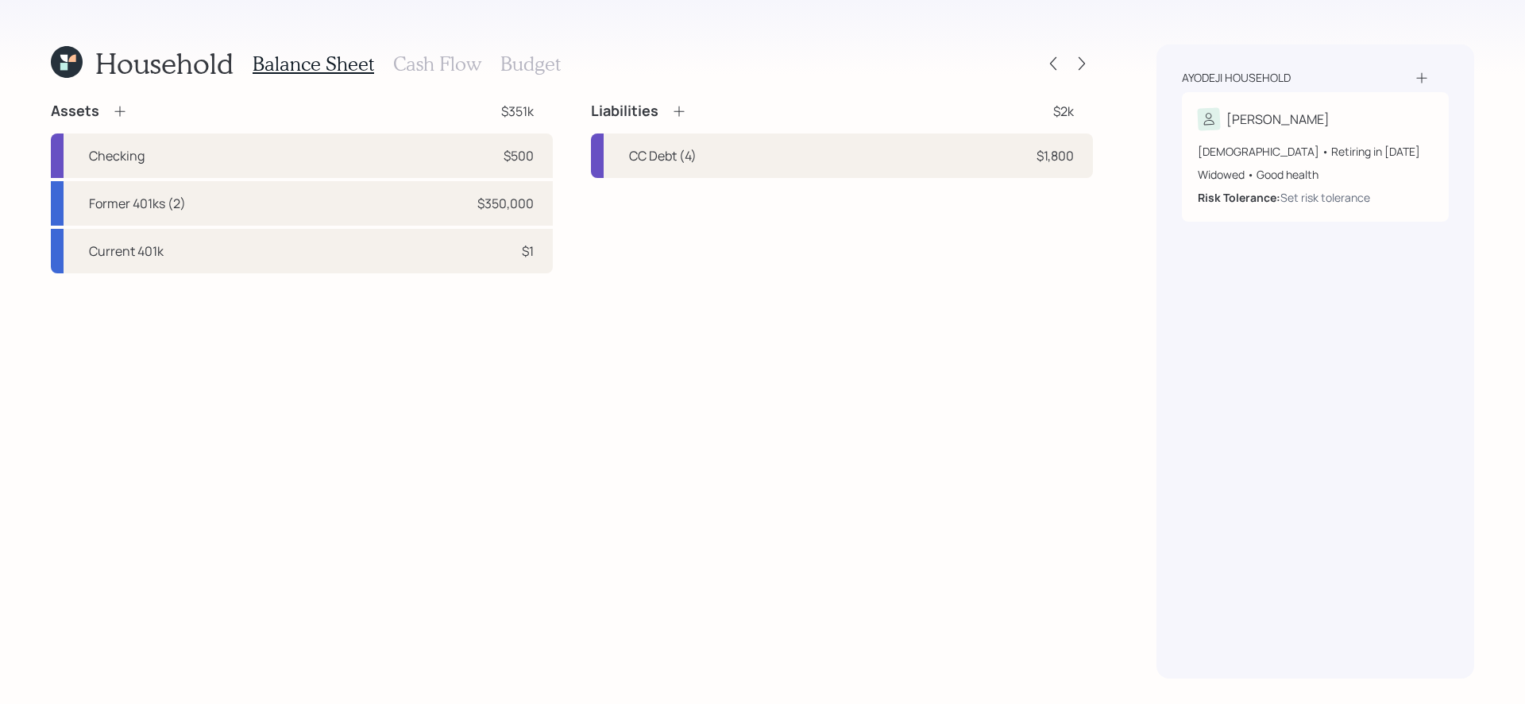
click at [119, 110] on icon at bounding box center [119, 111] width 10 height 10
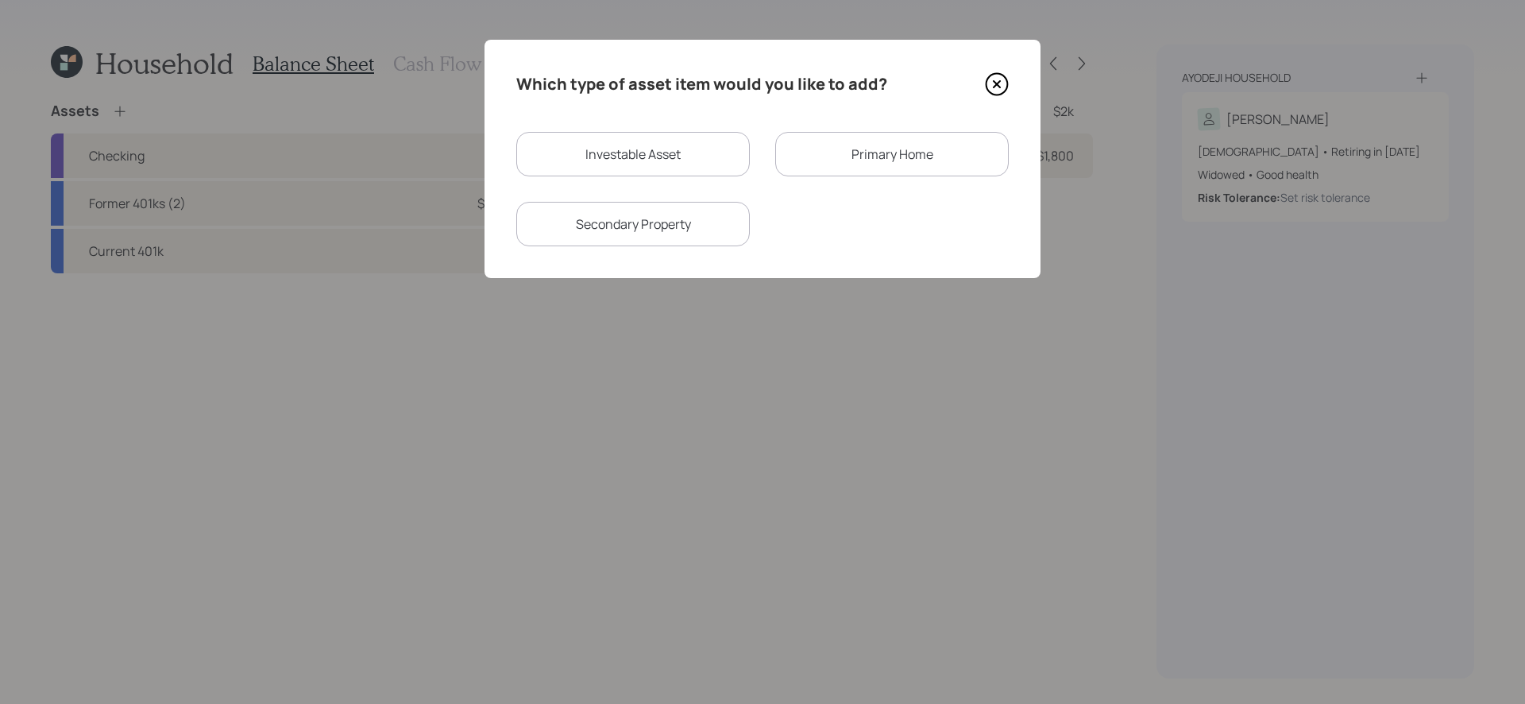
click at [685, 158] on div "Investable Asset" at bounding box center [632, 154] width 233 height 44
select select "taxable"
select select "balanced"
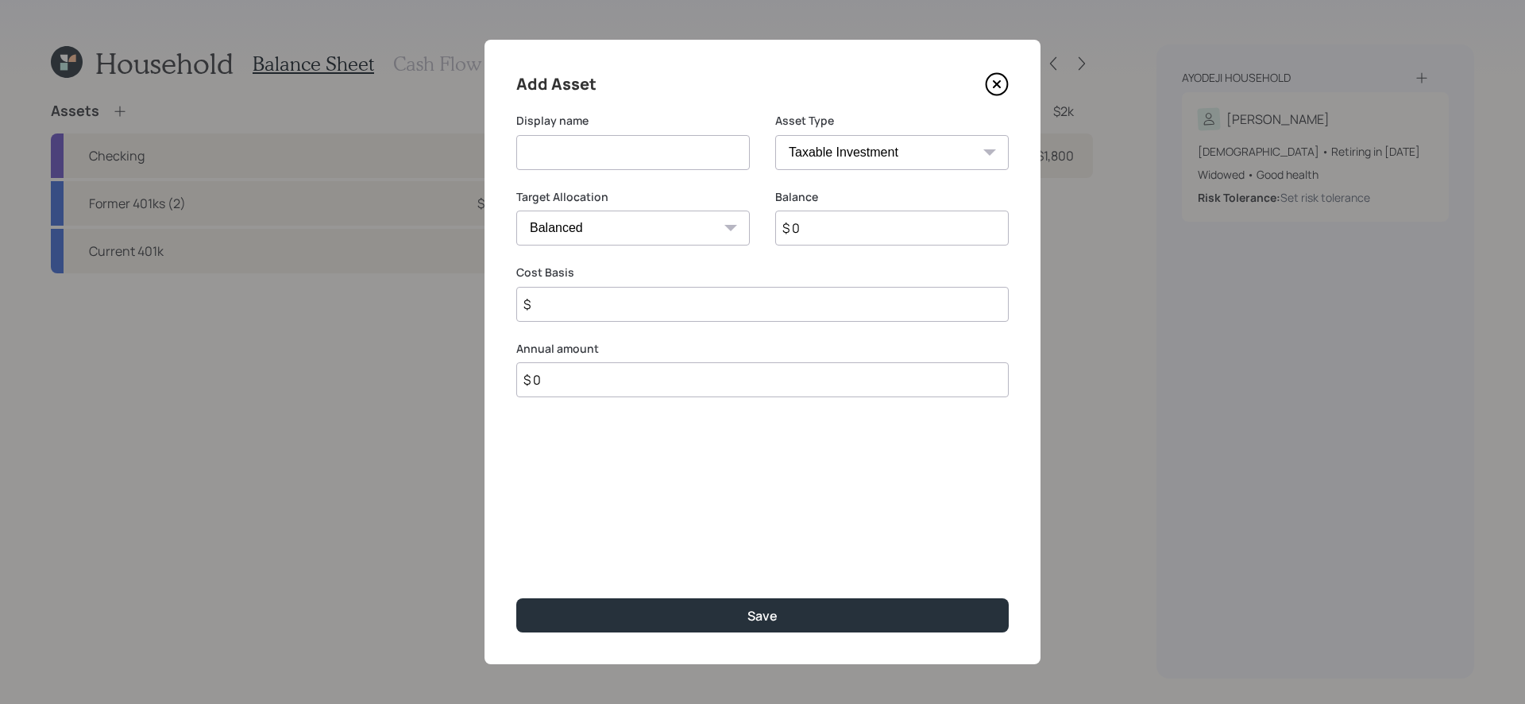
click at [704, 155] on input at bounding box center [632, 152] width 233 height 35
type input "S"
type input "Monthly Savings"
select select "balanced"
type input "$ 1"
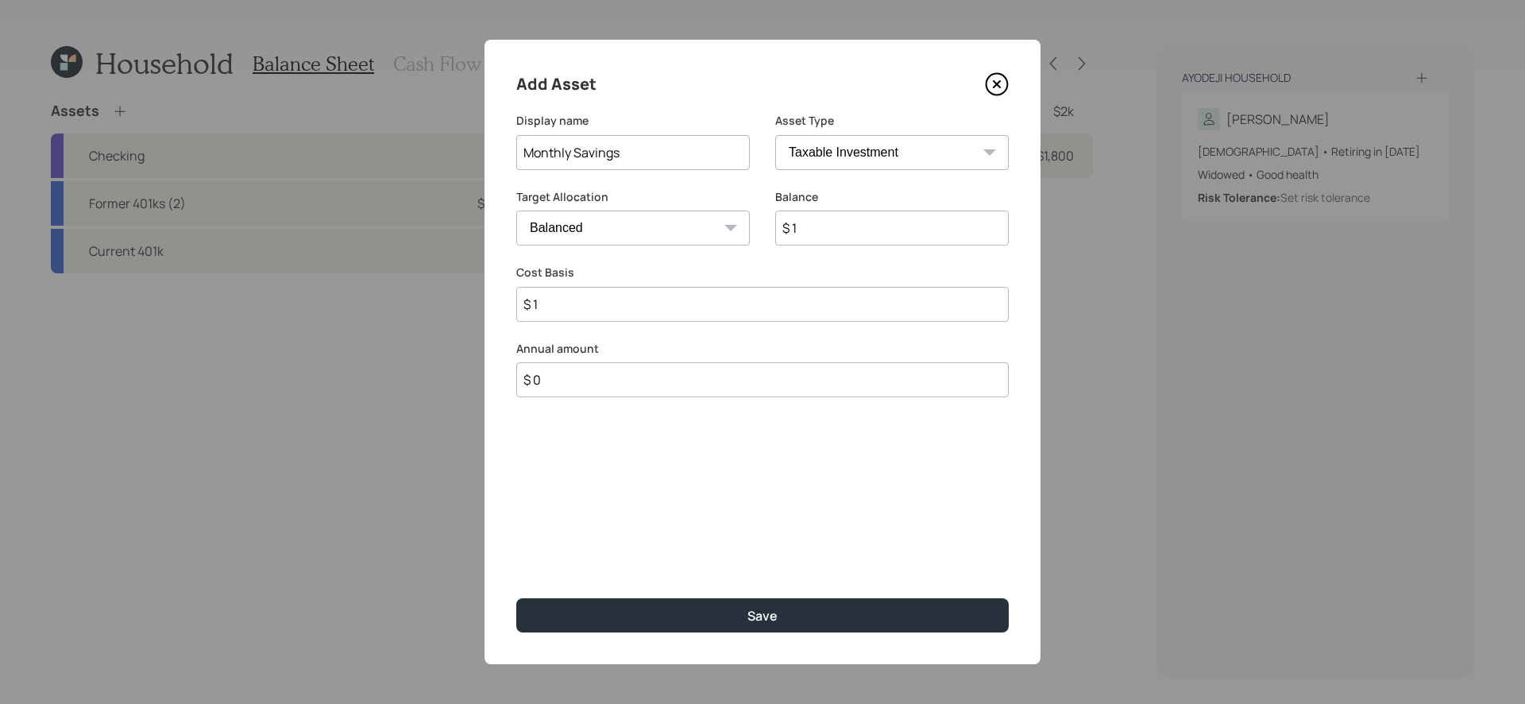
type input "$ 1"
type input "$ 6,000"
type input "a"
click at [516, 594] on button "Save" at bounding box center [762, 615] width 492 height 34
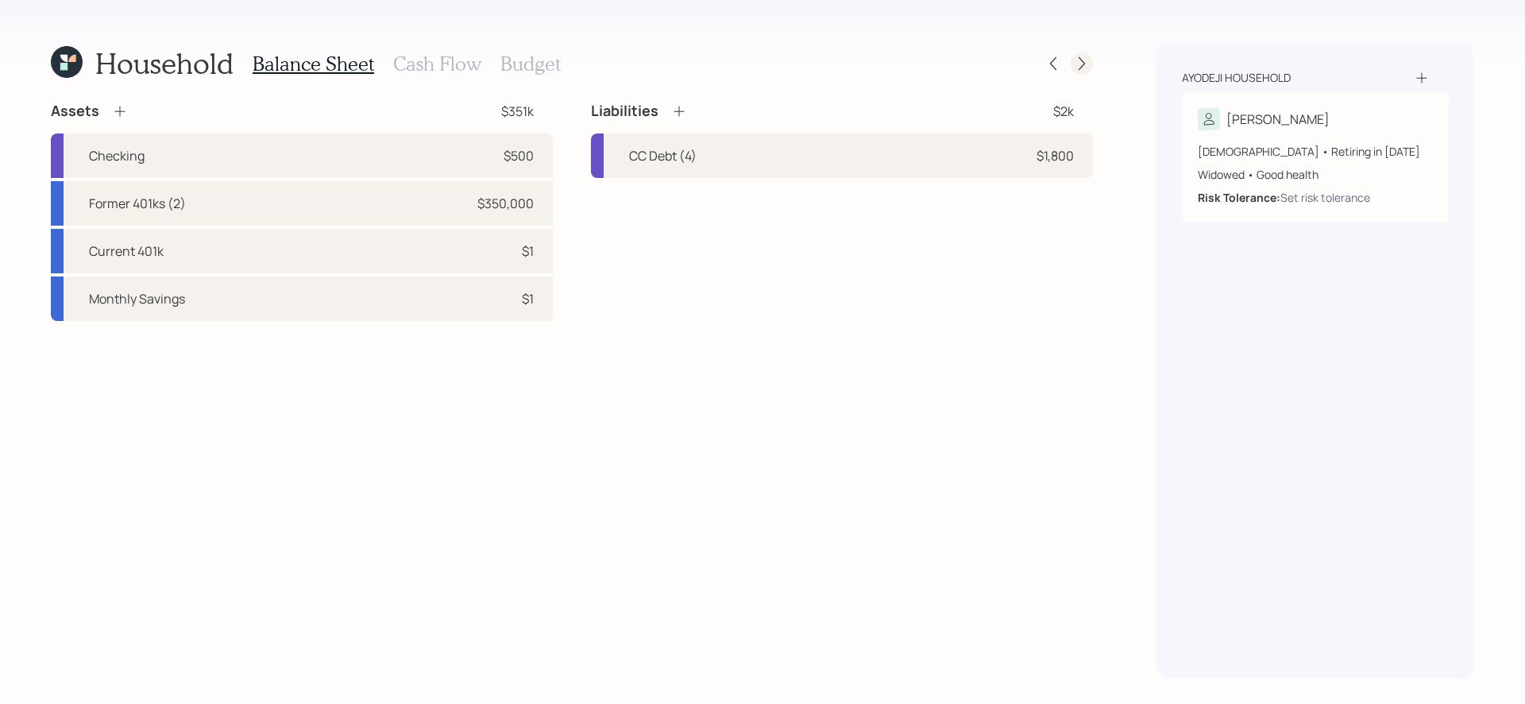
click at [1087, 60] on icon at bounding box center [1082, 64] width 16 height 16
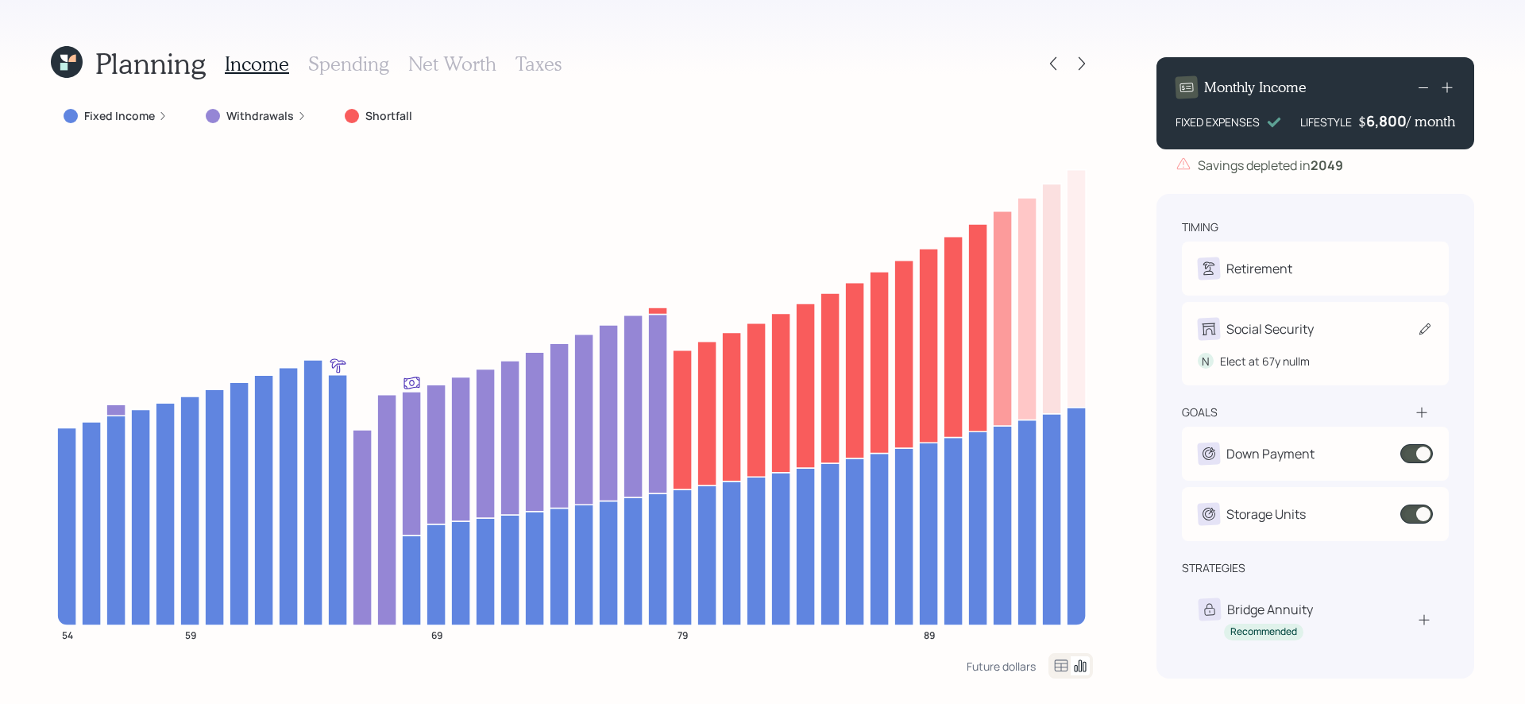
click at [1408, 330] on div "Social Security" at bounding box center [1315, 329] width 235 height 22
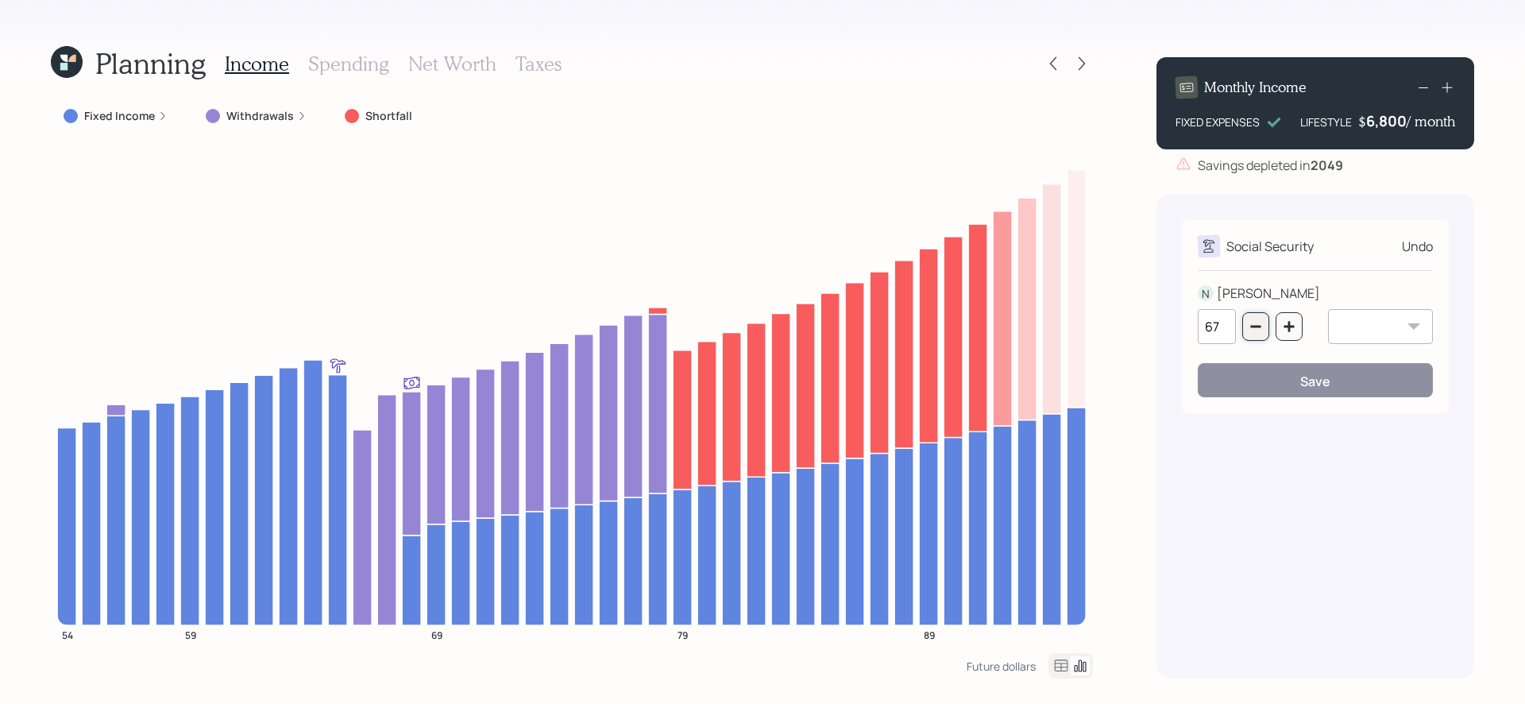
click at [1259, 324] on icon "button" at bounding box center [1255, 326] width 13 height 13
type input "65"
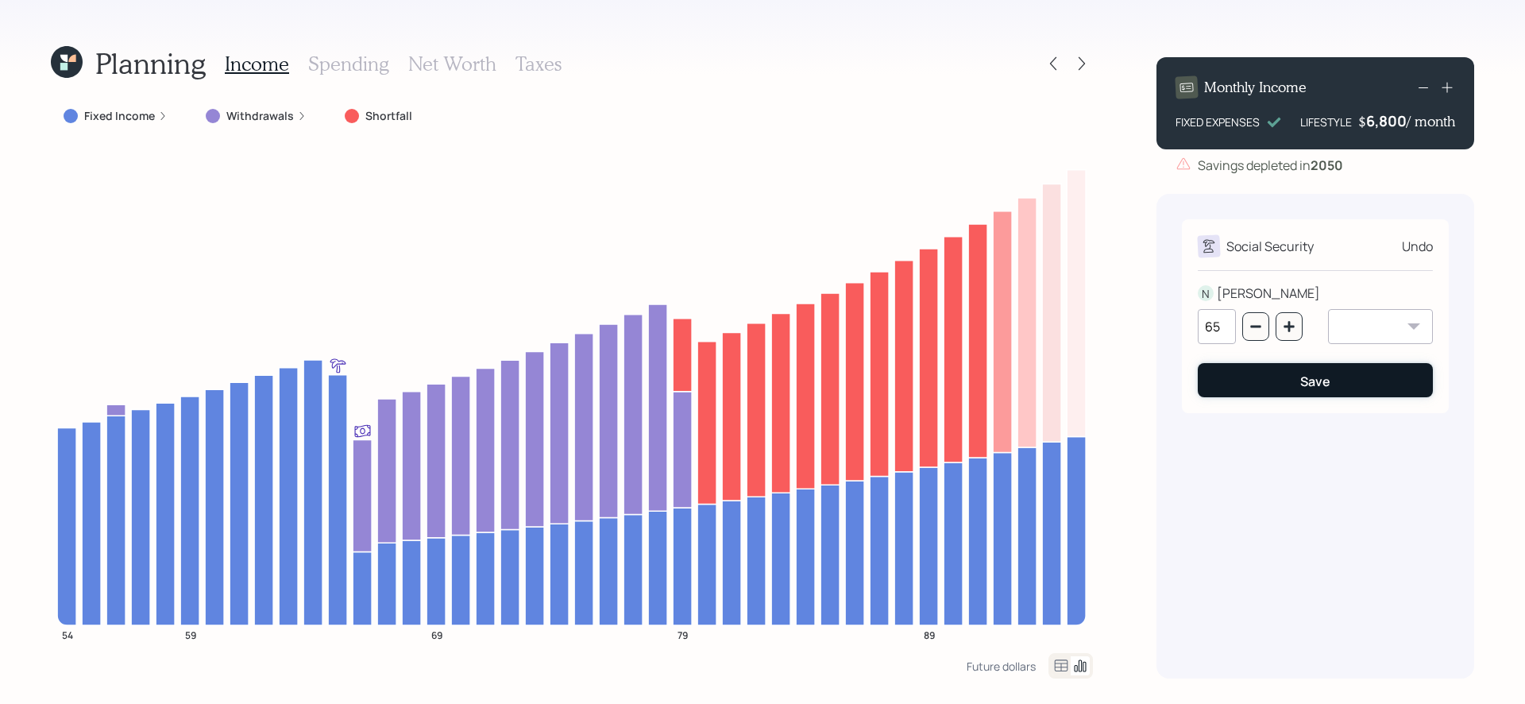
click at [1309, 392] on button "Save" at bounding box center [1315, 380] width 235 height 34
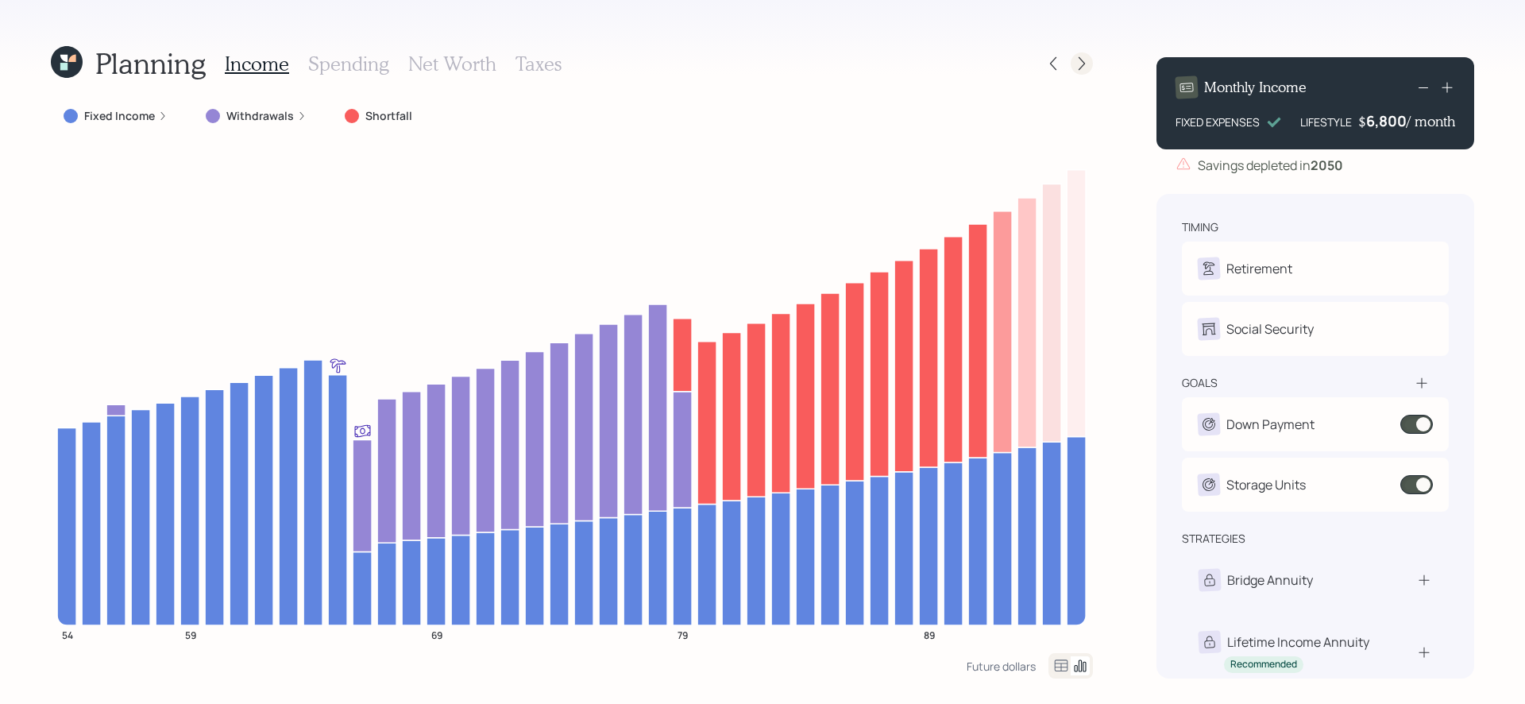
click at [1085, 64] on icon at bounding box center [1082, 64] width 16 height 16
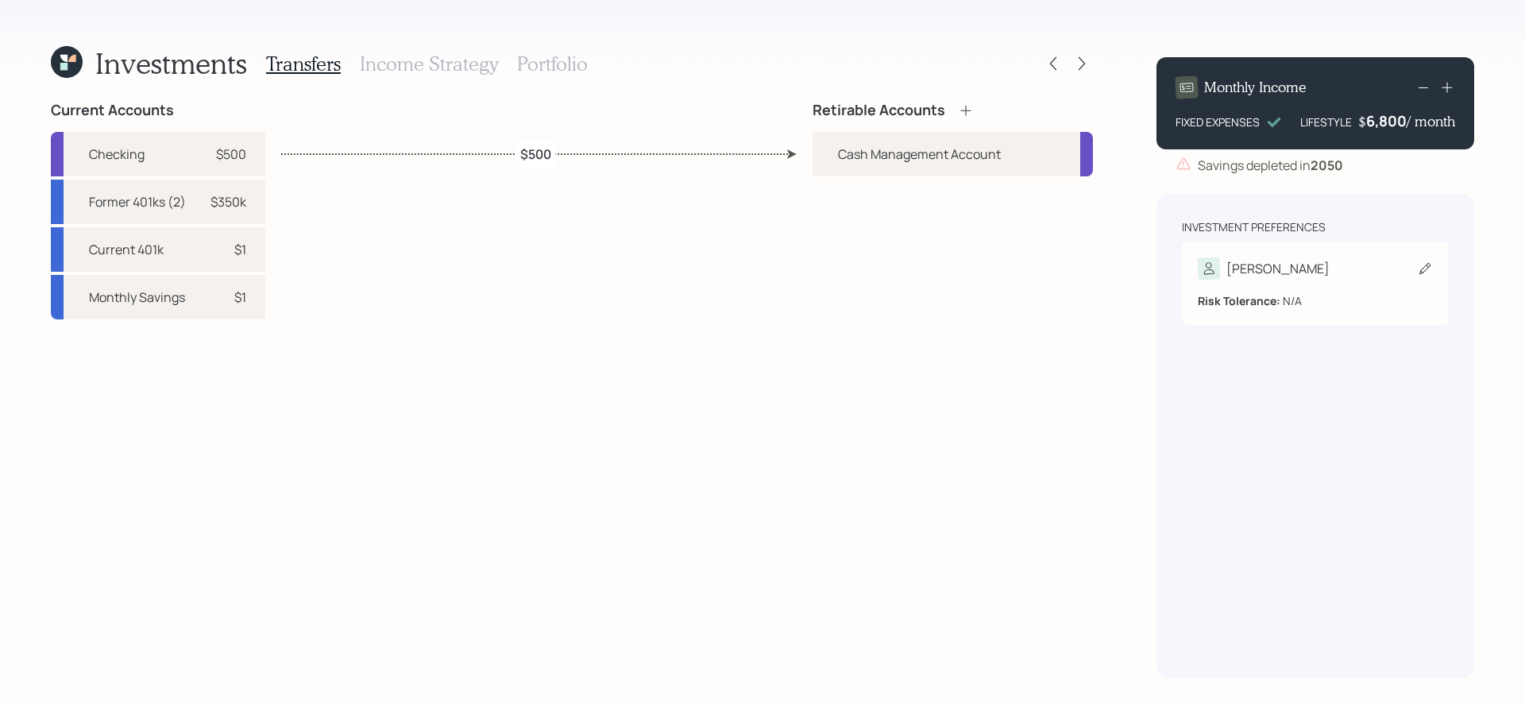
click at [1339, 266] on div "[PERSON_NAME]" at bounding box center [1315, 268] width 235 height 22
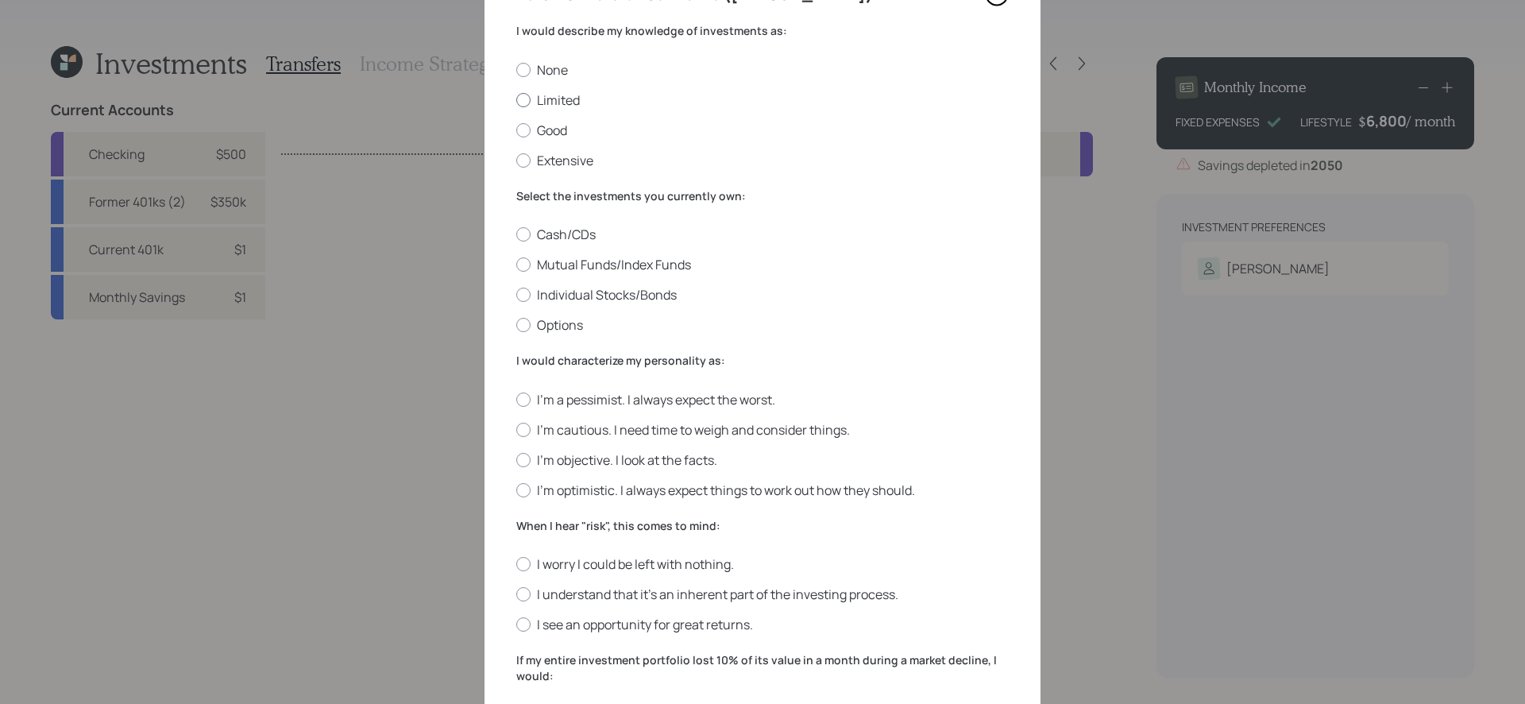
scroll to position [86, 0]
click at [569, 100] on label "Limited" at bounding box center [762, 103] width 492 height 17
click at [516, 103] on input "Limited" at bounding box center [515, 103] width 1 height 1
radio input "true"
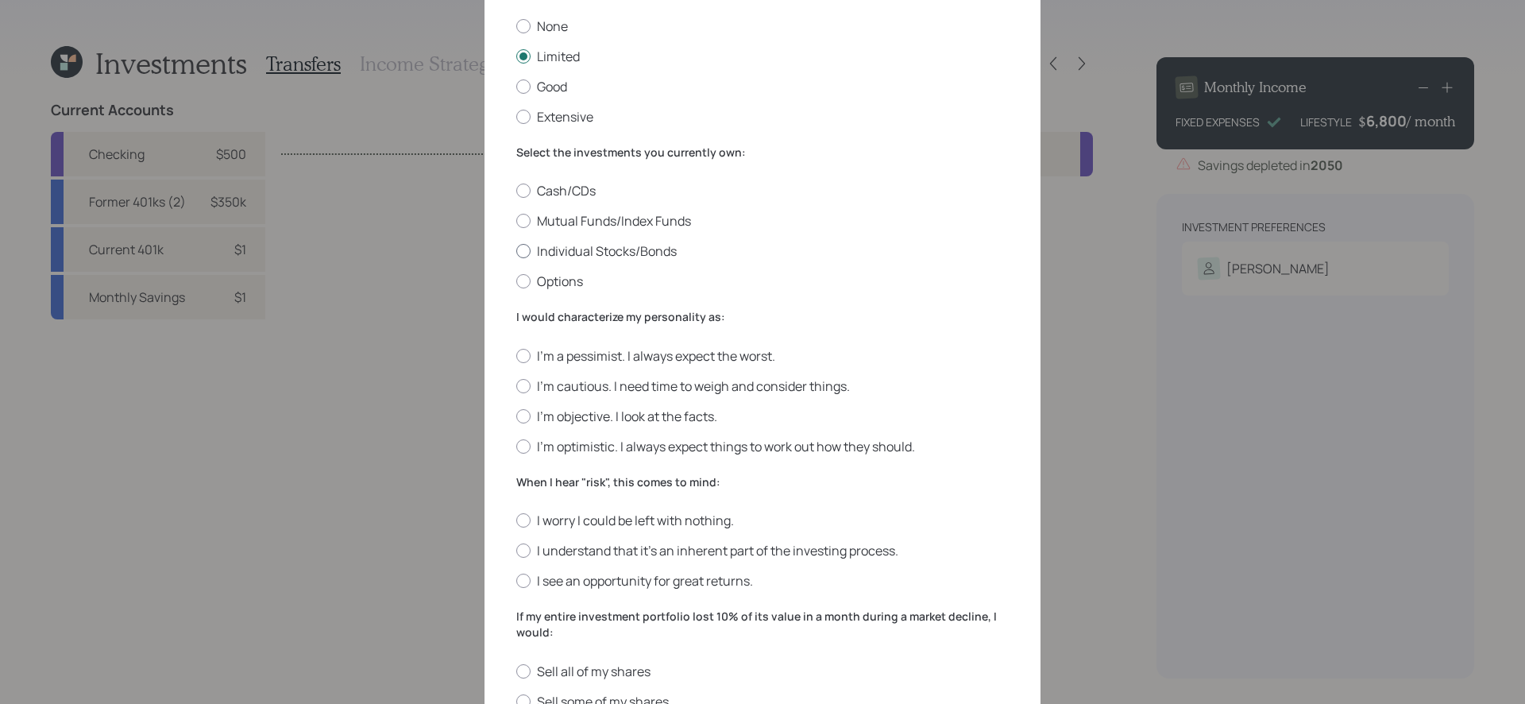
scroll to position [139, 0]
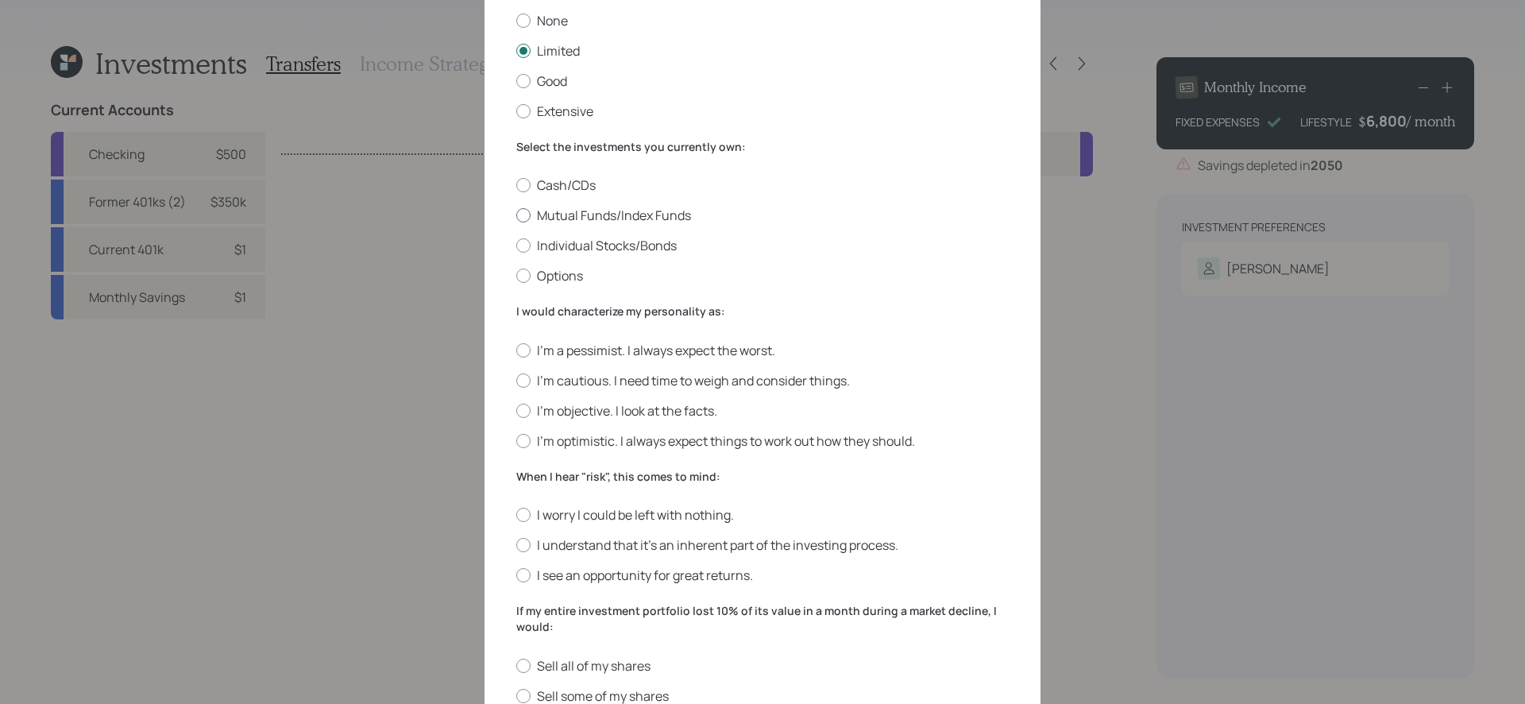
click at [646, 210] on label "Mutual Funds/Index Funds" at bounding box center [762, 214] width 492 height 17
click at [516, 215] on input "Mutual Funds/Index Funds" at bounding box center [515, 215] width 1 height 1
radio input "true"
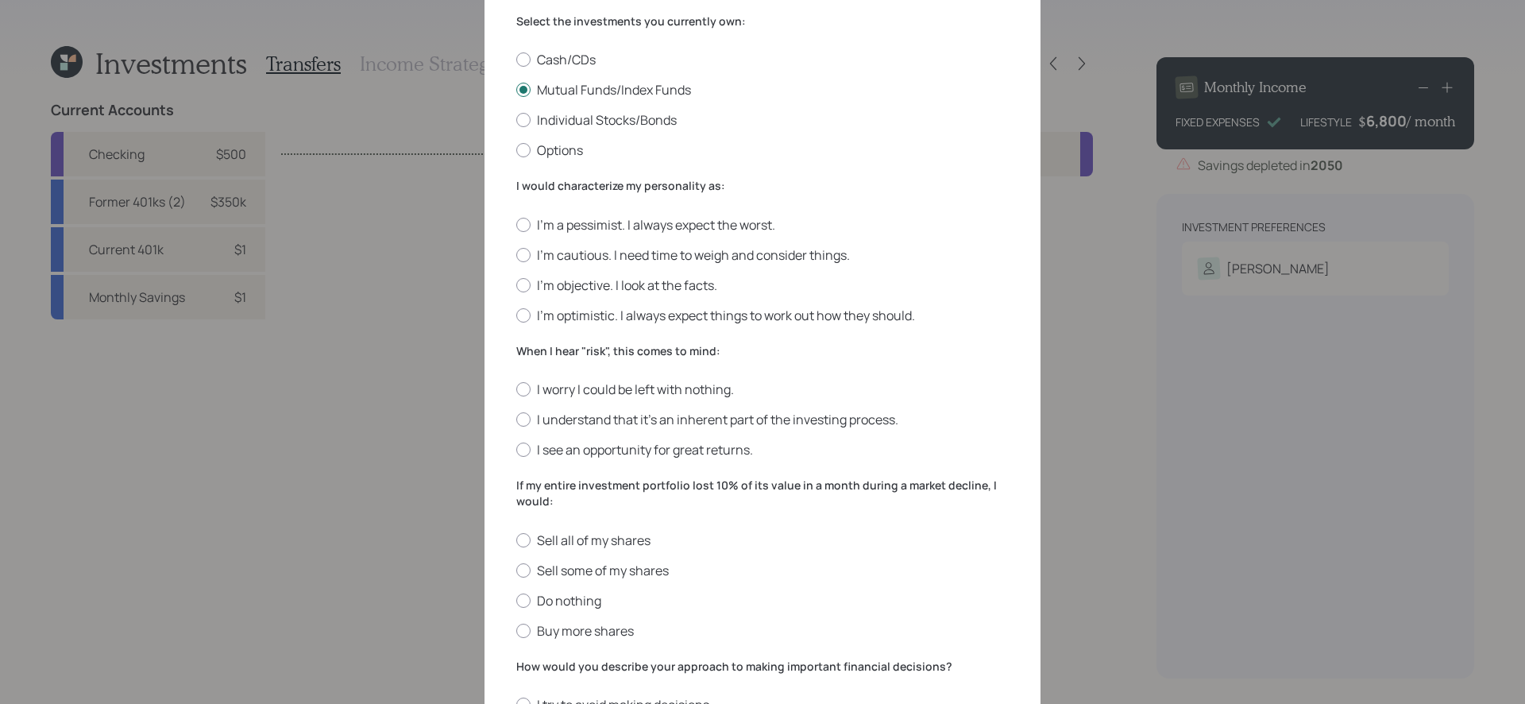
scroll to position [264, 0]
click at [646, 282] on label "I'm objective. I look at the facts." at bounding box center [762, 285] width 492 height 17
click at [516, 285] on input "I'm objective. I look at the facts." at bounding box center [515, 285] width 1 height 1
radio input "true"
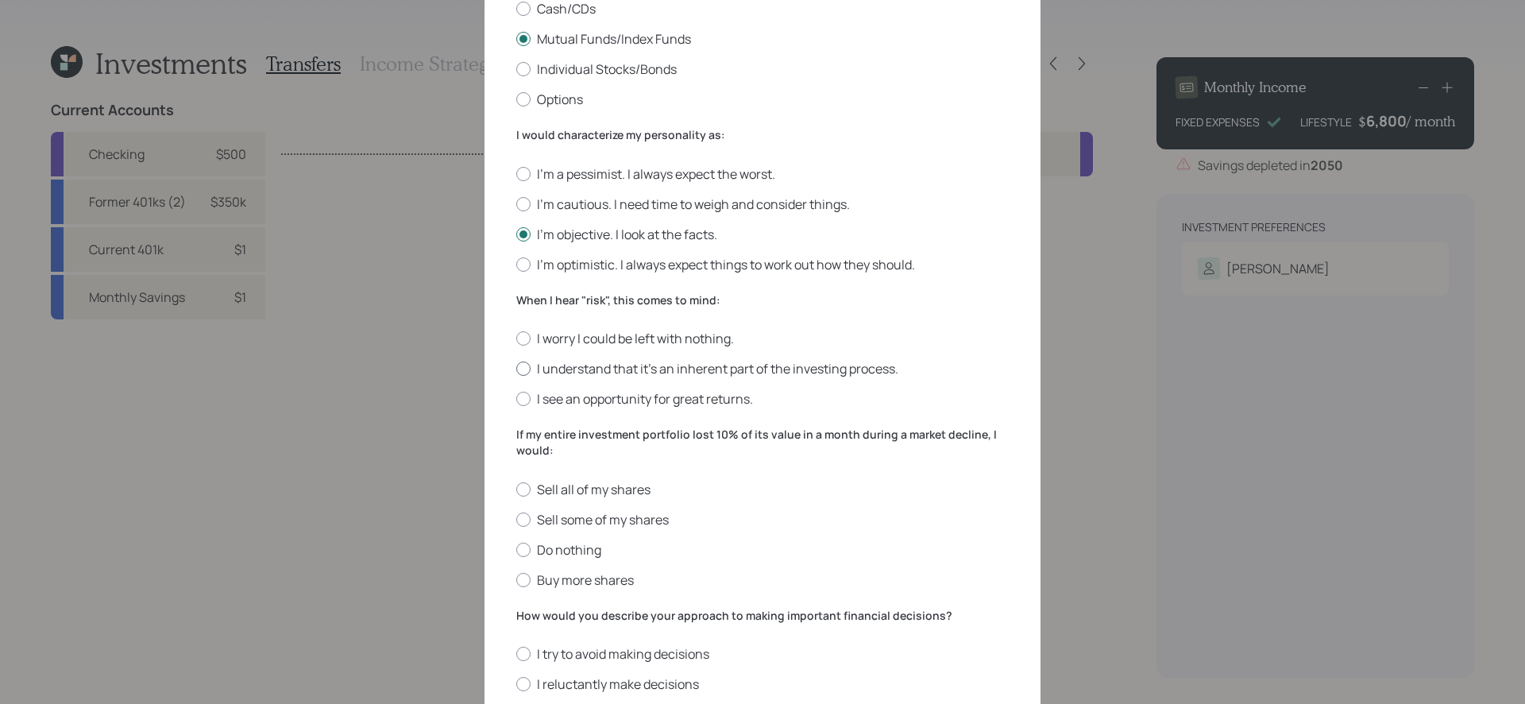
scroll to position [330, 0]
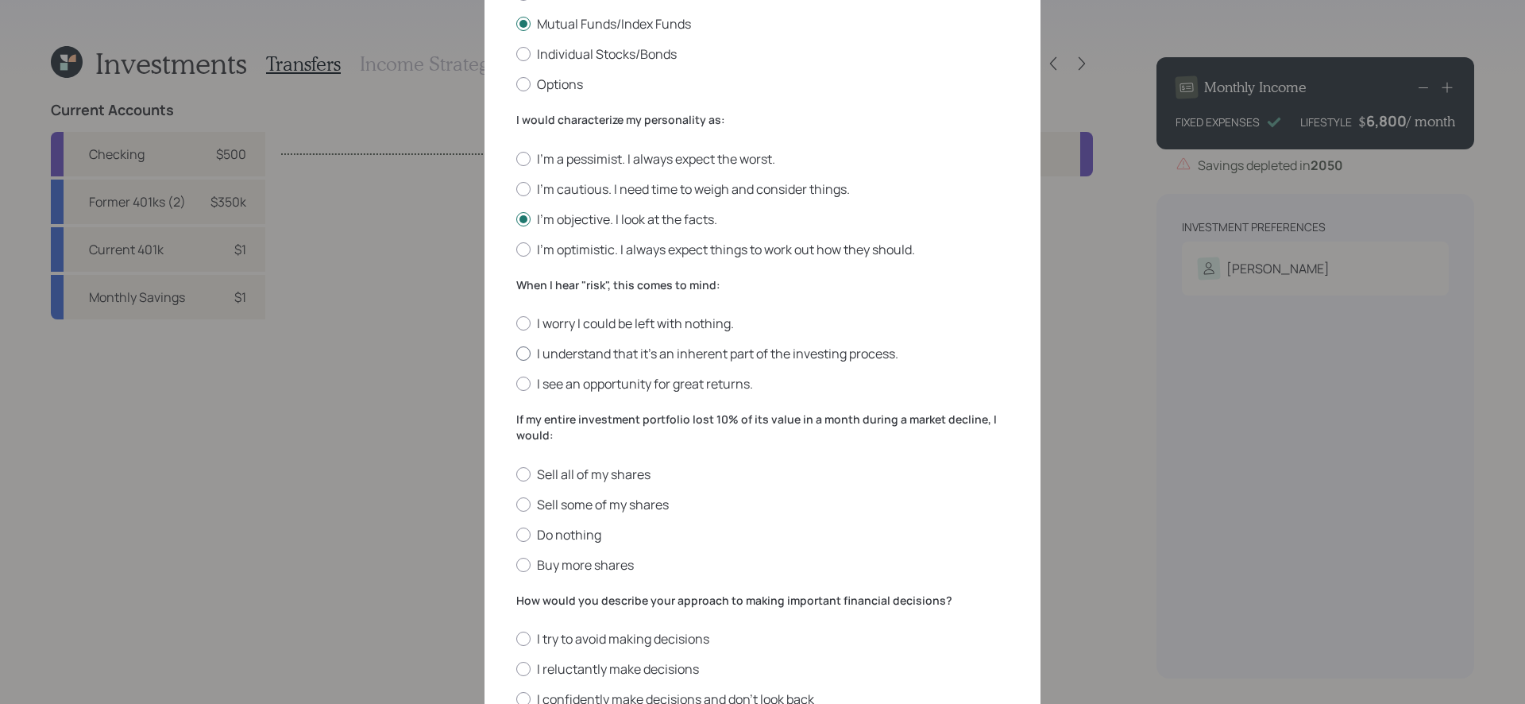
click at [800, 353] on label "I understand that it’s an inherent part of the investing process." at bounding box center [762, 353] width 492 height 17
click at [516, 353] on input "I understand that it’s an inherent part of the investing process." at bounding box center [515, 353] width 1 height 1
radio input "true"
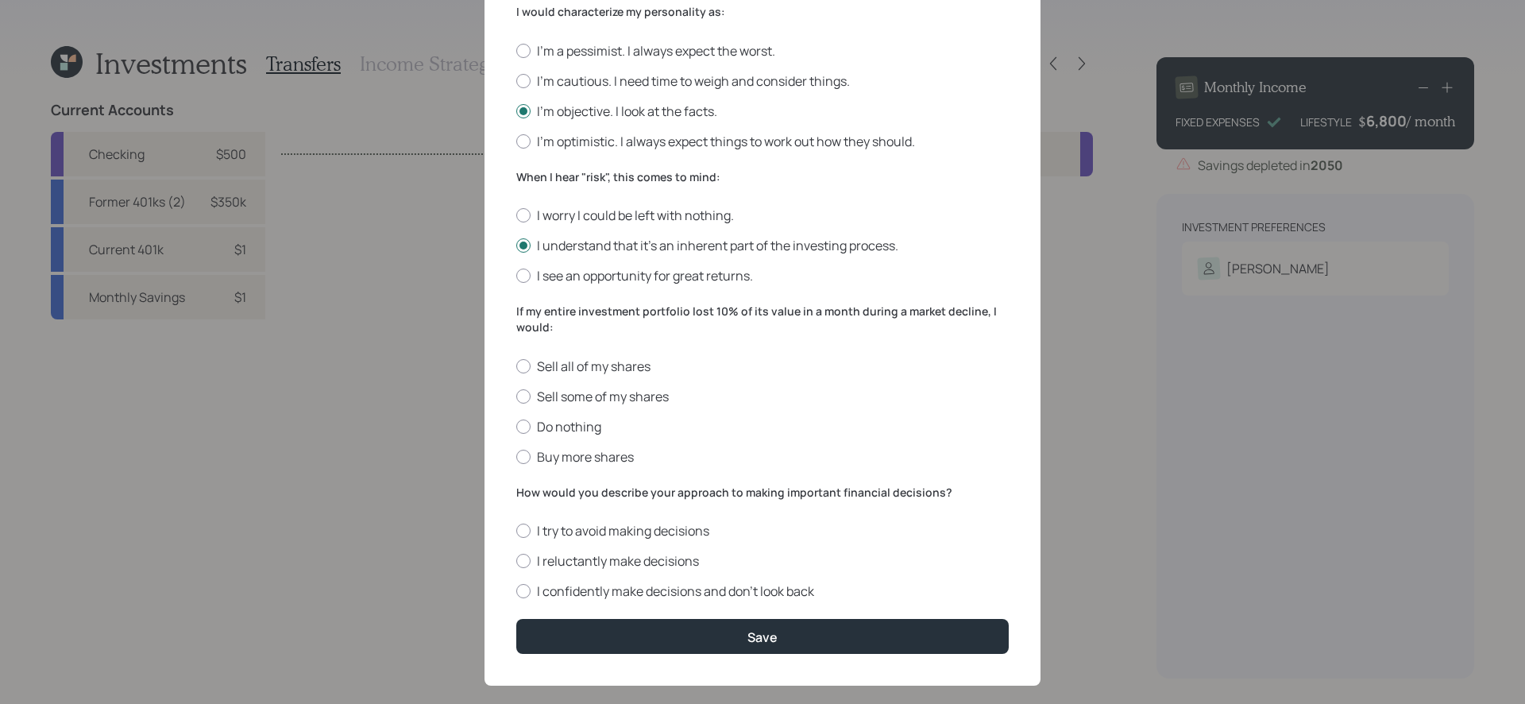
scroll to position [447, 0]
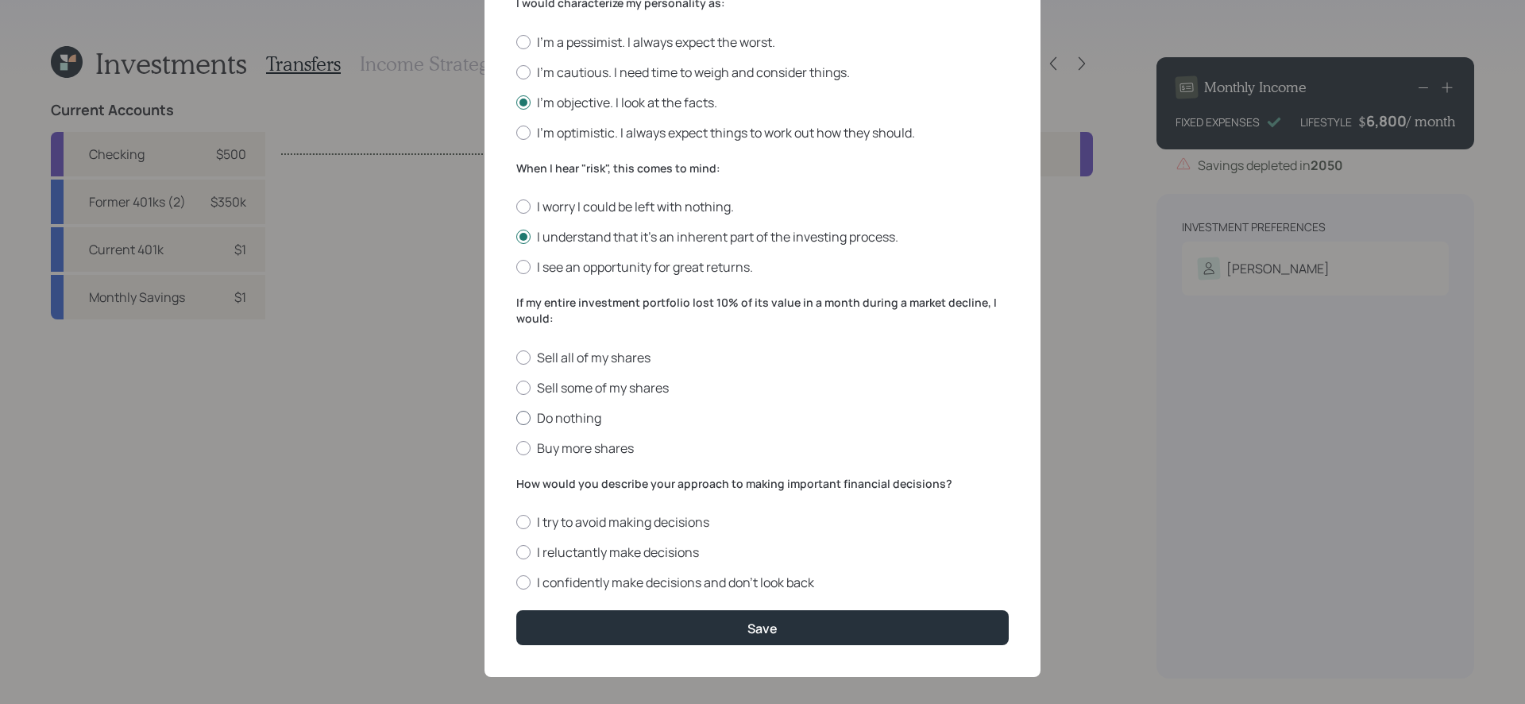
click at [598, 421] on label "Do nothing" at bounding box center [762, 417] width 492 height 17
click at [516, 418] on input "Do nothing" at bounding box center [515, 417] width 1 height 1
radio input "true"
click at [679, 551] on label "I reluctantly make decisions" at bounding box center [762, 551] width 492 height 17
click at [516, 552] on input "I reluctantly make decisions" at bounding box center [515, 552] width 1 height 1
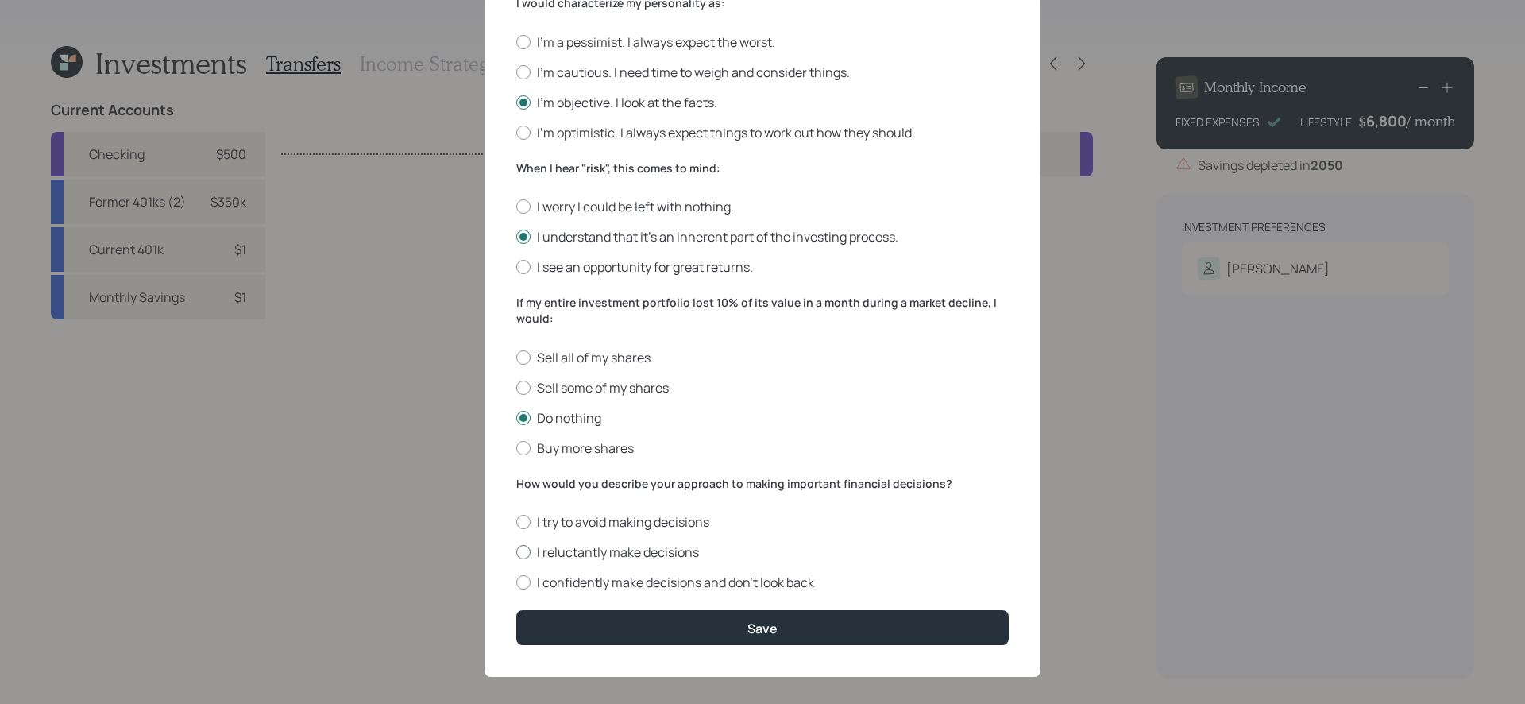
radio input "true"
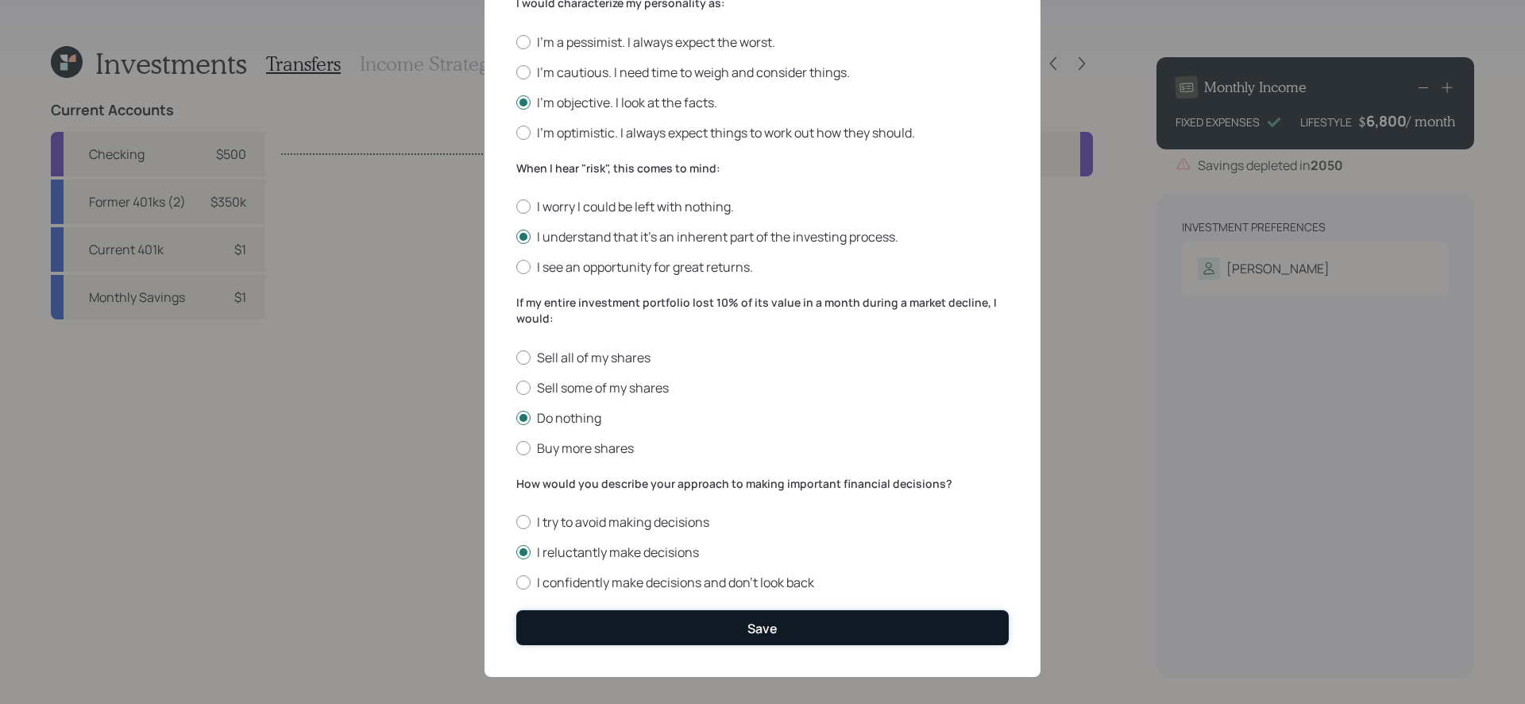
click at [722, 623] on button "Save" at bounding box center [762, 627] width 492 height 34
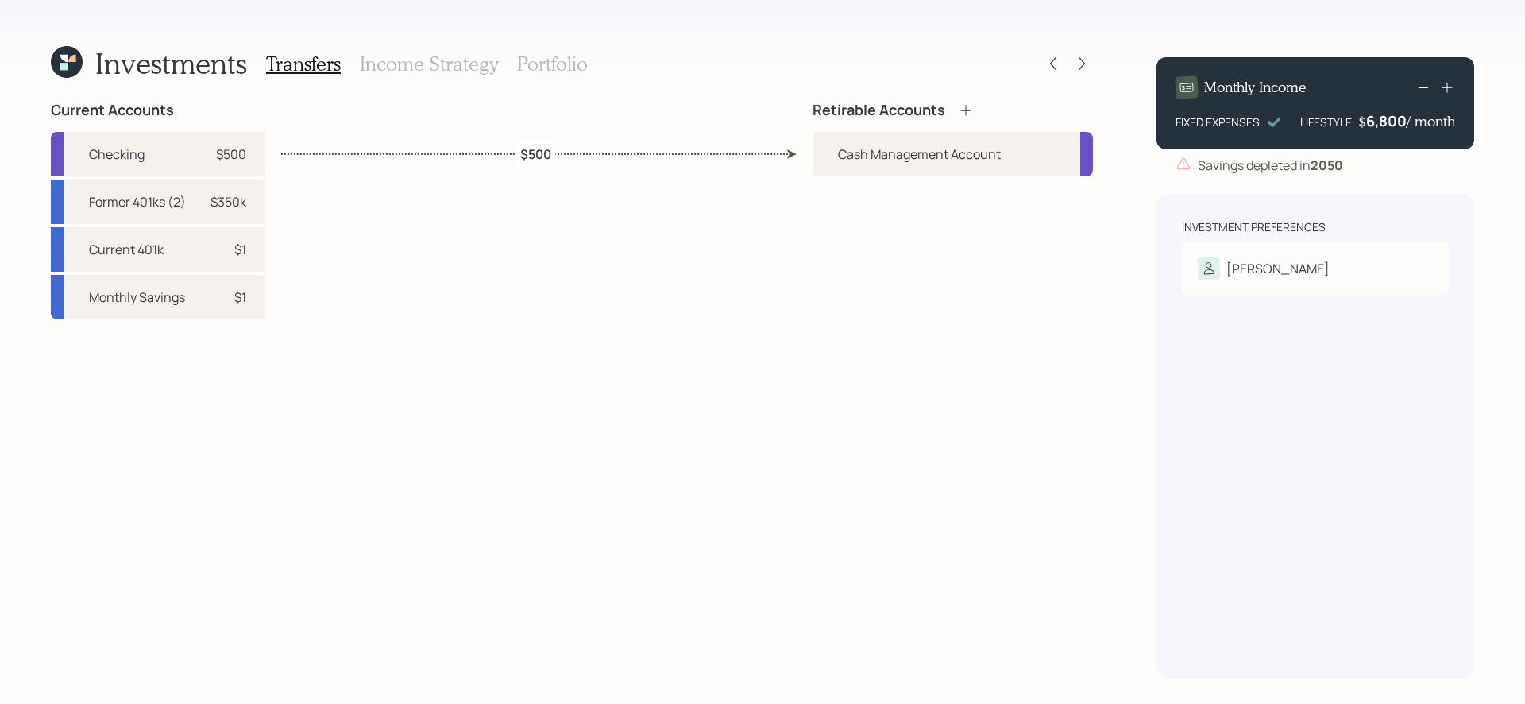
click at [962, 111] on icon at bounding box center [966, 110] width 16 height 16
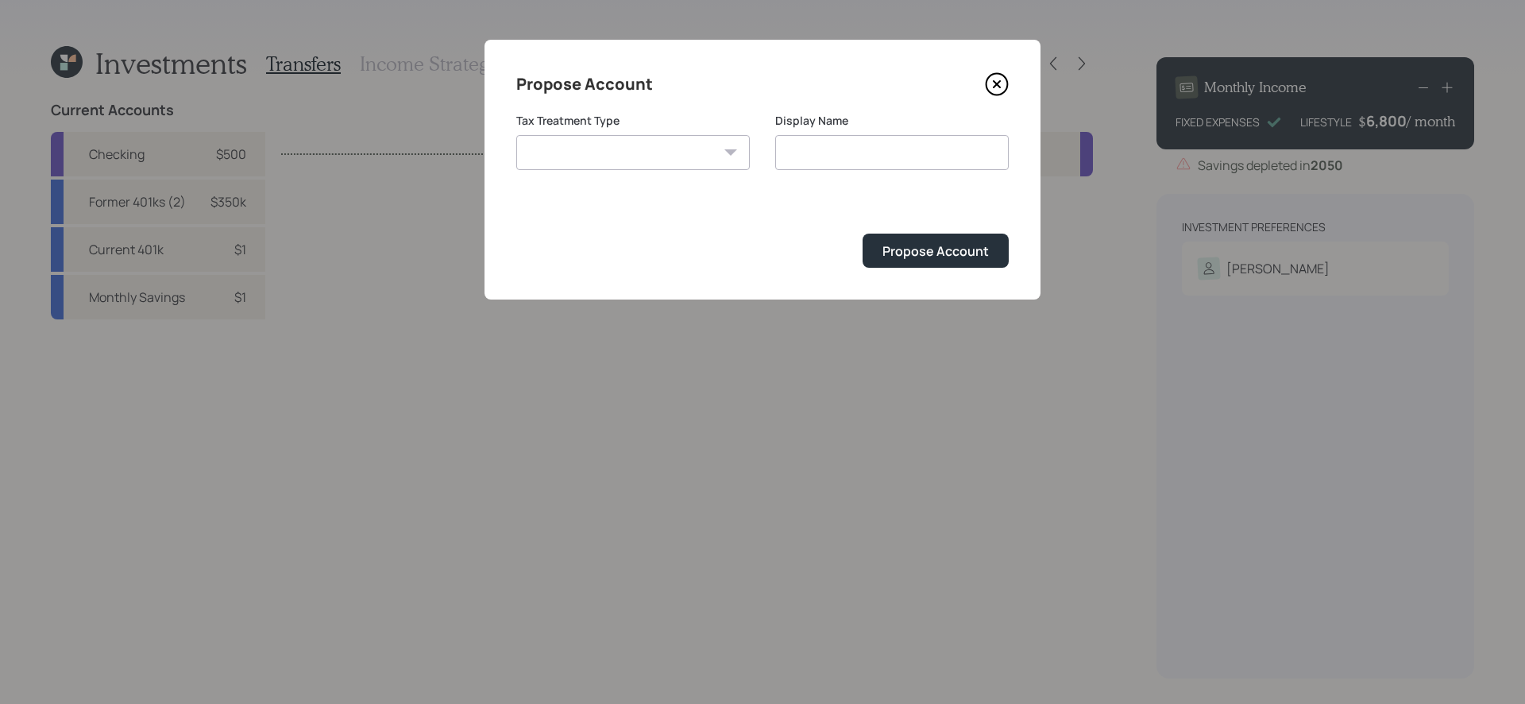
click at [608, 146] on select "[PERSON_NAME] Taxable Traditional" at bounding box center [632, 152] width 233 height 35
select select "traditional"
click at [516, 135] on select "[PERSON_NAME] Taxable Traditional" at bounding box center [632, 152] width 233 height 35
type input "Traditional"
click at [927, 251] on div "Propose Account" at bounding box center [935, 250] width 106 height 17
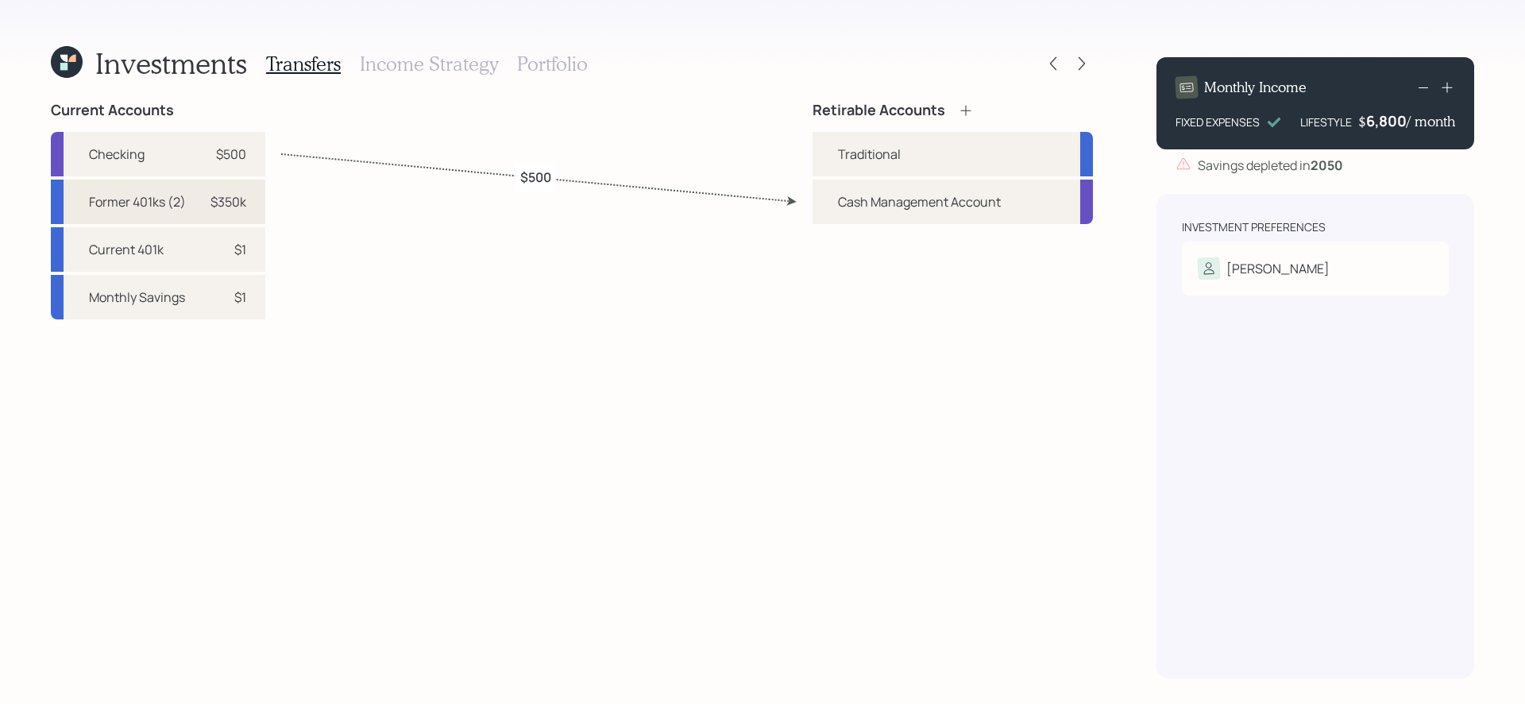
click at [185, 204] on div "Former 401ks (2)" at bounding box center [137, 201] width 97 height 19
click at [927, 157] on div "Traditional" at bounding box center [952, 154] width 280 height 44
select select "90752be5-de9d-42ea-b851-520fb239629f"
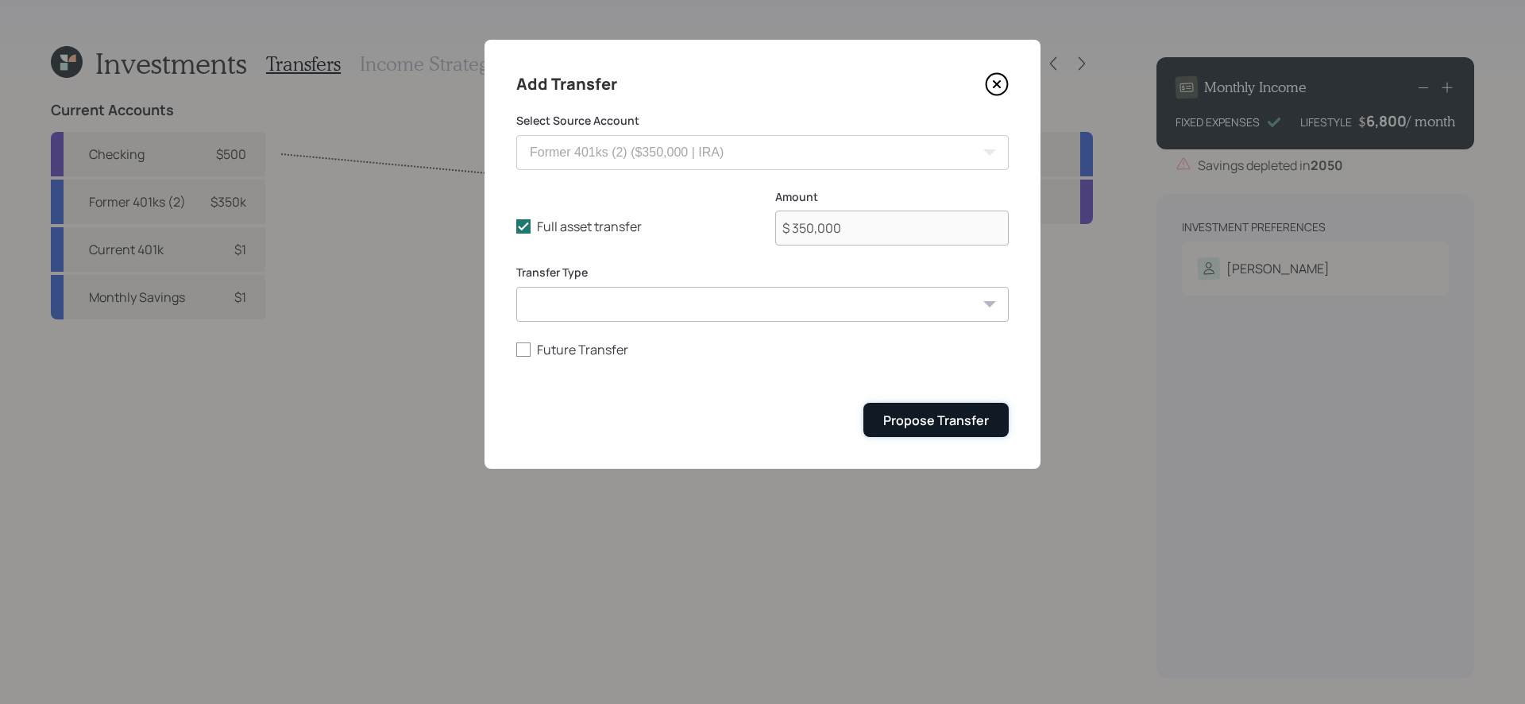
click at [938, 431] on button "Propose Transfer" at bounding box center [935, 420] width 145 height 34
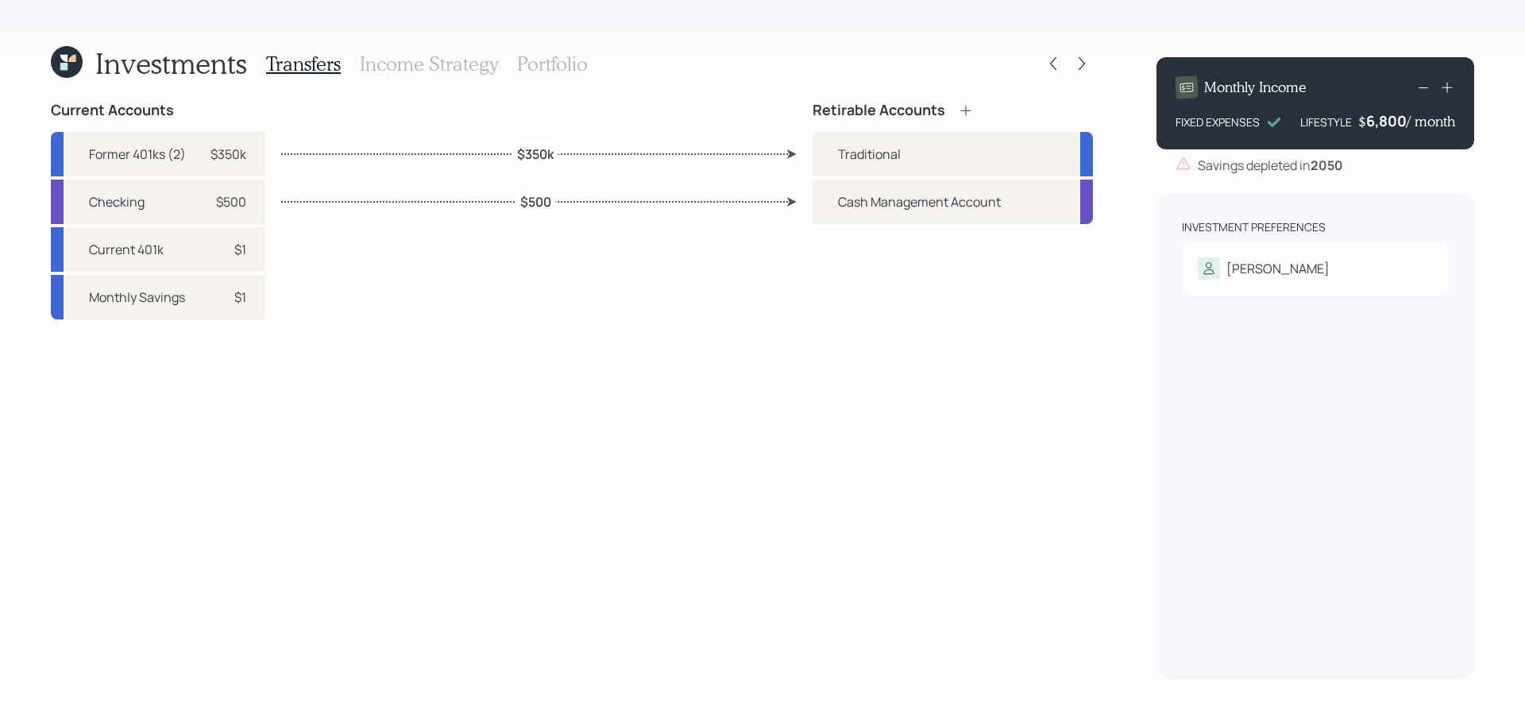
click at [463, 60] on h3 "Income Strategy" at bounding box center [429, 63] width 138 height 23
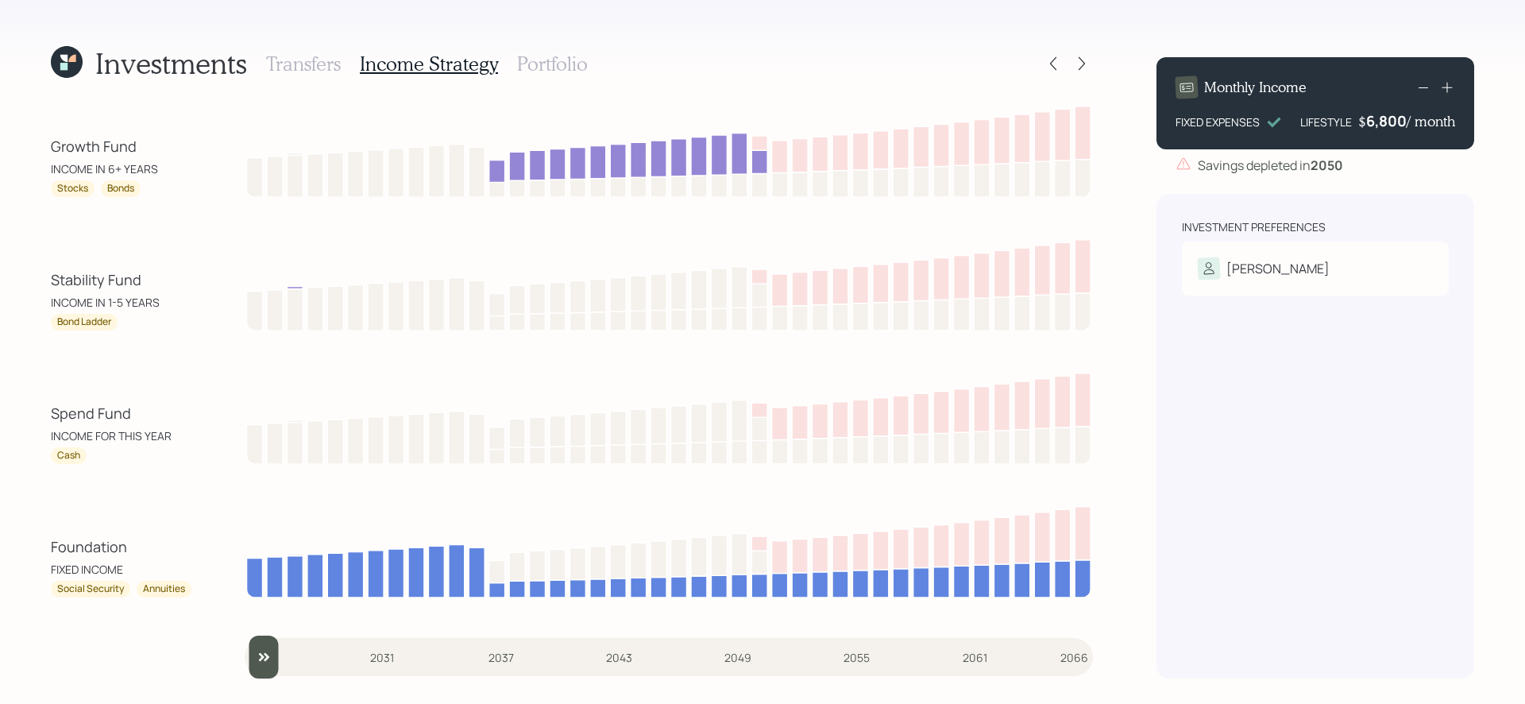
click at [538, 68] on h3 "Portfolio" at bounding box center [552, 63] width 71 height 23
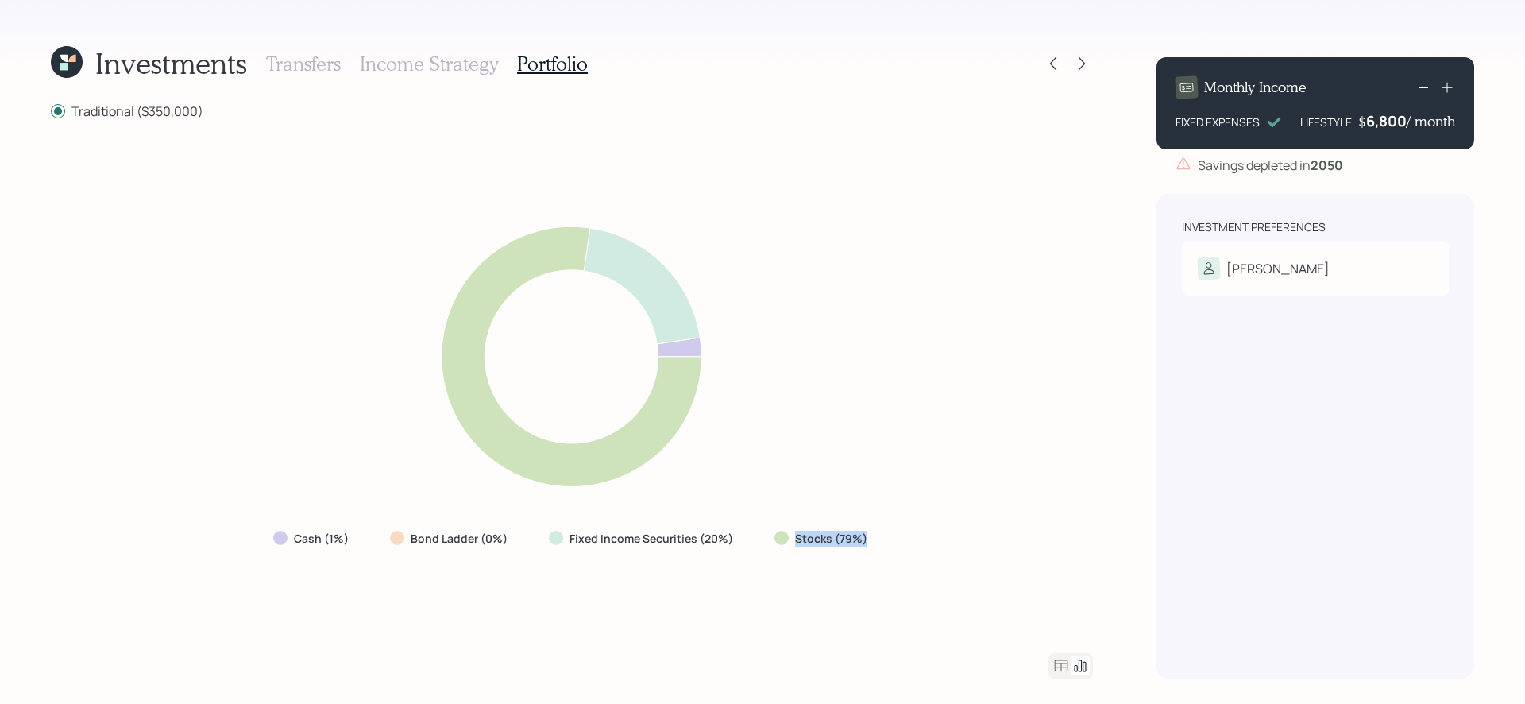
drag, startPoint x: 761, startPoint y: 538, endPoint x: 900, endPoint y: 533, distance: 139.1
click at [900, 533] on div "Cash (1%) Bond Ladder (0%) Fixed Income Securities (20%) Stocks (79%)" at bounding box center [572, 386] width 1042 height 495
click at [699, 585] on div "Cash (1%) Bond Ladder (0%) Fixed Income Securities (20%) Stocks (79%)" at bounding box center [572, 386] width 1042 height 495
drag, startPoint x: 746, startPoint y: 546, endPoint x: 538, endPoint y: 527, distance: 208.2
click at [538, 527] on div "Cash (1%) Bond Ladder (0%) Fixed Income Securities (20%) Stocks (79%)" at bounding box center [571, 538] width 623 height 29
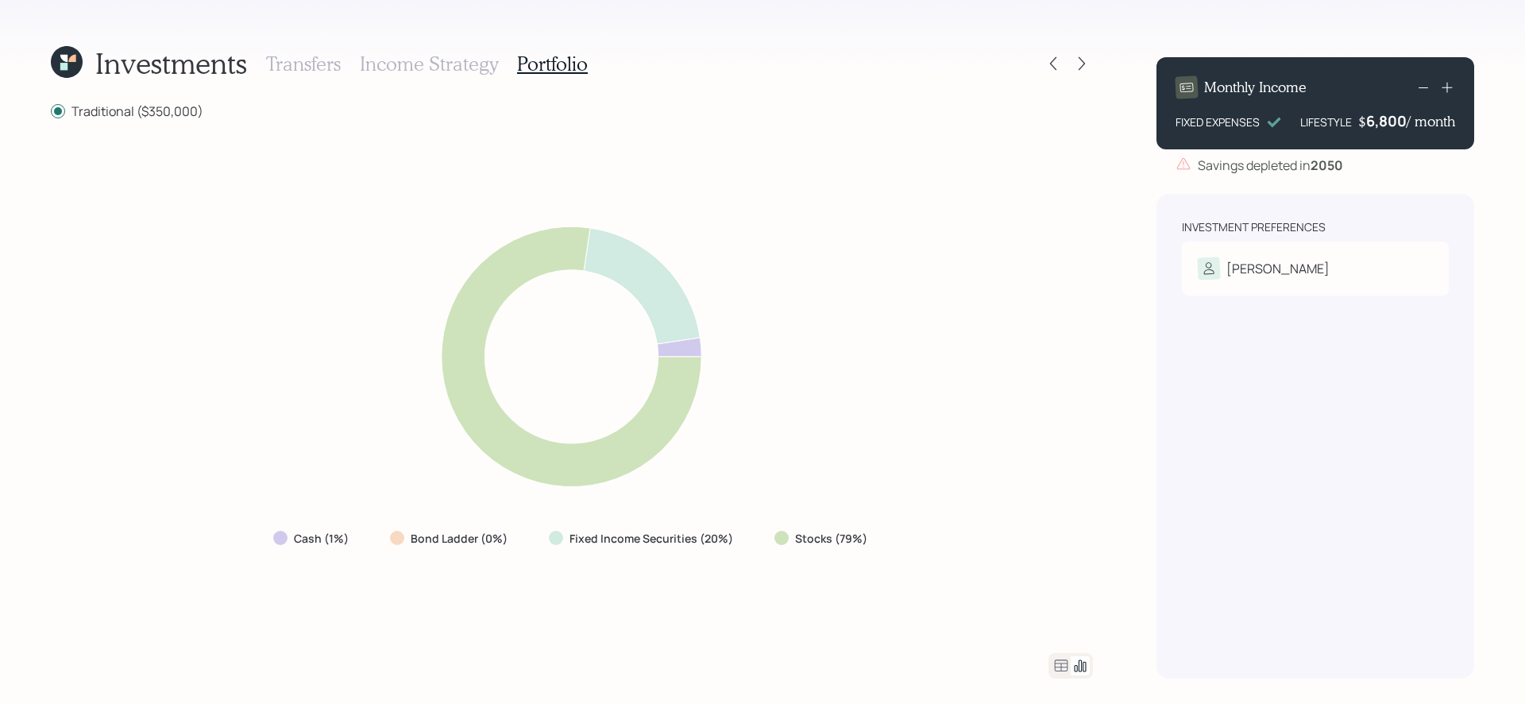
click at [515, 576] on div "Cash (1%) Bond Ladder (0%) Fixed Income Securities (20%) Stocks (79%)" at bounding box center [572, 386] width 1042 height 495
drag, startPoint x: 360, startPoint y: 538, endPoint x: 273, endPoint y: 531, distance: 86.9
click at [272, 531] on div "Cash (1%)" at bounding box center [312, 538] width 104 height 29
click at [619, 588] on div "Cash (1%) Bond Ladder (0%) Fixed Income Securities (20%) Stocks (79%)" at bounding box center [572, 386] width 1042 height 495
click at [748, 551] on div "Cash (1%) Bond Ladder (0%) Fixed Income Securities (20%) Stocks (79%)" at bounding box center [571, 538] width 623 height 29
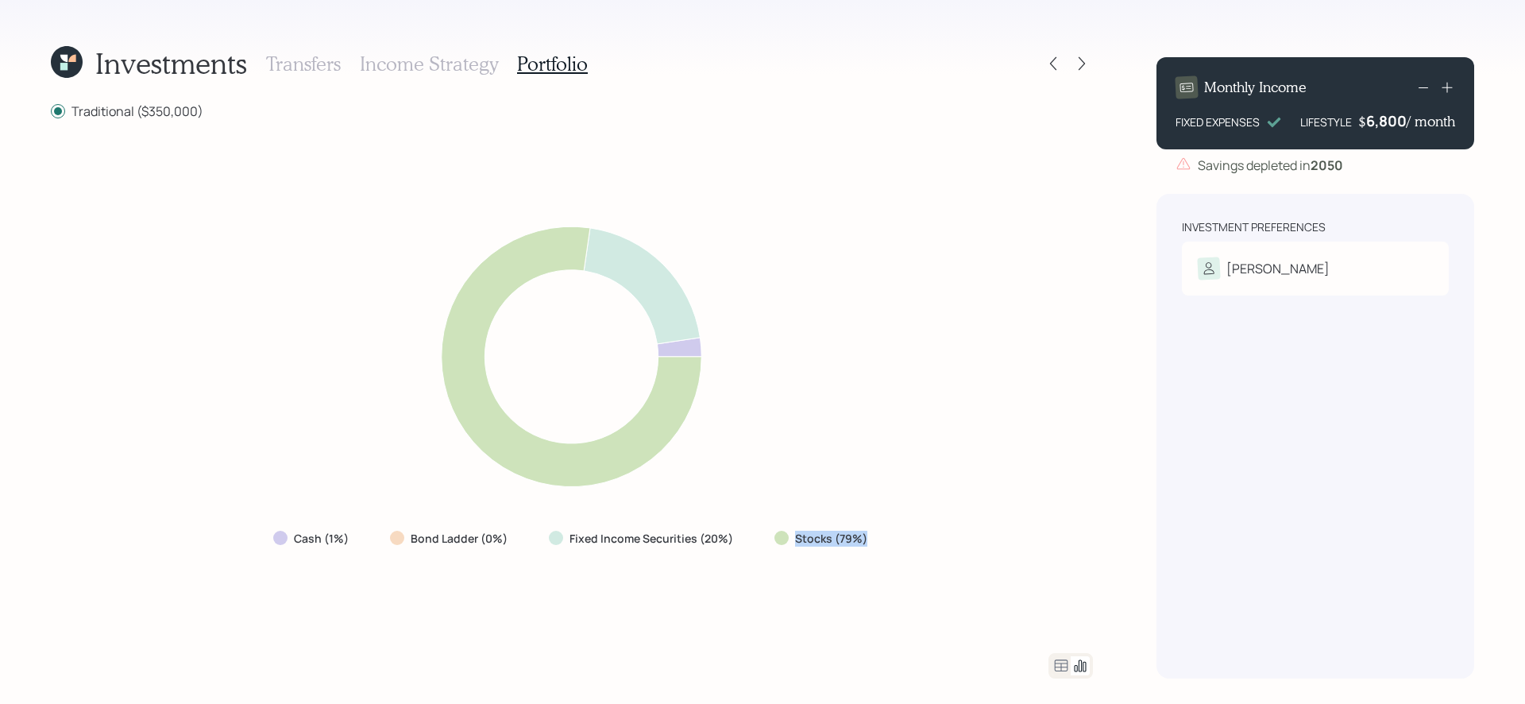
drag, startPoint x: 890, startPoint y: 541, endPoint x: 777, endPoint y: 531, distance: 114.0
click at [776, 532] on div "Cash (1%) Bond Ladder (0%) Fixed Income Securities (20%) Stocks (79%)" at bounding box center [572, 386] width 1042 height 495
drag, startPoint x: 521, startPoint y: 544, endPoint x: 395, endPoint y: 537, distance: 126.5
click at [395, 537] on div "Bond Ladder (0%)" at bounding box center [450, 538] width 146 height 29
click at [487, 581] on div "Cash (1%) Bond Ladder (0%) Fixed Income Securities (20%) Stocks (79%)" at bounding box center [572, 386] width 1042 height 495
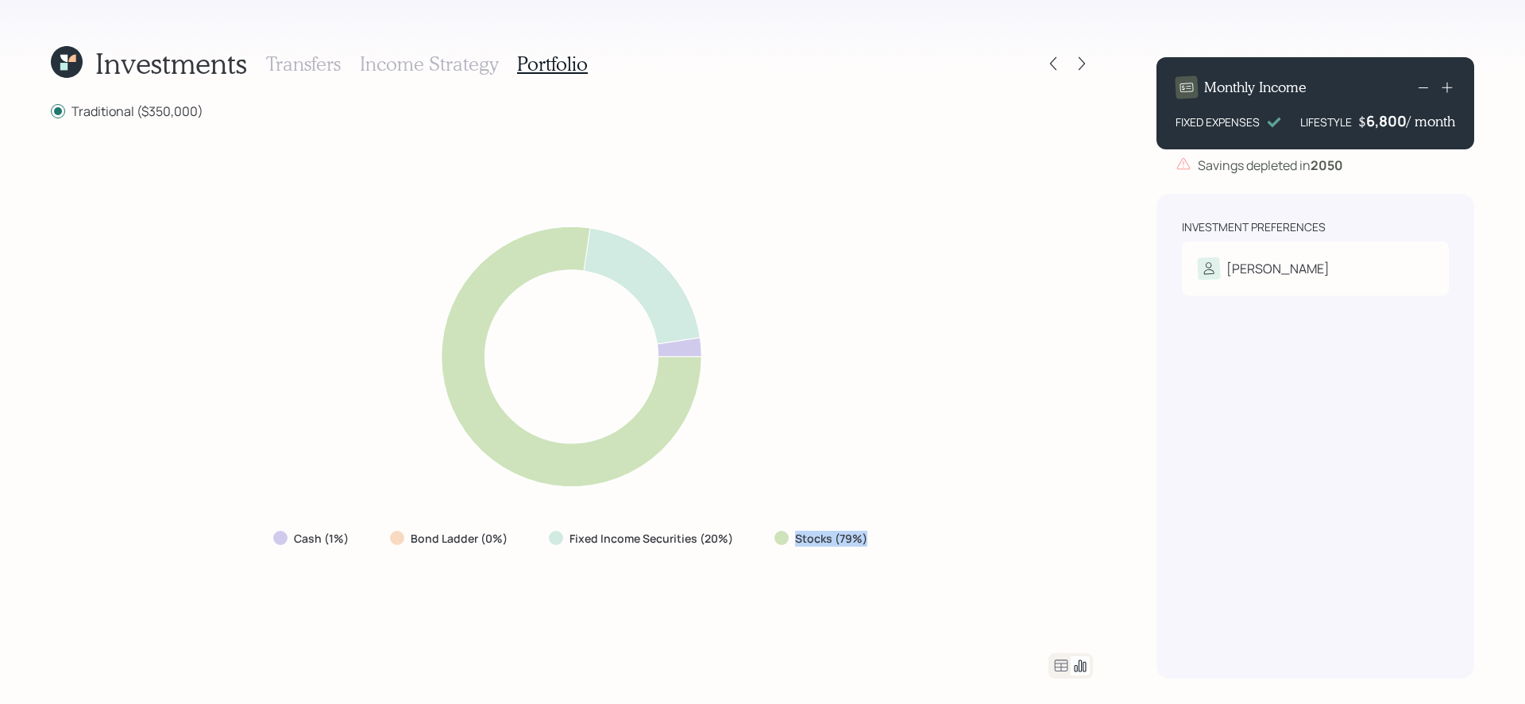
drag, startPoint x: 767, startPoint y: 546, endPoint x: 921, endPoint y: 546, distance: 154.1
click at [921, 546] on div "Cash (1%) Bond Ladder (0%) Fixed Income Securities (20%) Stocks (79%)" at bounding box center [572, 386] width 1042 height 495
click at [1063, 666] on icon at bounding box center [1060, 665] width 19 height 19
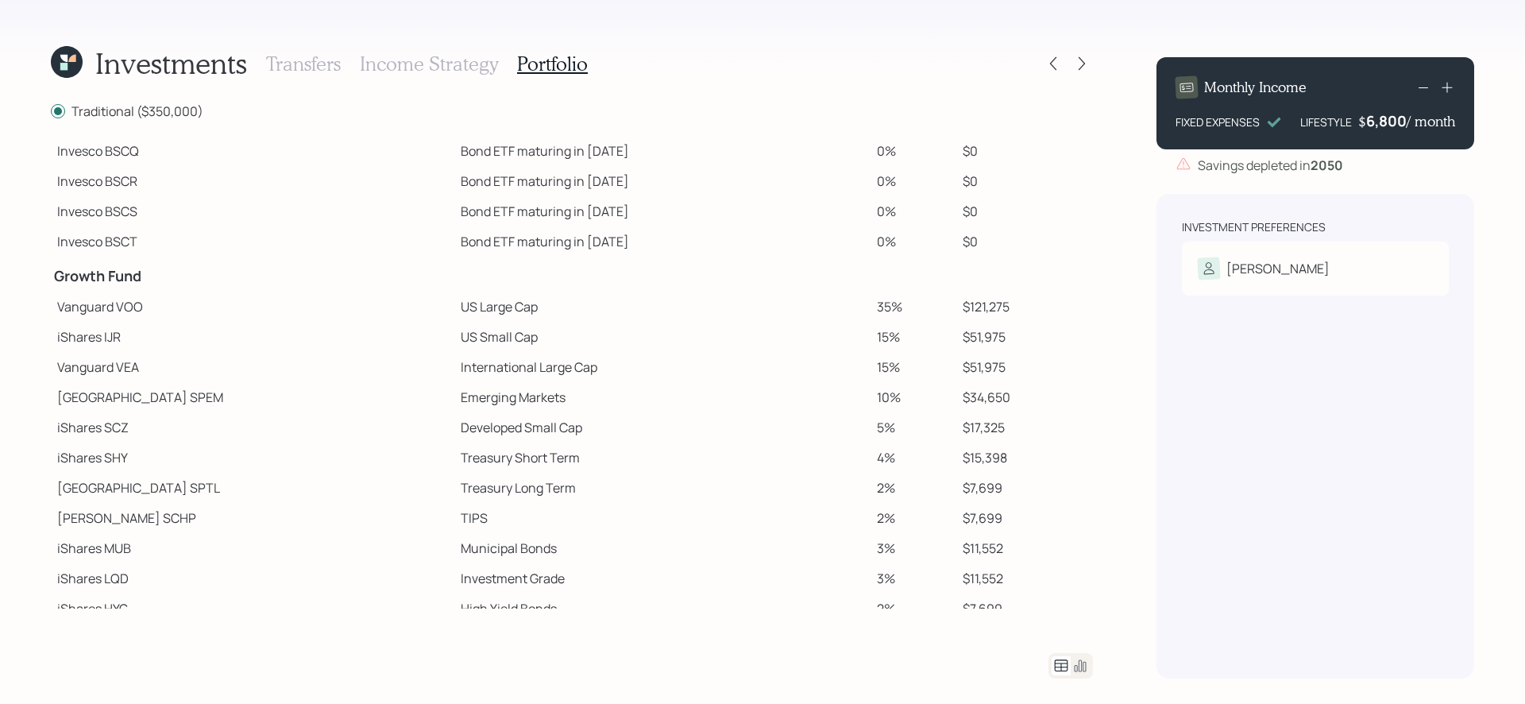
scroll to position [131, 0]
drag, startPoint x: 355, startPoint y: 307, endPoint x: 485, endPoint y: 308, distance: 130.3
click at [485, 308] on tr "Vanguard VOO US Large Cap 35% $121,275" at bounding box center [572, 308] width 1042 height 30
click at [485, 308] on td "US Large Cap" at bounding box center [662, 308] width 416 height 30
drag, startPoint x: 341, startPoint y: 340, endPoint x: 491, endPoint y: 336, distance: 149.4
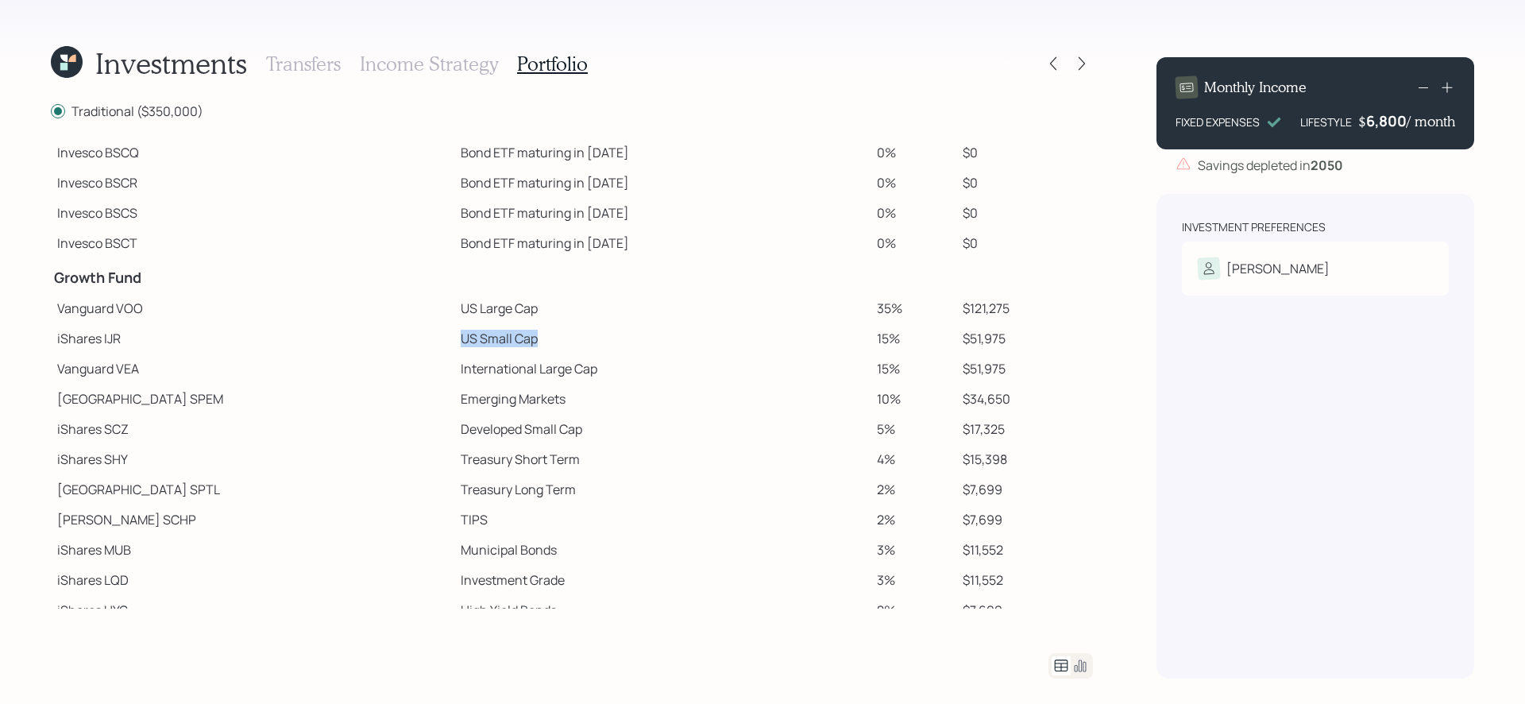
click at [491, 336] on tr "iShares IJR US Small Cap 15% $51,975" at bounding box center [572, 338] width 1042 height 30
click at [454, 403] on td "Emerging Markets" at bounding box center [662, 399] width 416 height 30
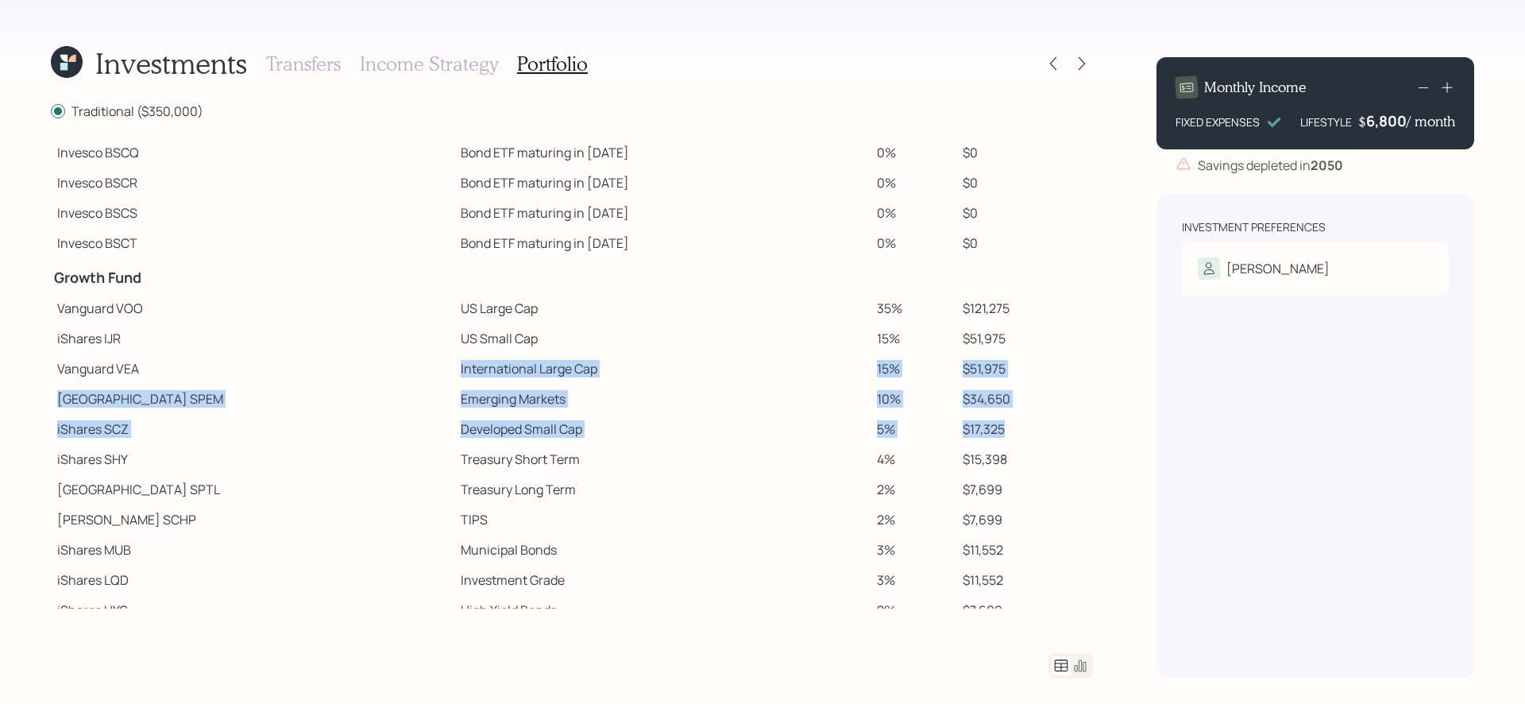
drag, startPoint x: 357, startPoint y: 368, endPoint x: 1044, endPoint y: 437, distance: 691.2
click at [1044, 437] on tbody "Spend Fund CASH Cash (Account Management) 1% $3,500 Stability Fund Invesco BSCP…" at bounding box center [572, 331] width 1042 height 647
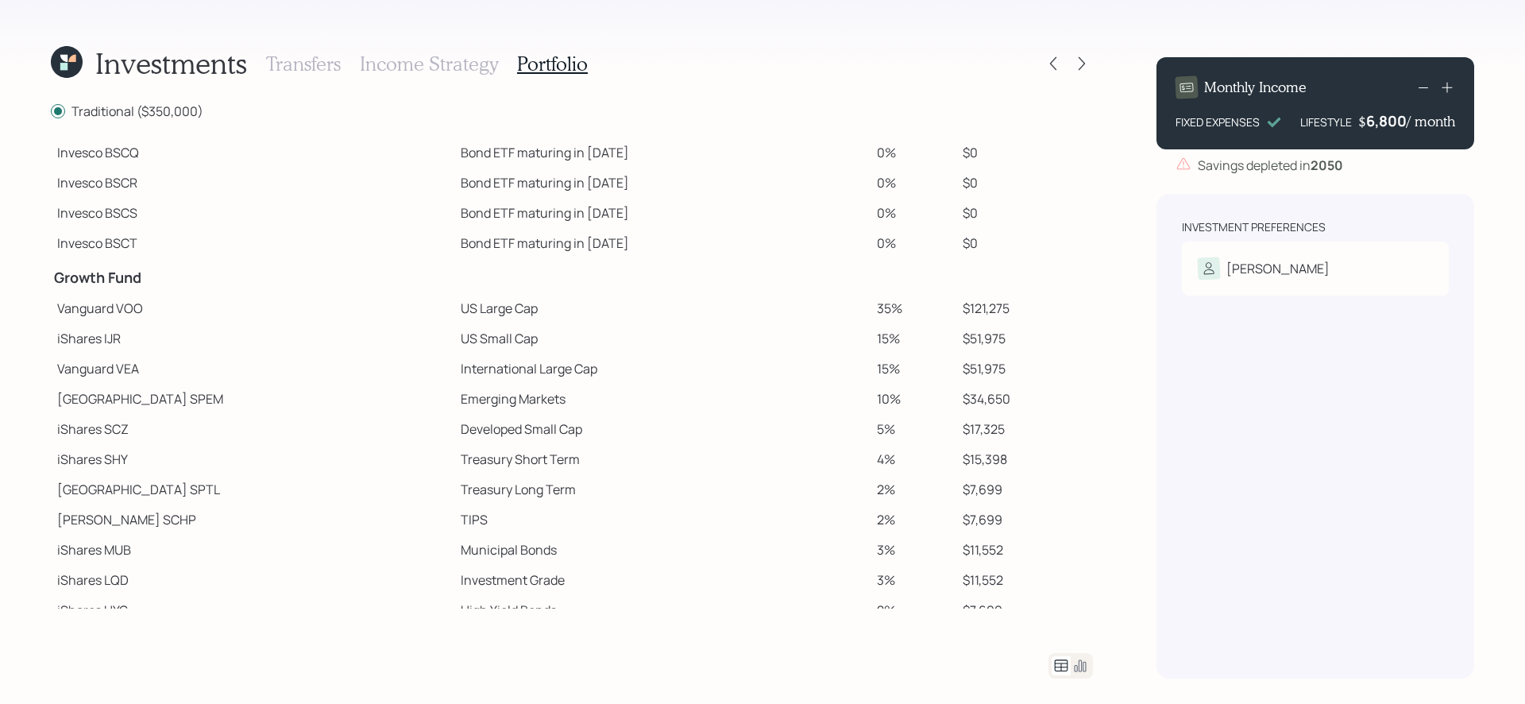
click at [774, 452] on td "Treasury Short Term" at bounding box center [662, 459] width 416 height 30
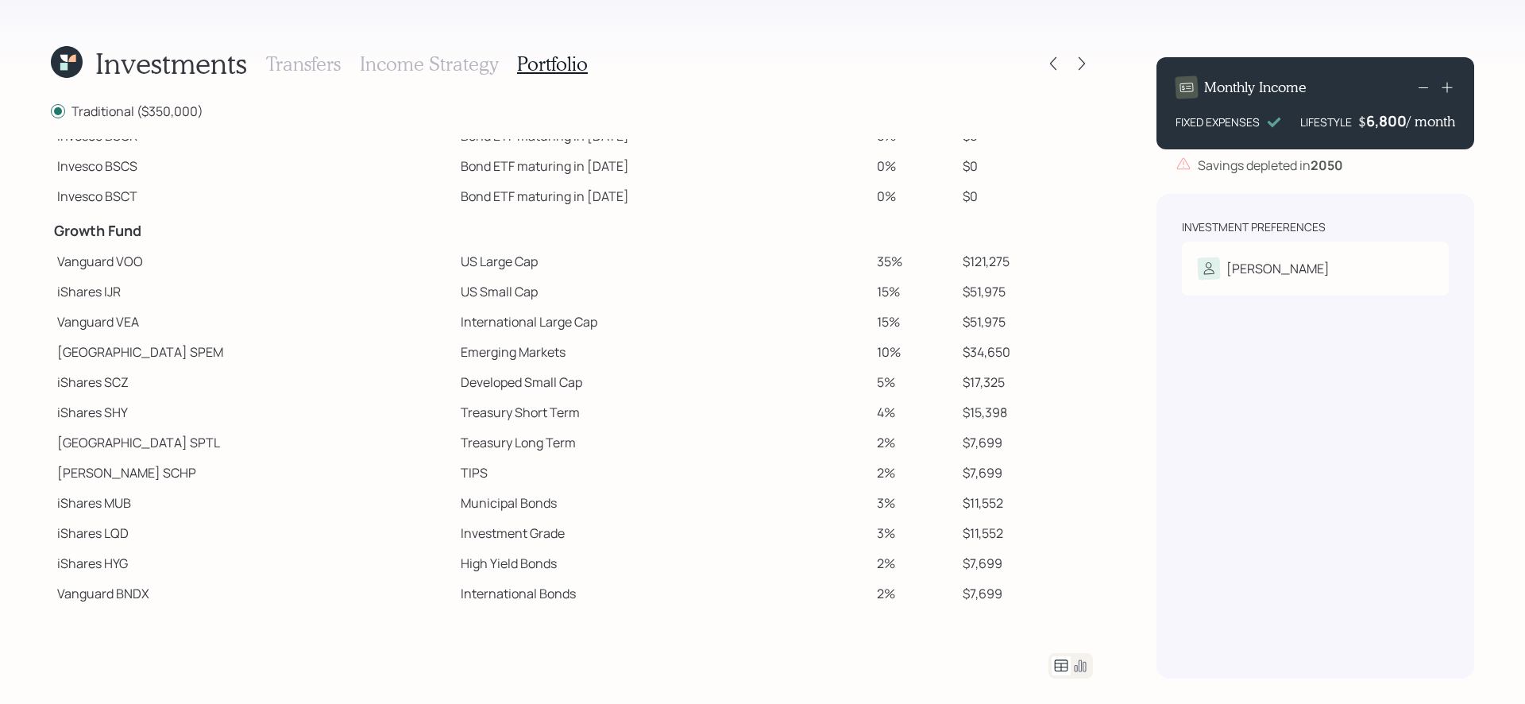
scroll to position [177, 0]
click at [1085, 56] on icon at bounding box center [1082, 64] width 16 height 16
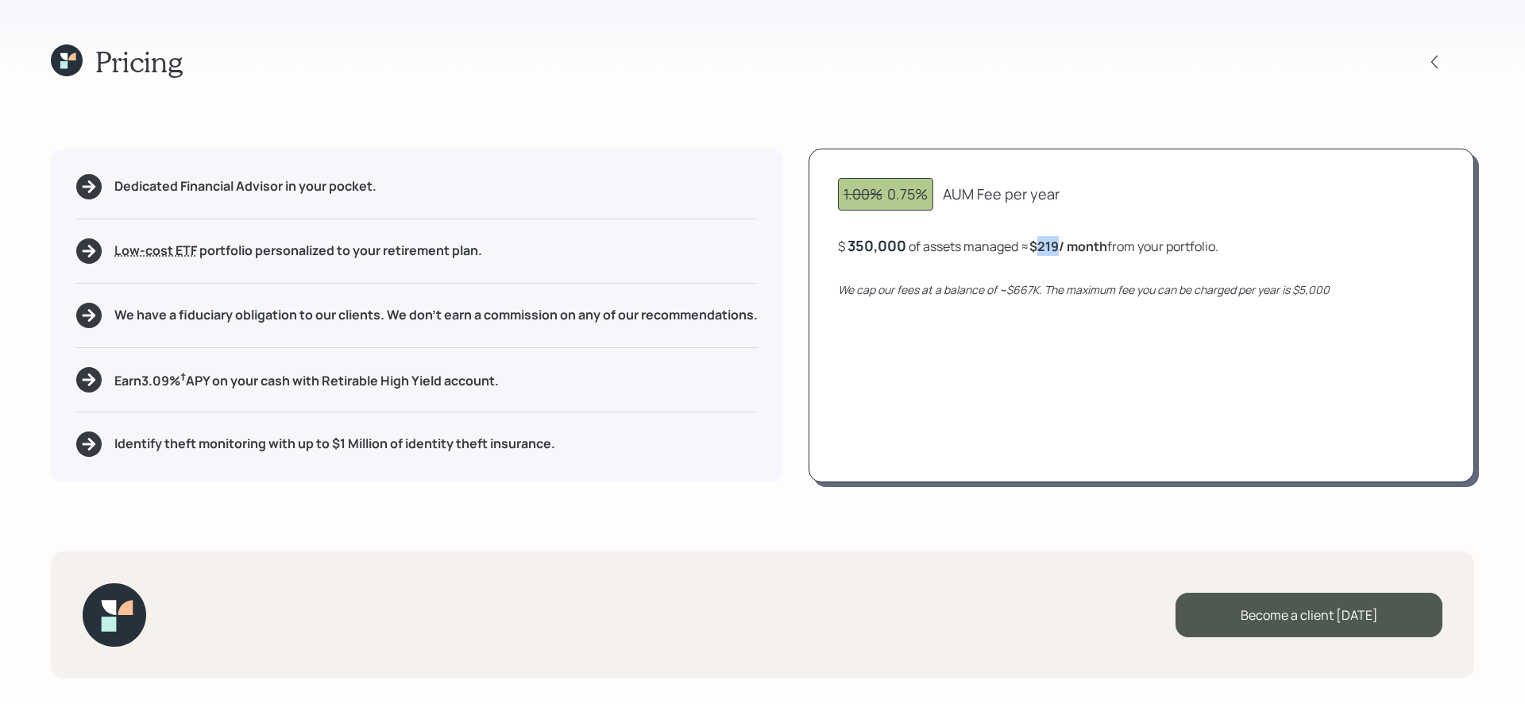
drag, startPoint x: 1043, startPoint y: 250, endPoint x: 1063, endPoint y: 247, distance: 20.9
click at [1063, 247] on b "$219 / month" at bounding box center [1068, 245] width 78 height 17
click at [1055, 351] on div "1.00% 0.75% AUM Fee per year $ 350,000 of assets managed ≈ $219 / month from yo…" at bounding box center [1141, 316] width 666 height 334
click at [205, 315] on h5 "We have a fiduciary obligation to our clients. We don't earn a commission on an…" at bounding box center [435, 314] width 643 height 15
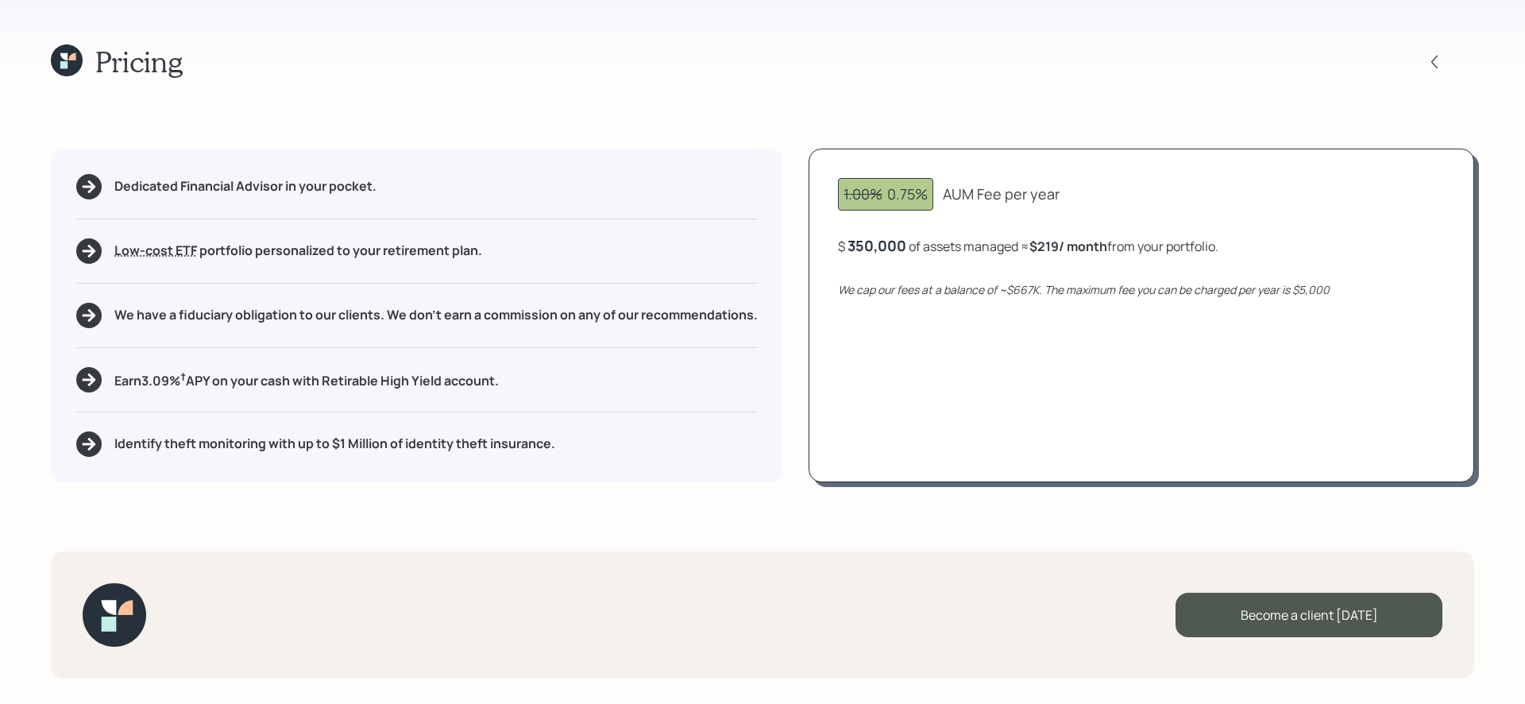
click at [330, 319] on h5 "We have a fiduciary obligation to our clients. We don't earn a commission on an…" at bounding box center [435, 314] width 643 height 15
click at [376, 500] on div "Pricing Dedicated Financial Advisor in your pocket. Low-cost ETF Retirable uses…" at bounding box center [762, 352] width 1525 height 704
click at [308, 379] on h5 "Earn 3.09 % † APY on your cash with Retirable High Yield account." at bounding box center [306, 379] width 384 height 20
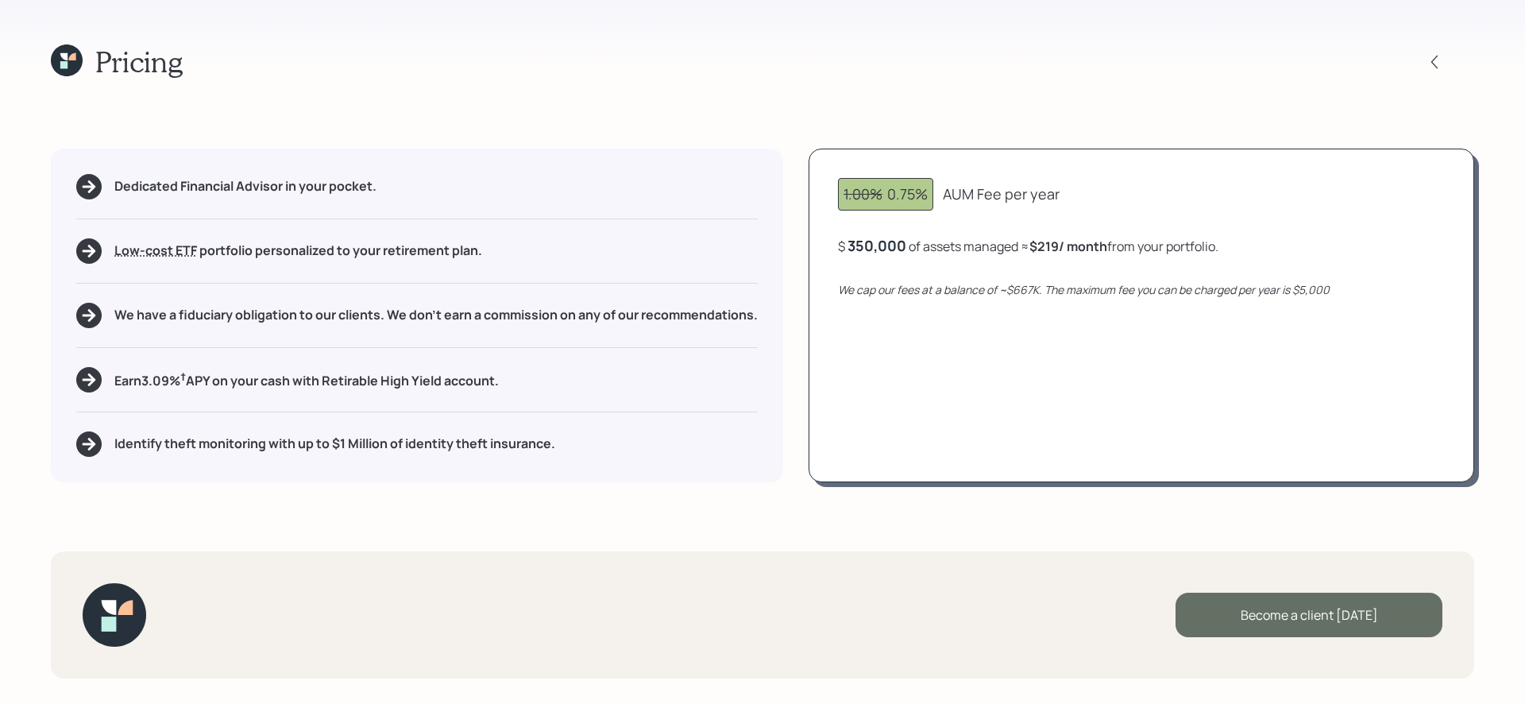
click at [1276, 624] on div "Become a client [DATE]" at bounding box center [1308, 614] width 267 height 44
click at [1283, 623] on div "Go to Altruist" at bounding box center [1308, 614] width 267 height 44
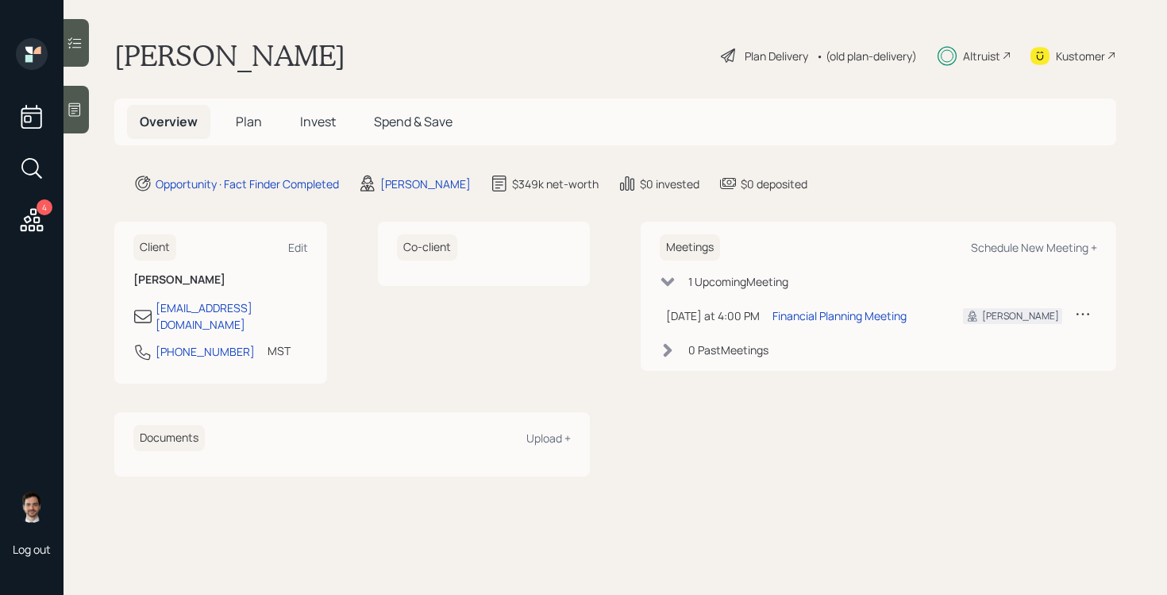
click at [249, 119] on span "Plan" at bounding box center [249, 121] width 26 height 17
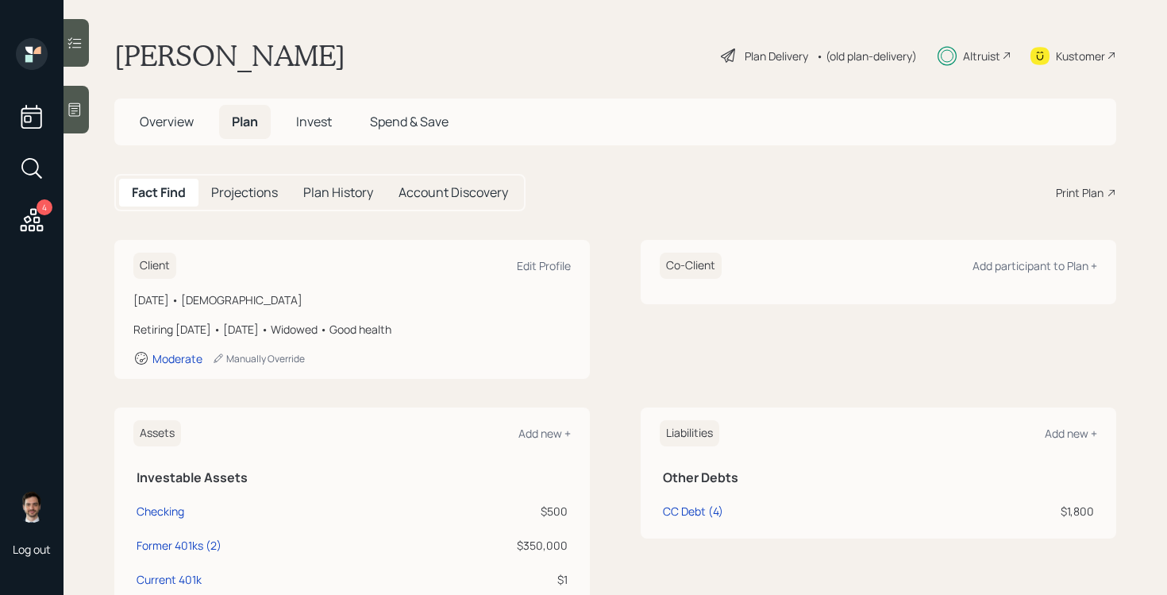
click at [322, 119] on span "Invest" at bounding box center [314, 121] width 36 height 17
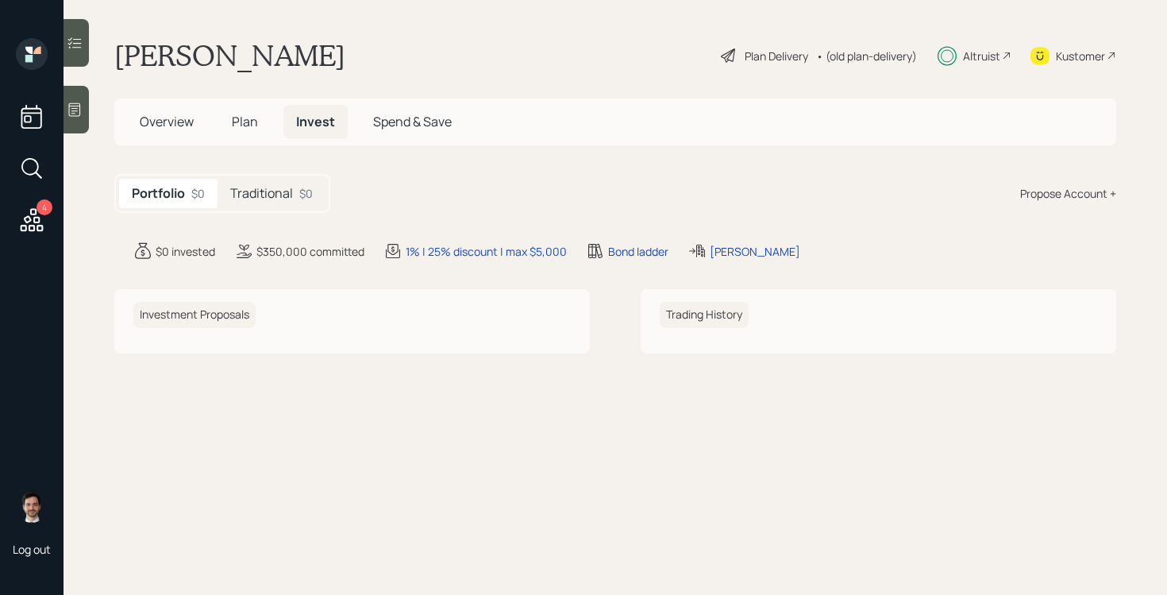
click at [253, 196] on h5 "Traditional" at bounding box center [261, 193] width 63 height 15
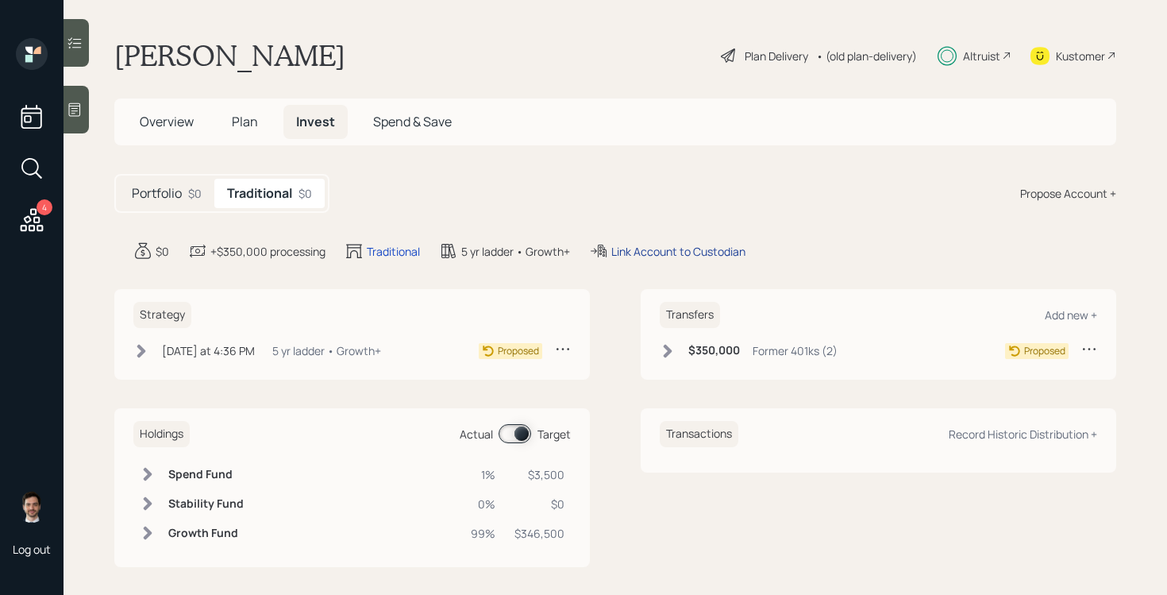
click at [671, 246] on div "Link Account to Custodian" at bounding box center [679, 251] width 134 height 17
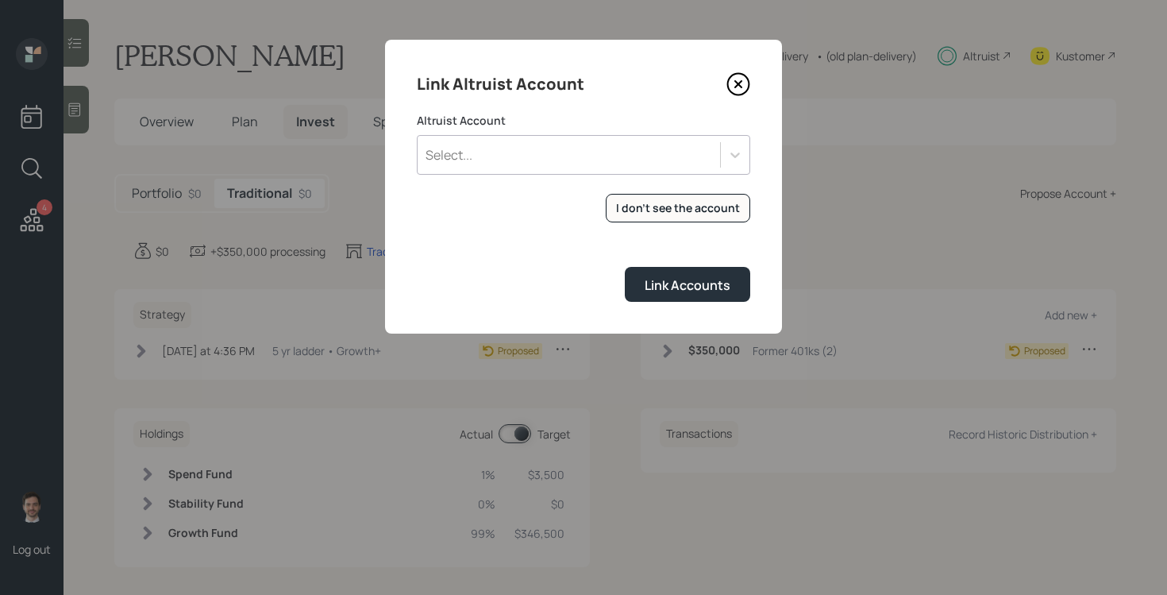
click at [507, 152] on div "Select..." at bounding box center [569, 154] width 303 height 27
click at [489, 264] on form "Altruist Account Select... I don't see the account Altruist accounts are synced…" at bounding box center [584, 207] width 334 height 189
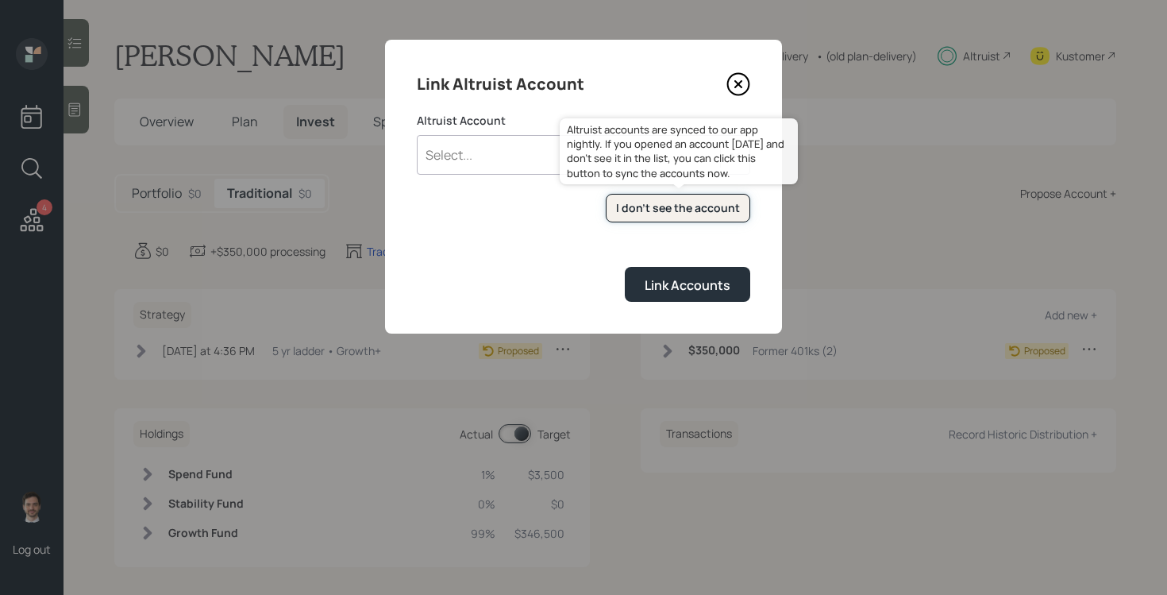
click at [662, 203] on div "I don't see the account" at bounding box center [678, 208] width 124 height 16
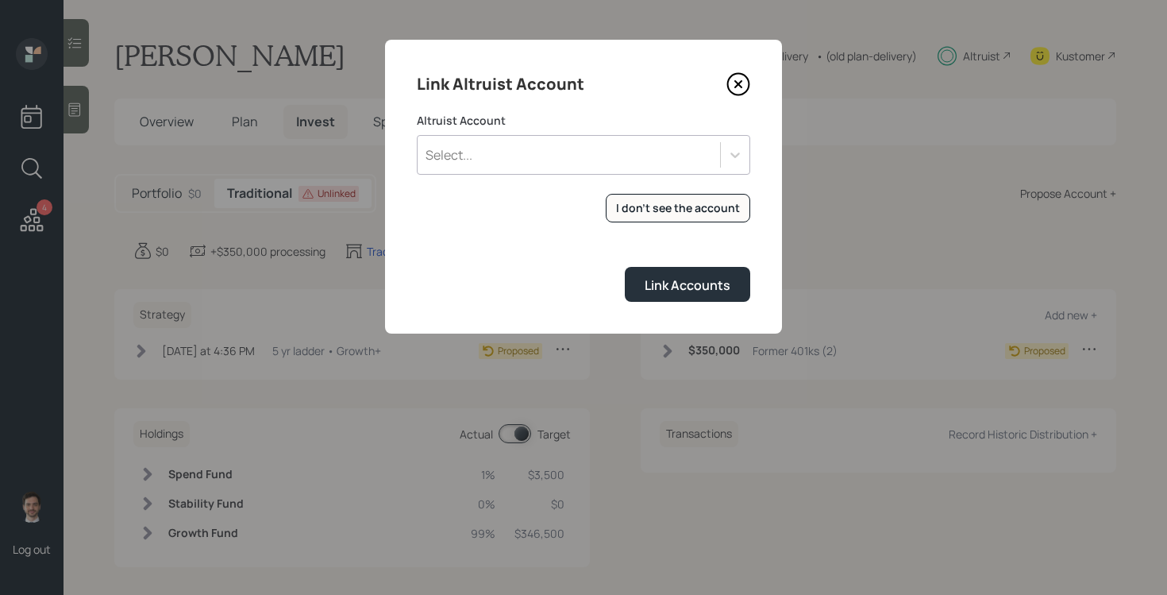
click at [526, 153] on div "Select..." at bounding box center [569, 154] width 303 height 27
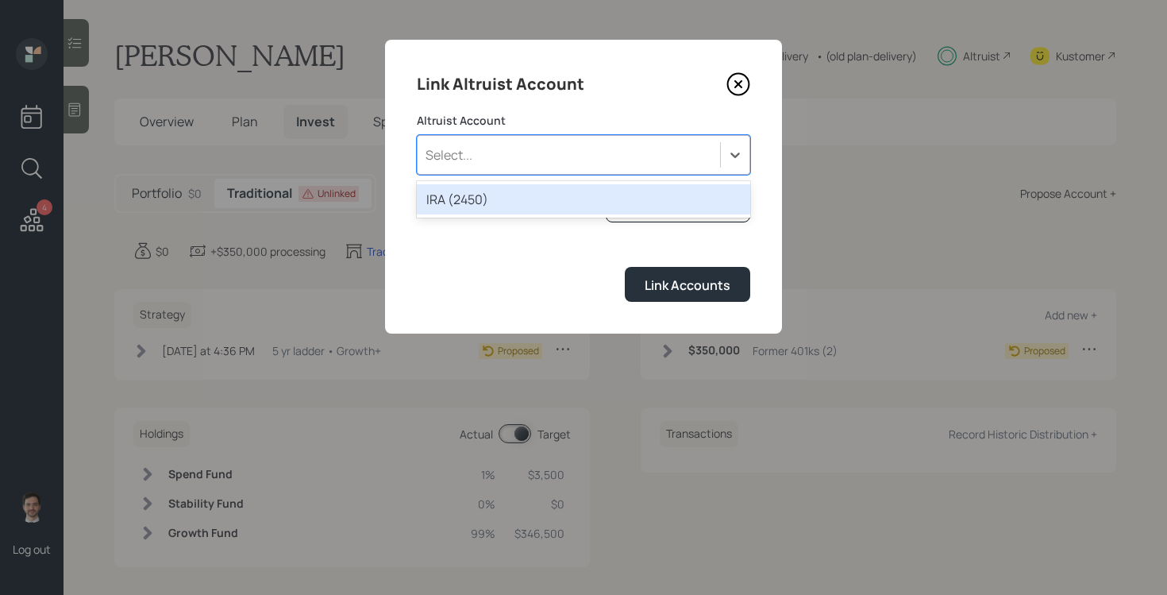
click at [516, 194] on div "IRA (2450)" at bounding box center [584, 199] width 334 height 30
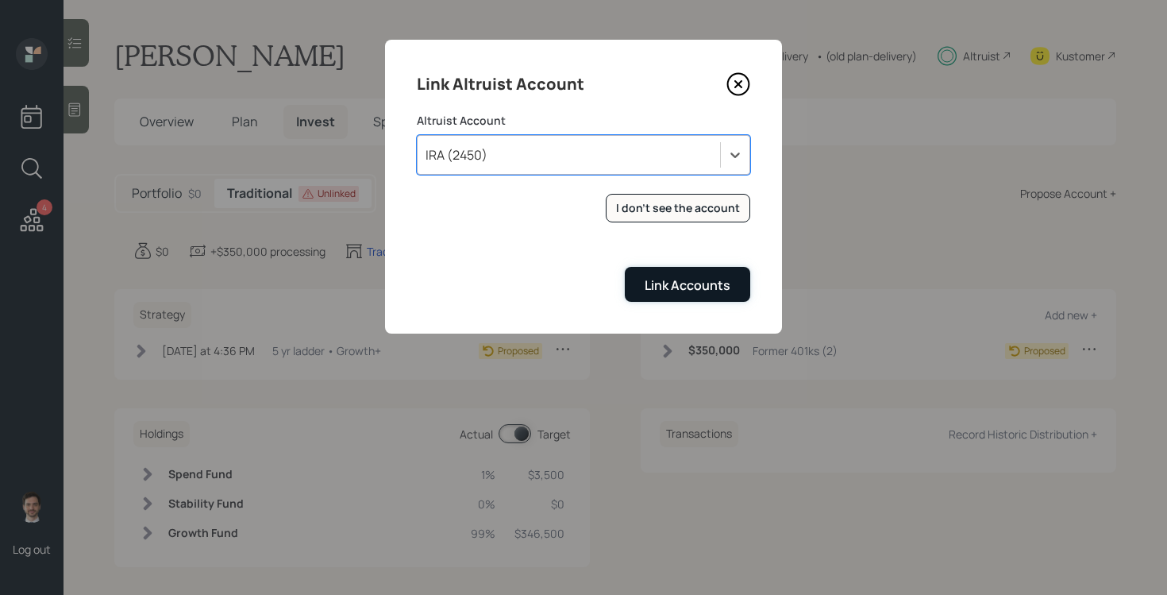
click at [661, 279] on div "Link Accounts" at bounding box center [688, 284] width 86 height 17
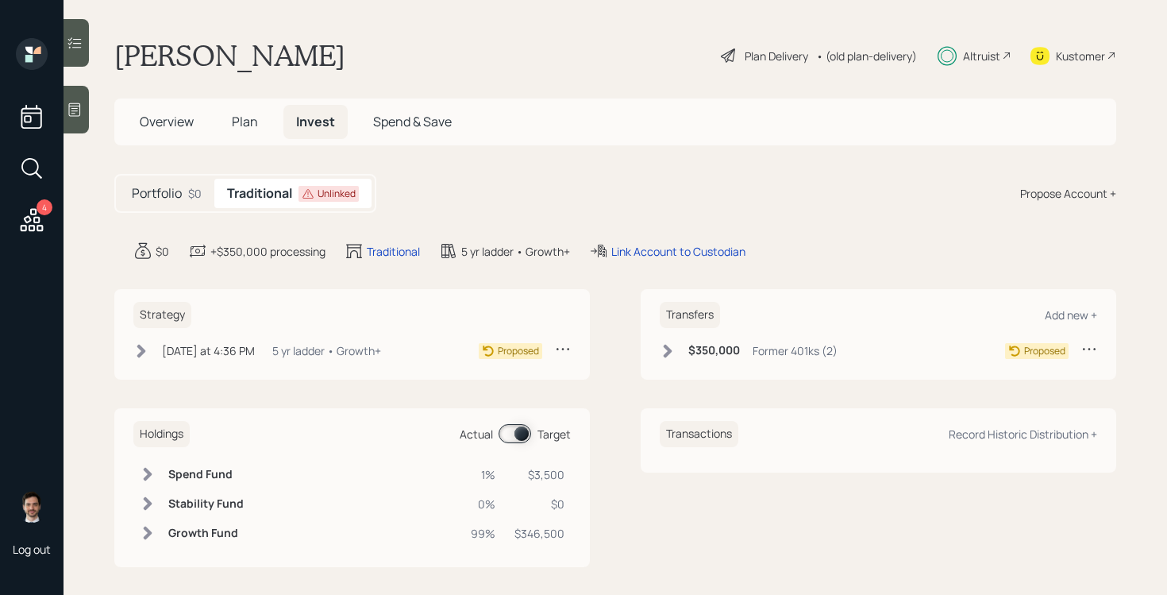
click at [133, 351] on div "Strategy Today at 4:36 PM Thursday, August 14, 2025 4:36 PM EDT 5 yr ladder • G…" at bounding box center [352, 334] width 476 height 91
click at [142, 351] on icon at bounding box center [141, 351] width 9 height 14
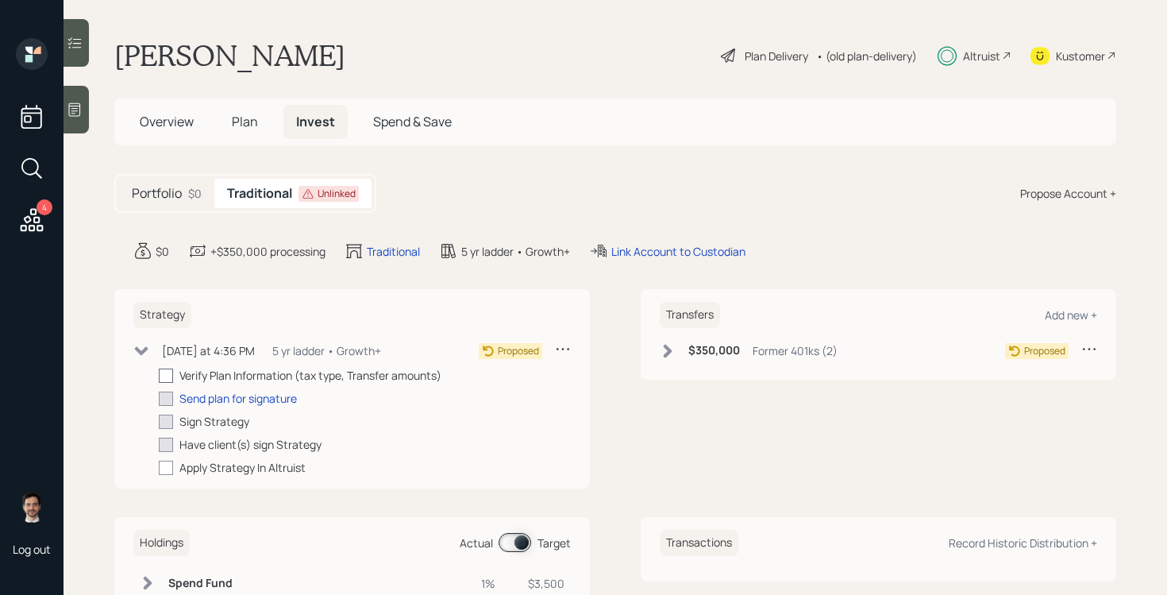
click at [163, 377] on div at bounding box center [166, 375] width 14 height 14
click at [159, 376] on input "checkbox" at bounding box center [158, 375] width 1 height 1
checkbox input "true"
click at [220, 396] on div "Send plan for signature" at bounding box center [238, 398] width 118 height 17
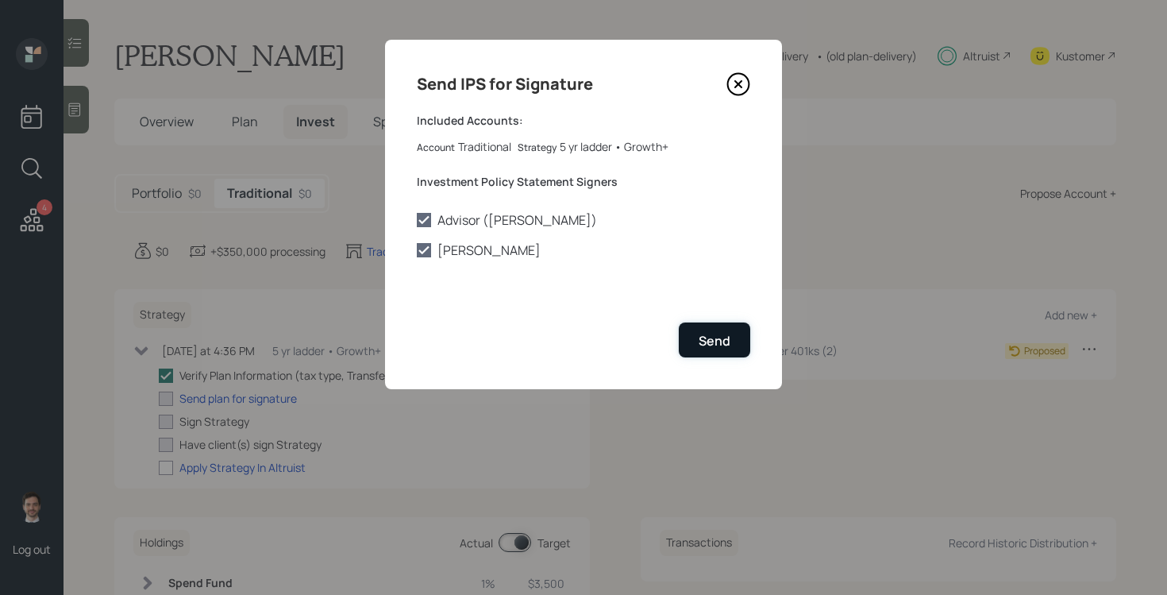
click at [746, 340] on button "Send" at bounding box center [714, 339] width 71 height 34
checkbox input "true"
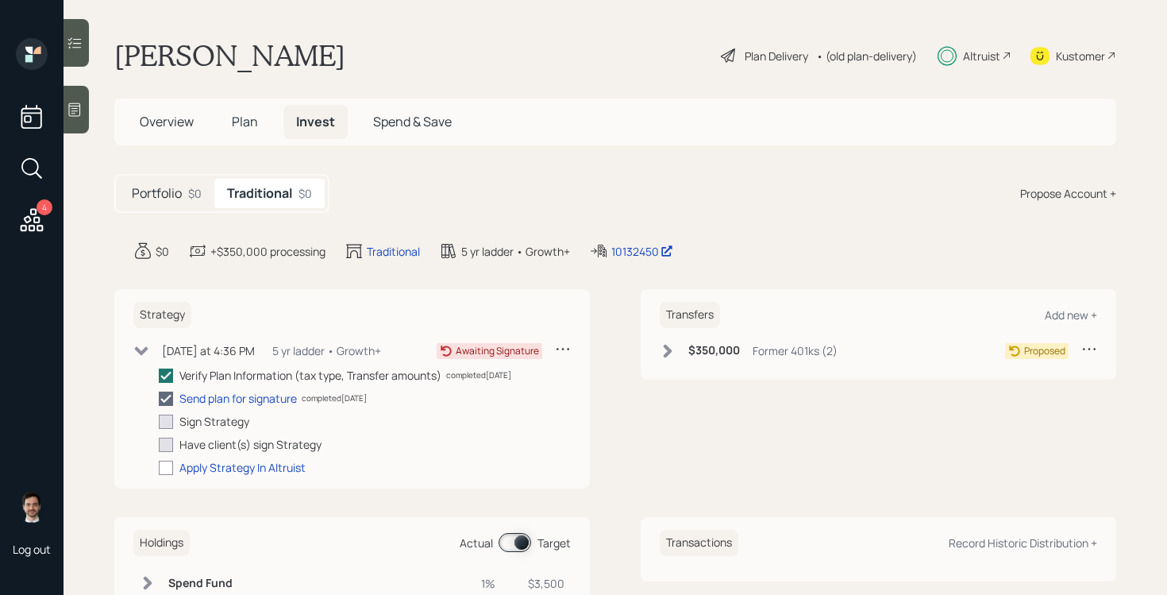
click at [667, 348] on icon at bounding box center [668, 351] width 9 height 14
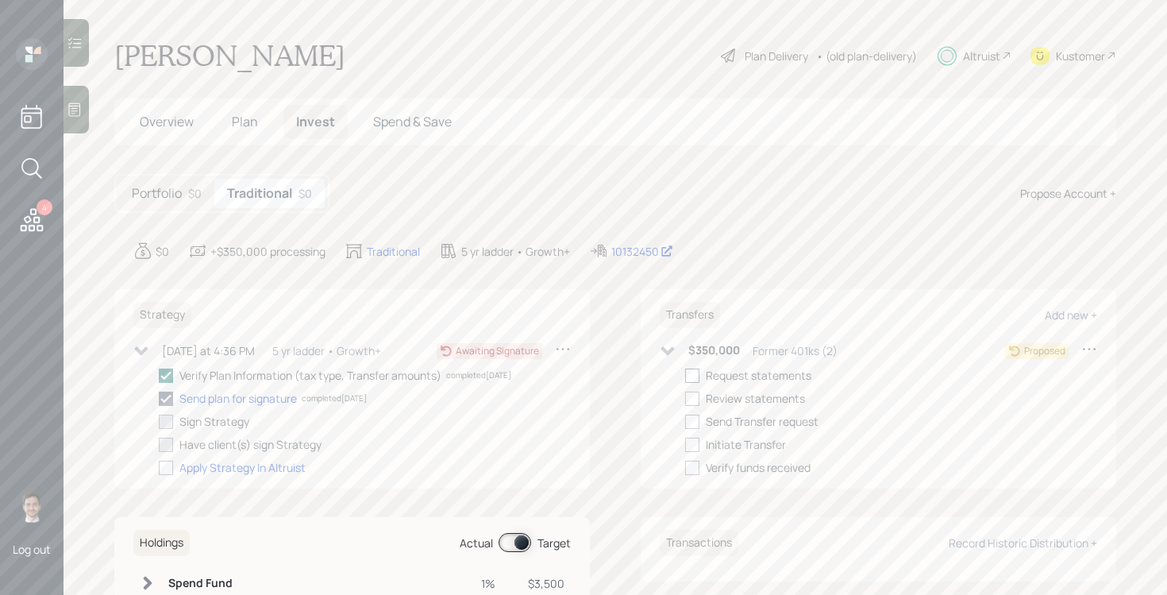
click at [692, 372] on div at bounding box center [692, 375] width 14 height 14
click at [685, 375] on input "checkbox" at bounding box center [685, 375] width 1 height 1
checkbox input "true"
click at [674, 345] on icon at bounding box center [668, 351] width 16 height 16
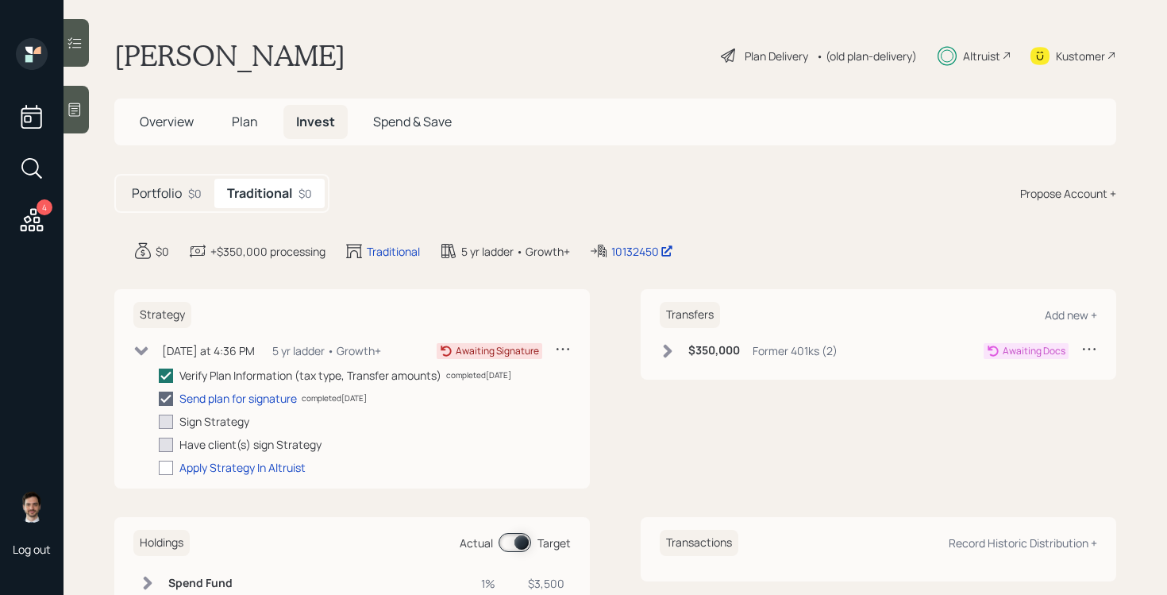
click at [164, 191] on h5 "Portfolio" at bounding box center [157, 193] width 50 height 15
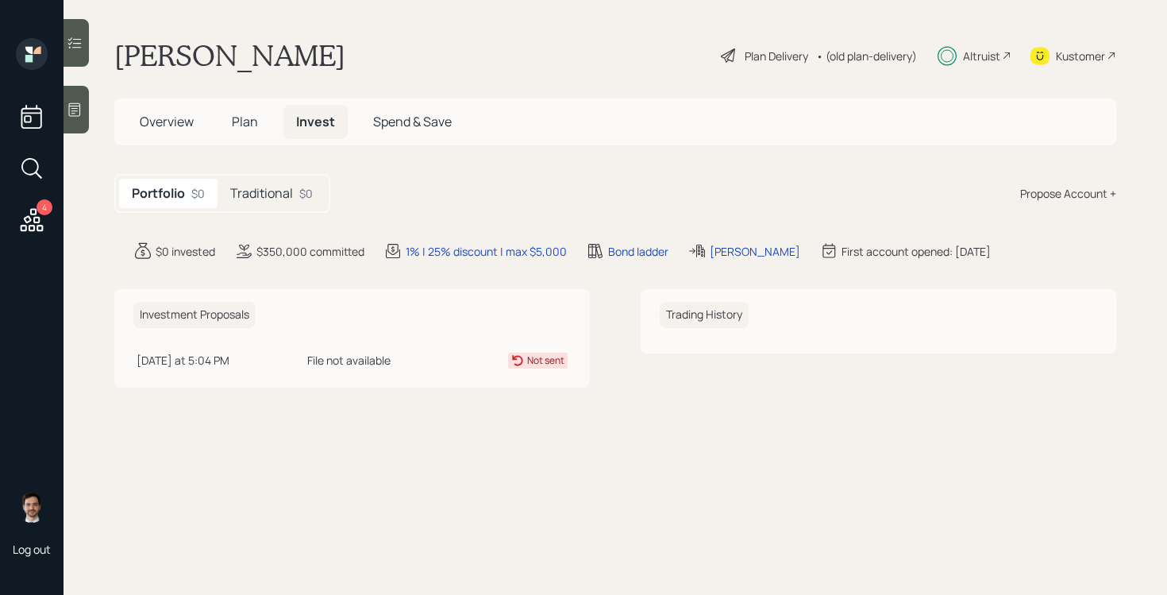
click at [250, 123] on span "Plan" at bounding box center [245, 121] width 26 height 17
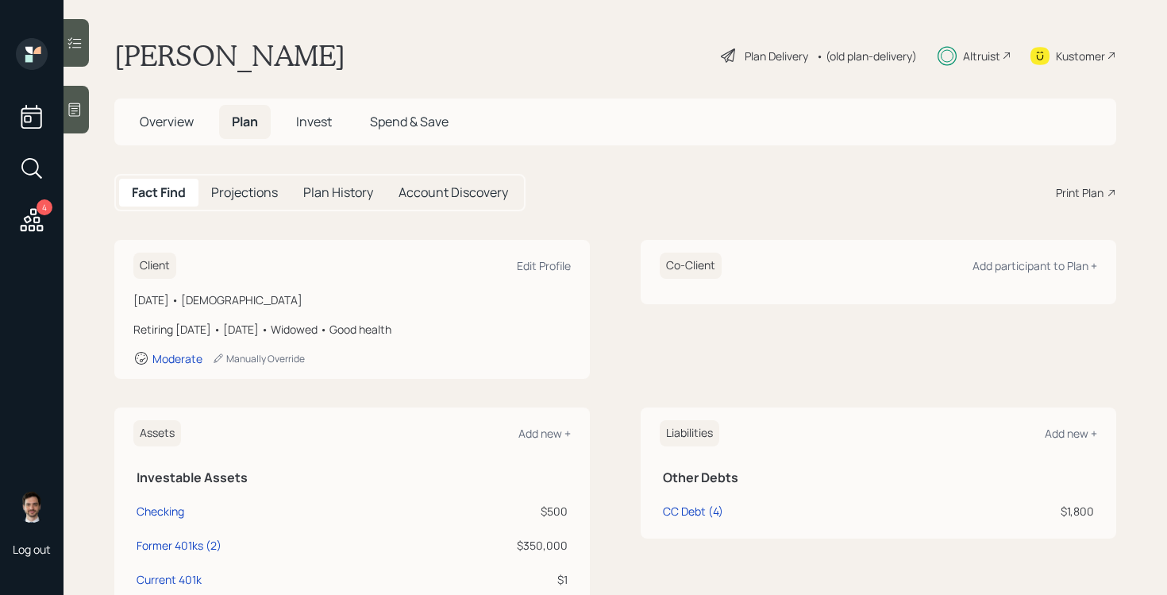
click at [165, 121] on span "Overview" at bounding box center [167, 121] width 54 height 17
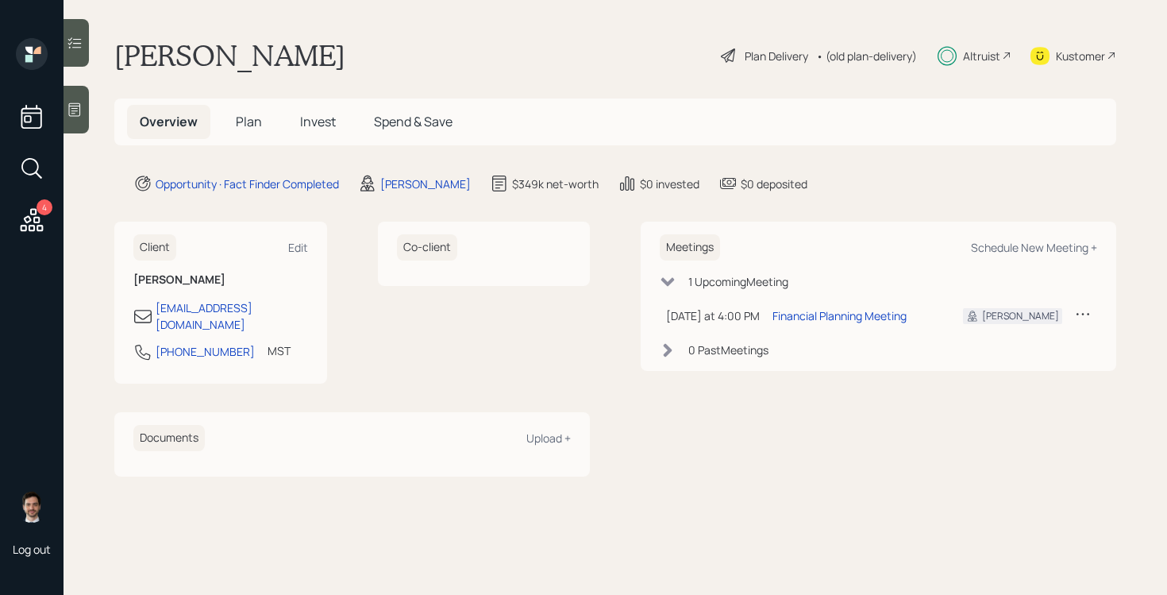
click at [252, 121] on span "Plan" at bounding box center [249, 121] width 26 height 17
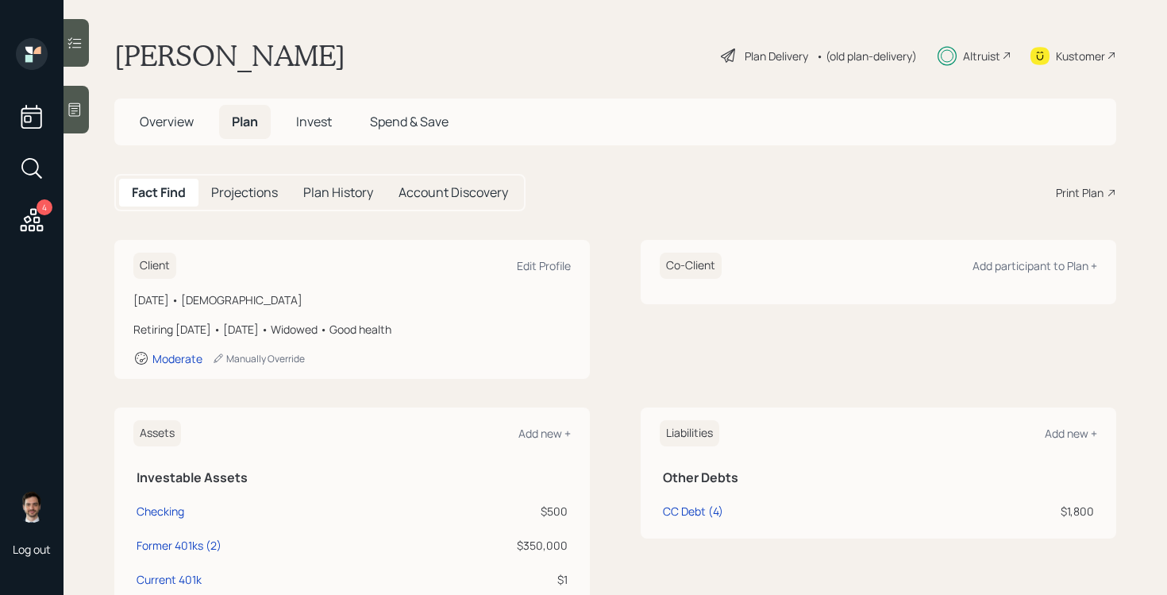
click at [322, 122] on span "Invest" at bounding box center [314, 121] width 36 height 17
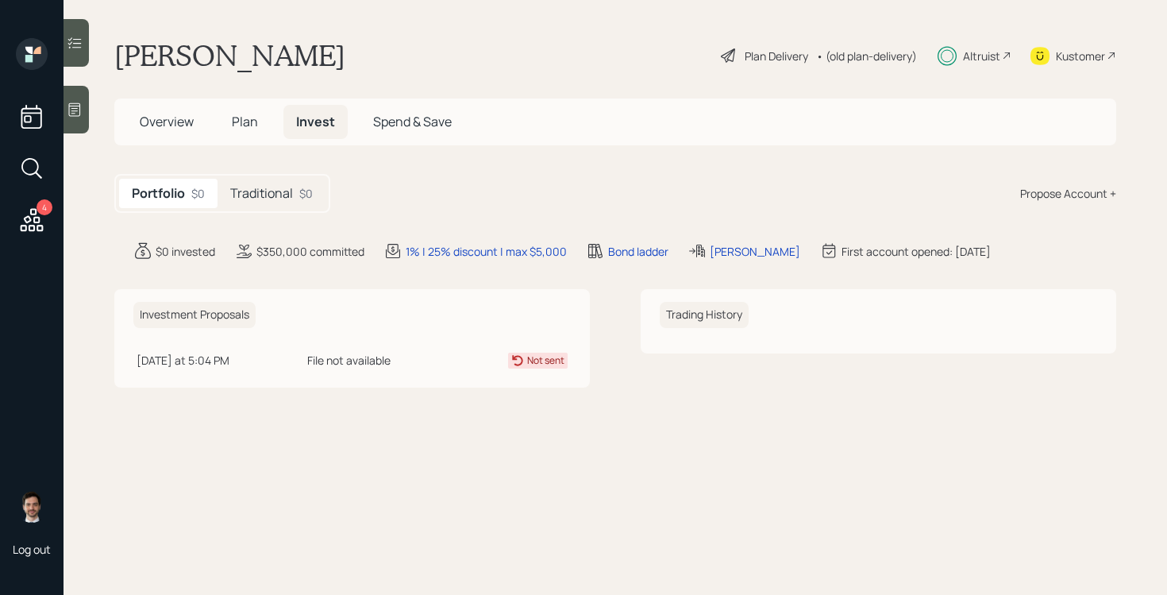
click at [168, 117] on span "Overview" at bounding box center [167, 121] width 54 height 17
